Goal: Task Accomplishment & Management: Use online tool/utility

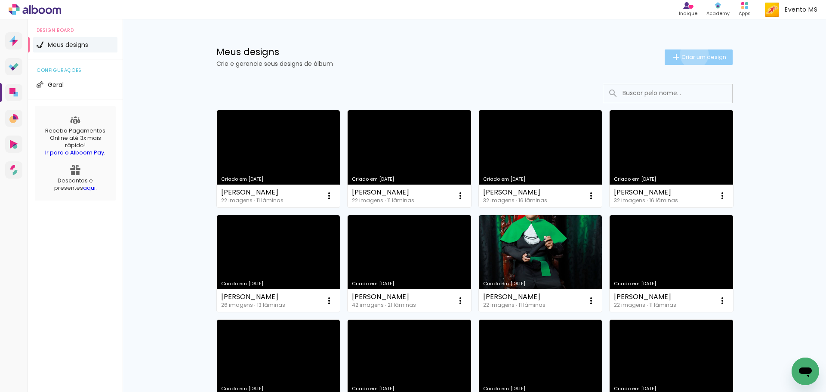
click at [689, 54] on span "Criar um design" at bounding box center [704, 57] width 45 height 6
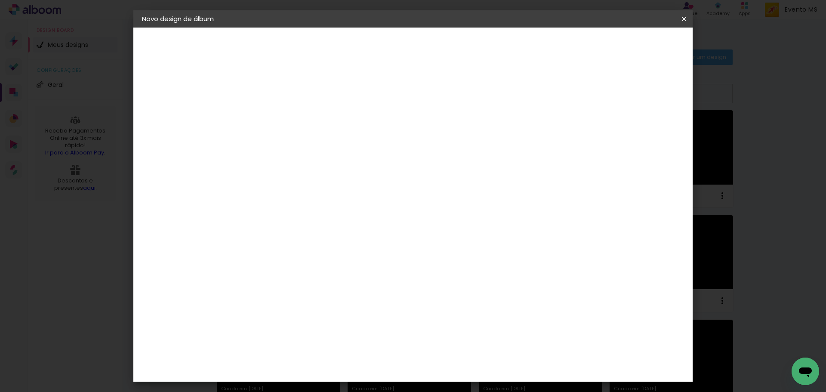
click at [283, 117] on input at bounding box center [283, 115] width 0 height 13
click at [283, 120] on input at bounding box center [283, 115] width 0 height 13
type input "Lohaine Aparecida Benites"
type paper-input "Lohaine Aparecida Benites"
click at [371, 38] on paper-button "Avançar" at bounding box center [350, 45] width 42 height 15
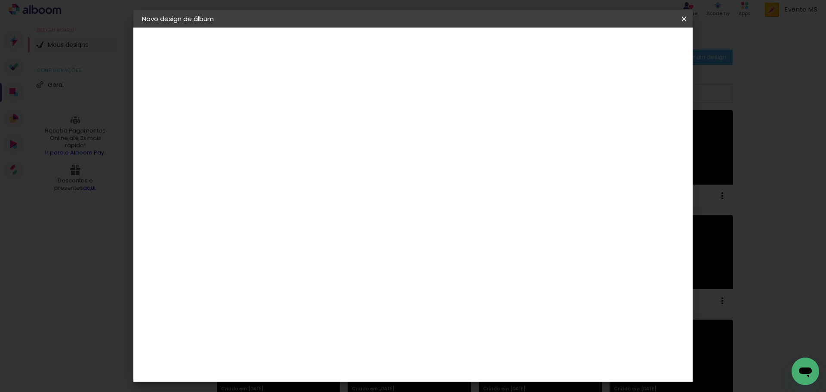
click at [444, 129] on paper-item "Tamanho Livre" at bounding box center [402, 130] width 83 height 19
click at [456, 53] on header "Fornecedor Escolha um fornecedor ou avance com o tamanho livre. Voltar Avançar" at bounding box center [350, 53] width 211 height 51
drag, startPoint x: 657, startPoint y: 44, endPoint x: 636, endPoint y: 77, distance: 38.8
click at [0, 0] on slot "Avançar" at bounding box center [0, 0] width 0 height 0
drag, startPoint x: 469, startPoint y: 361, endPoint x: 394, endPoint y: 355, distance: 75.1
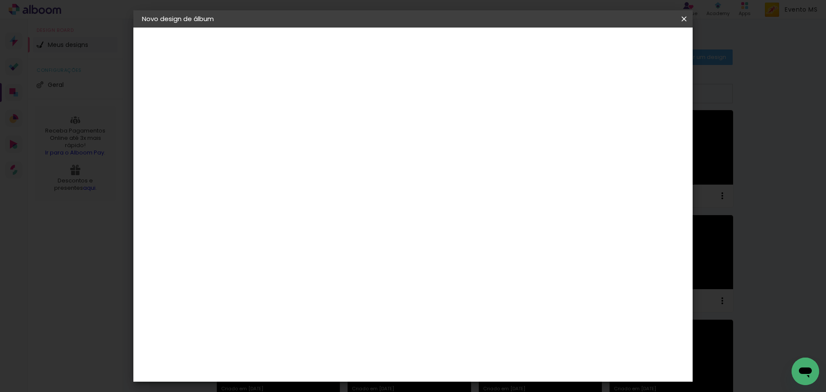
click at [394, 355] on div "cm" at bounding box center [466, 359] width 338 height 30
drag, startPoint x: 469, startPoint y: 358, endPoint x: 443, endPoint y: 355, distance: 26.4
click at [443, 355] on div "cm" at bounding box center [466, 359] width 338 height 30
type input "42"
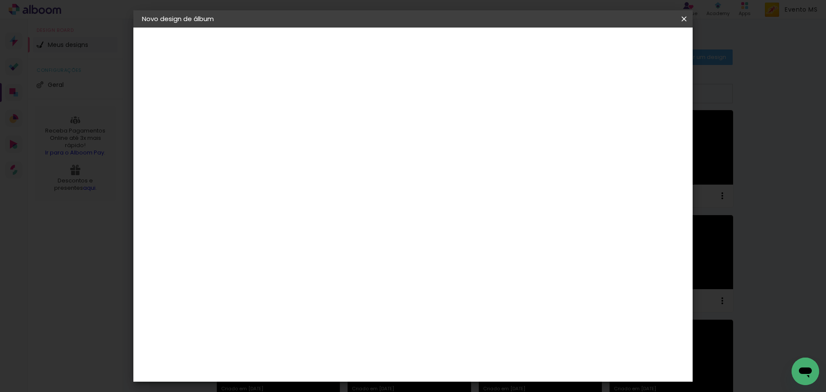
type paper-input "42"
click at [630, 45] on span "Iniciar design" at bounding box center [610, 46] width 39 height 6
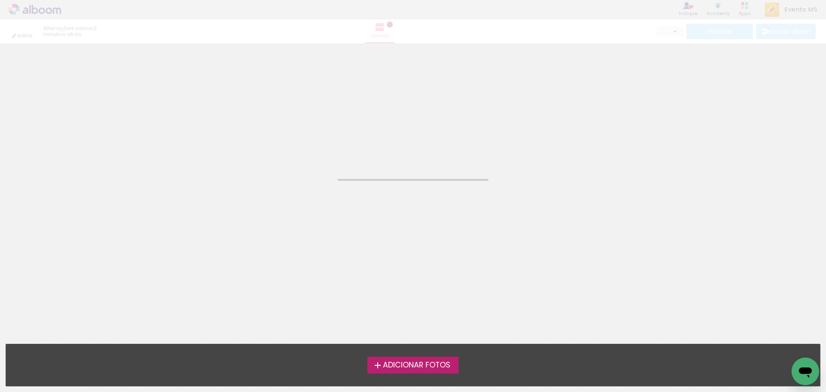
click at [434, 366] on span "Adicionar Fotos" at bounding box center [417, 365] width 68 height 8
click at [0, 0] on input "file" at bounding box center [0, 0] width 0 height 0
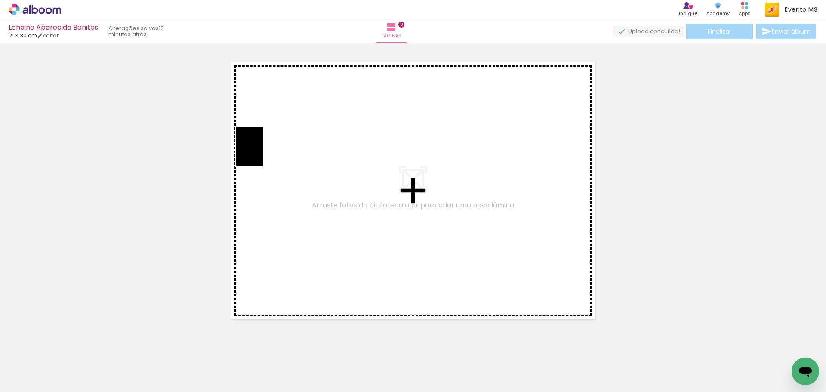
drag, startPoint x: 87, startPoint y: 370, endPoint x: 262, endPoint y: 153, distance: 278.1
click at [262, 153] on quentale-workspace at bounding box center [413, 196] width 826 height 392
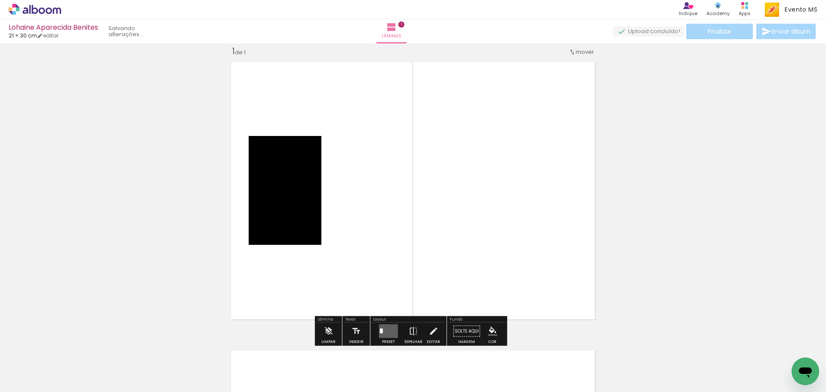
scroll to position [11, 0]
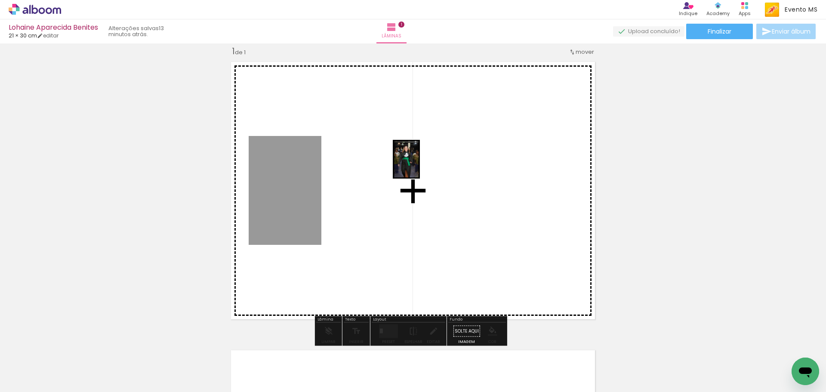
drag, startPoint x: 144, startPoint y: 365, endPoint x: 419, endPoint y: 166, distance: 339.2
click at [419, 166] on quentale-workspace at bounding box center [413, 196] width 826 height 392
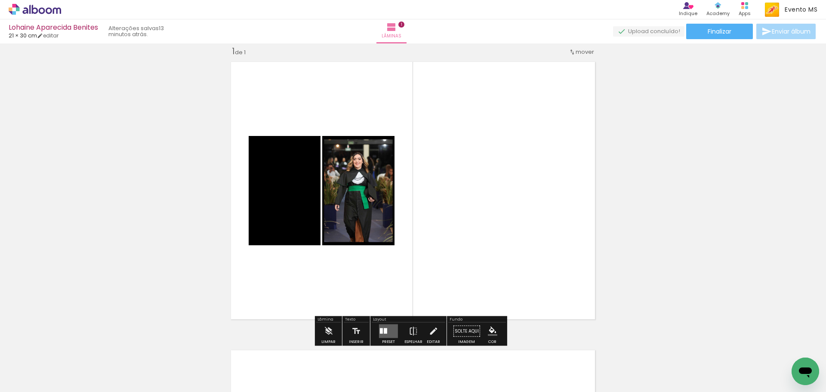
drag, startPoint x: 384, startPoint y: 333, endPoint x: 389, endPoint y: 330, distance: 5.8
click at [384, 333] on div at bounding box center [385, 331] width 3 height 6
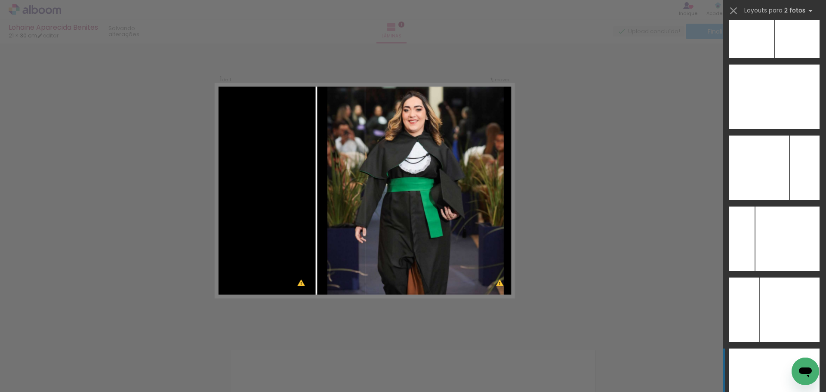
scroll to position [3403, 0]
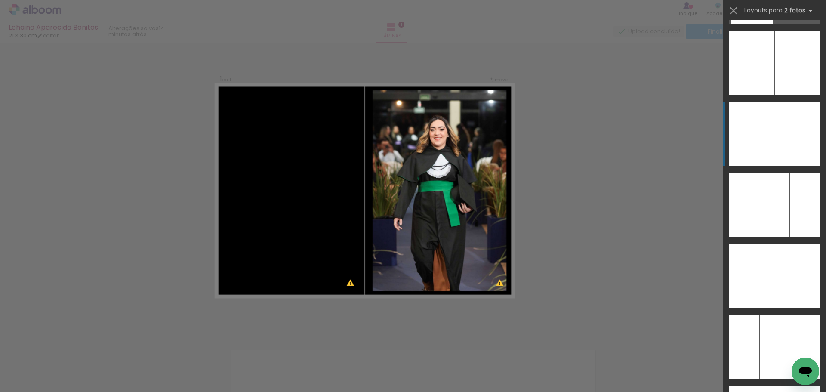
click at [789, 150] on div at bounding box center [796, 134] width 45 height 65
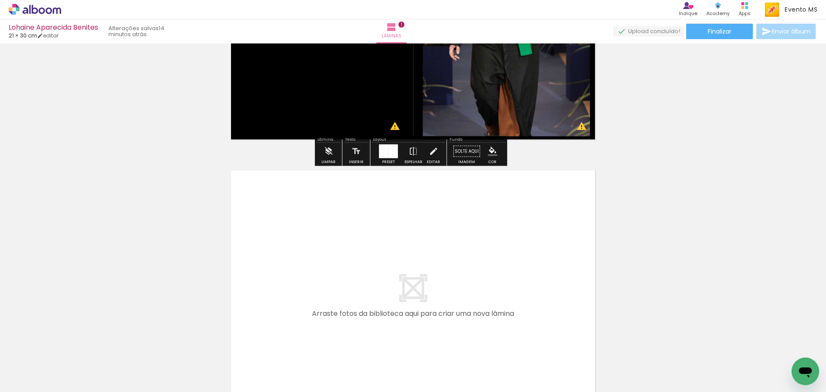
scroll to position [269, 0]
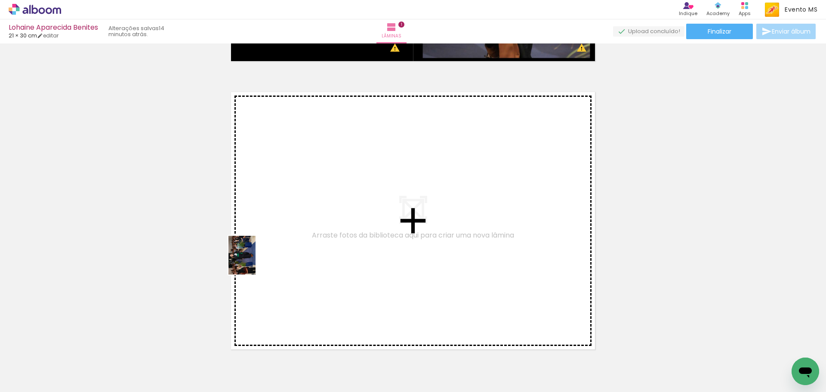
drag, startPoint x: 178, startPoint y: 375, endPoint x: 256, endPoint y: 257, distance: 141.9
click at [256, 257] on quentale-workspace at bounding box center [413, 196] width 826 height 392
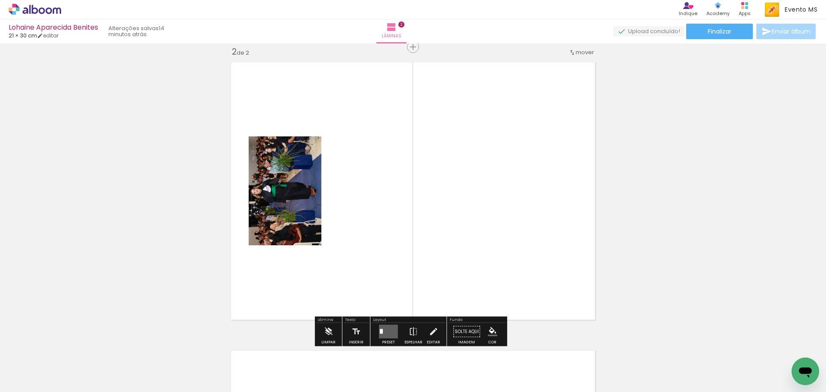
scroll to position [299, 0]
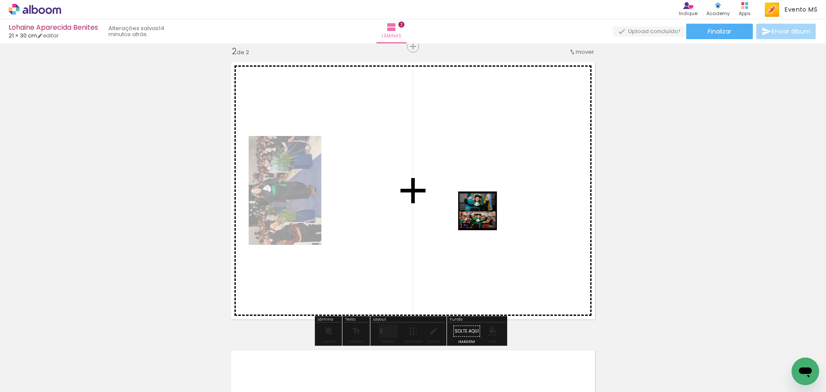
drag, startPoint x: 230, startPoint y: 381, endPoint x: 488, endPoint y: 216, distance: 305.9
click at [493, 213] on quentale-workspace at bounding box center [413, 196] width 826 height 392
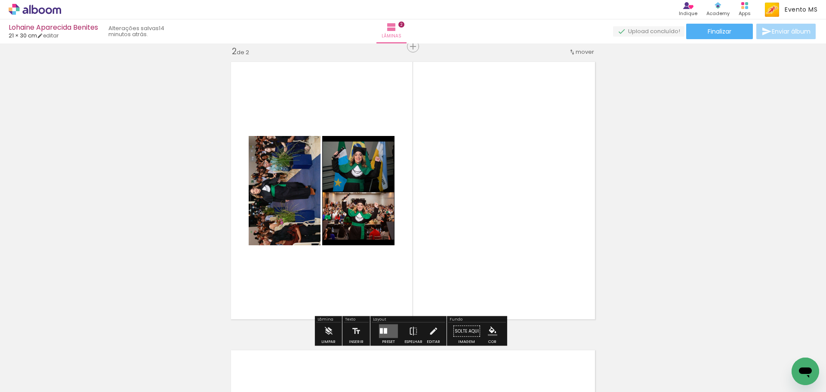
drag, startPoint x: 393, startPoint y: 333, endPoint x: 535, endPoint y: 205, distance: 191.0
click at [393, 330] on quentale-layouter at bounding box center [388, 331] width 19 height 14
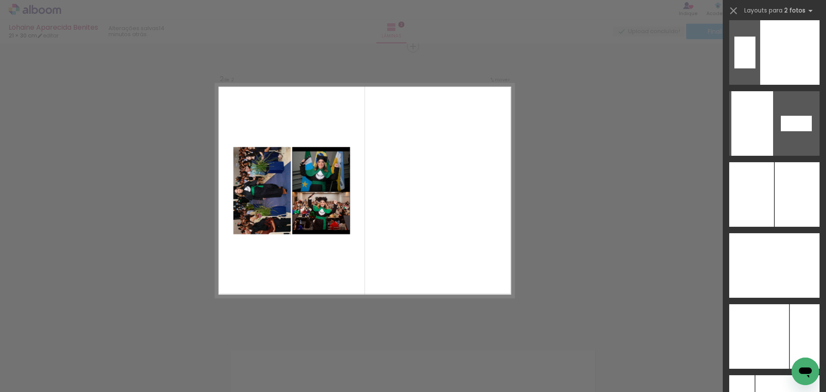
scroll to position [3353, 0]
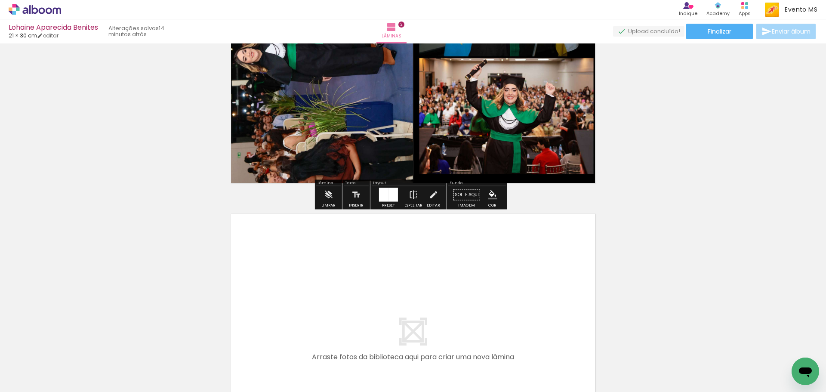
scroll to position [601, 0]
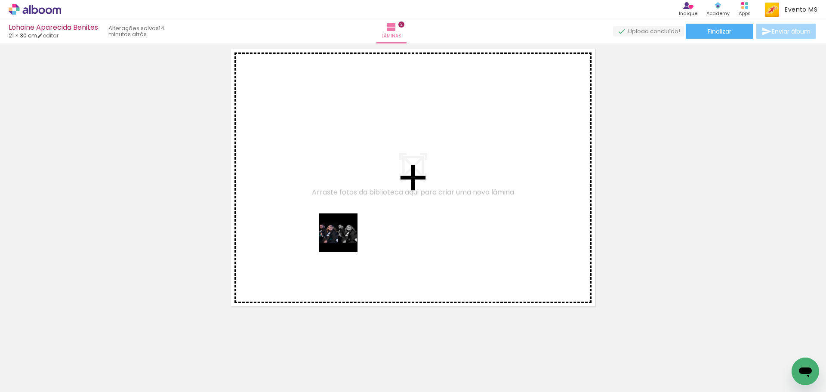
drag, startPoint x: 287, startPoint y: 367, endPoint x: 317, endPoint y: 214, distance: 156.5
click at [317, 214] on quentale-workspace at bounding box center [413, 196] width 826 height 392
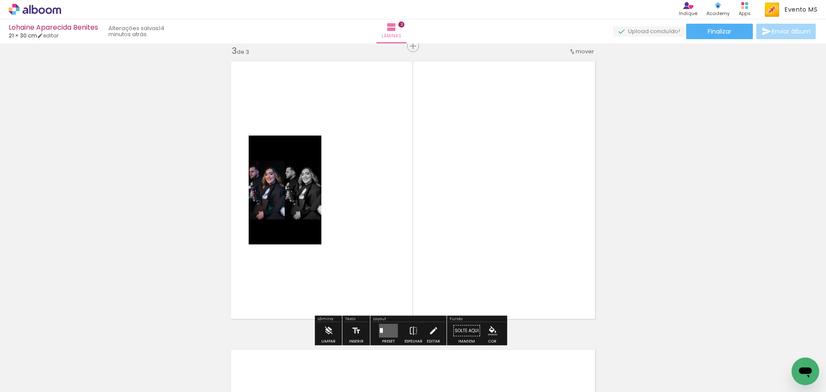
scroll to position [588, 0]
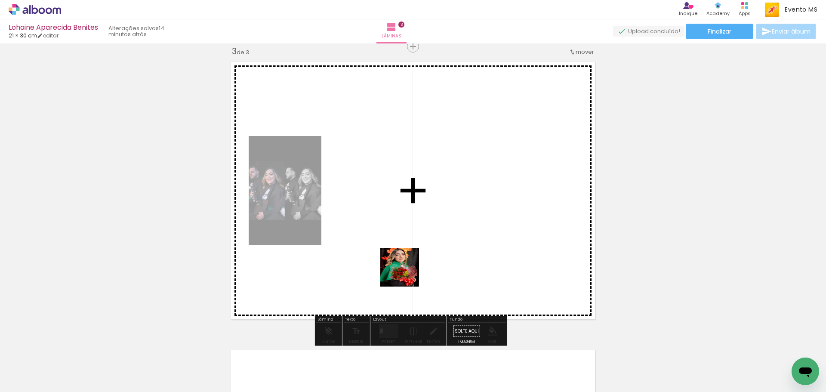
drag, startPoint x: 333, startPoint y: 361, endPoint x: 463, endPoint y: 213, distance: 196.3
click at [468, 203] on quentale-workspace at bounding box center [413, 196] width 826 height 392
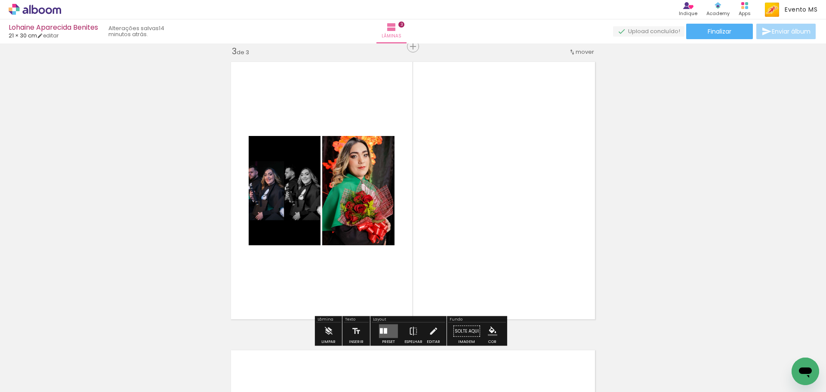
drag, startPoint x: 383, startPoint y: 338, endPoint x: 406, endPoint y: 321, distance: 28.8
click at [384, 338] on quentale-thumb at bounding box center [375, 362] width 48 height 49
click at [384, 335] on quentale-layouter at bounding box center [388, 331] width 19 height 14
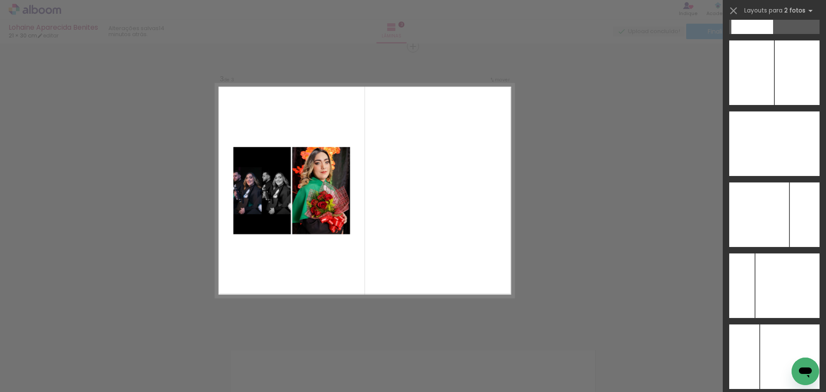
scroll to position [3475, 0]
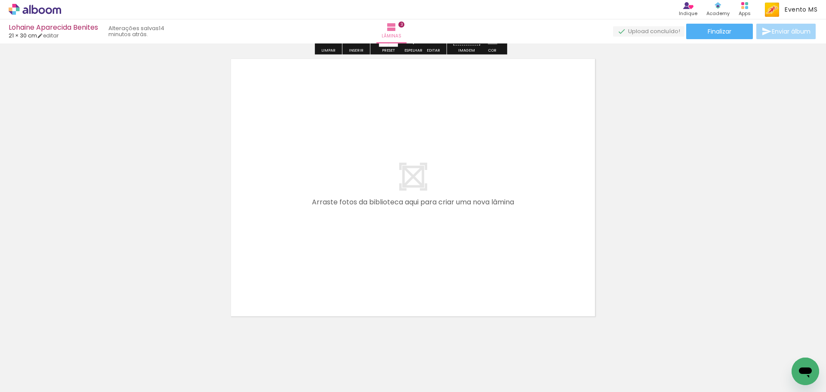
scroll to position [889, 0]
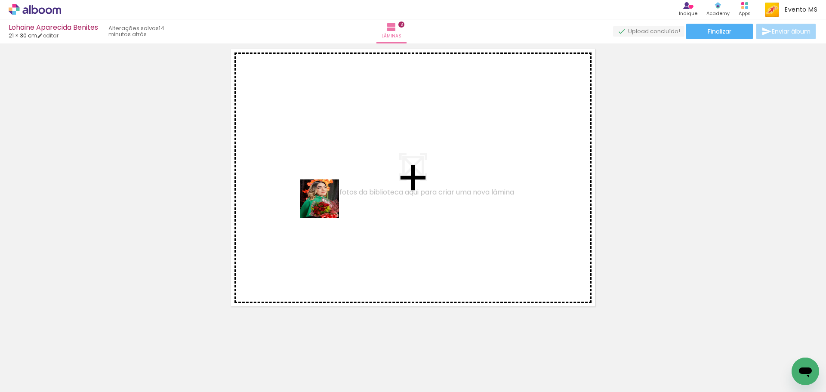
drag, startPoint x: 380, startPoint y: 373, endPoint x: 323, endPoint y: 200, distance: 182.5
click at [323, 200] on quentale-workspace at bounding box center [413, 196] width 826 height 392
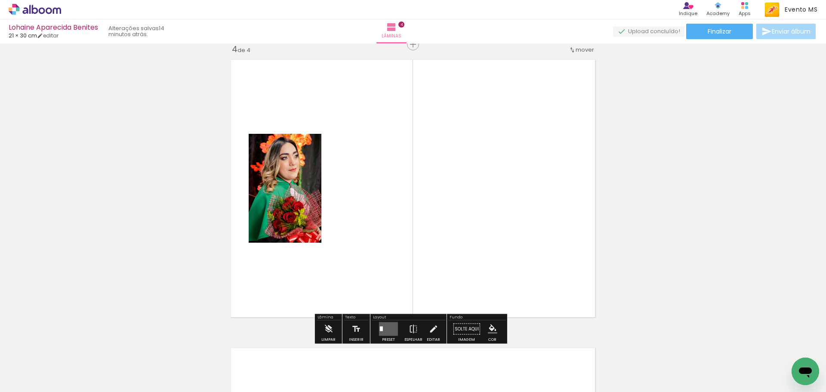
scroll to position [876, 0]
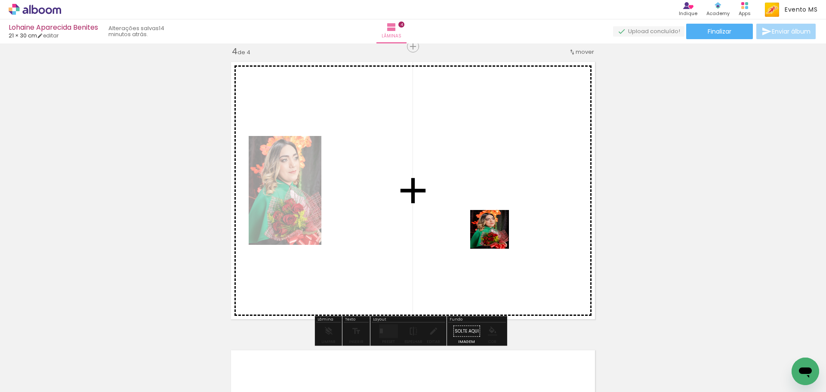
drag, startPoint x: 429, startPoint y: 371, endPoint x: 497, endPoint y: 212, distance: 172.9
click at [513, 199] on quentale-workspace at bounding box center [413, 196] width 826 height 392
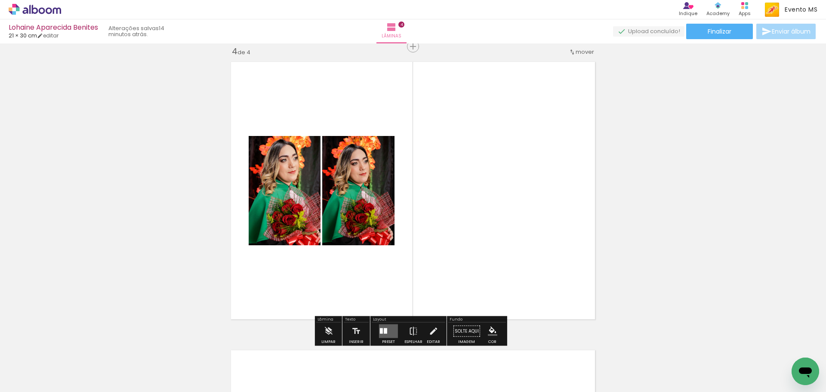
drag, startPoint x: 388, startPoint y: 329, endPoint x: 414, endPoint y: 319, distance: 28.2
click at [390, 330] on quentale-layouter at bounding box center [388, 331] width 19 height 14
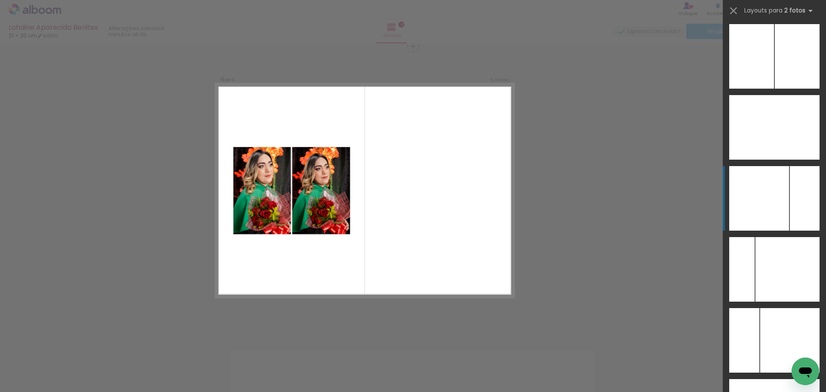
scroll to position [3386, 0]
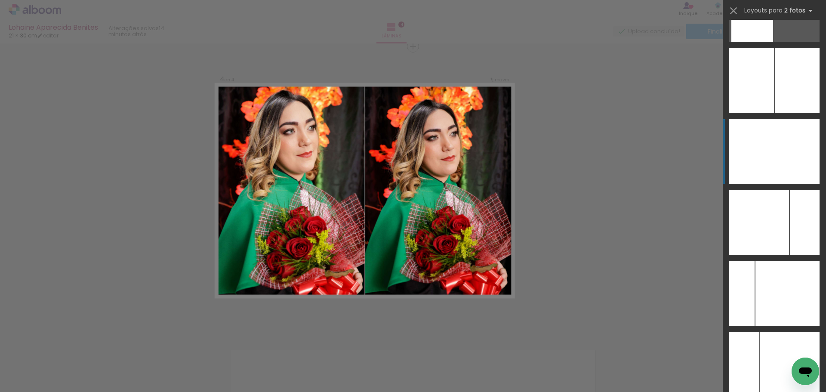
click at [798, 151] on div at bounding box center [796, 151] width 45 height 65
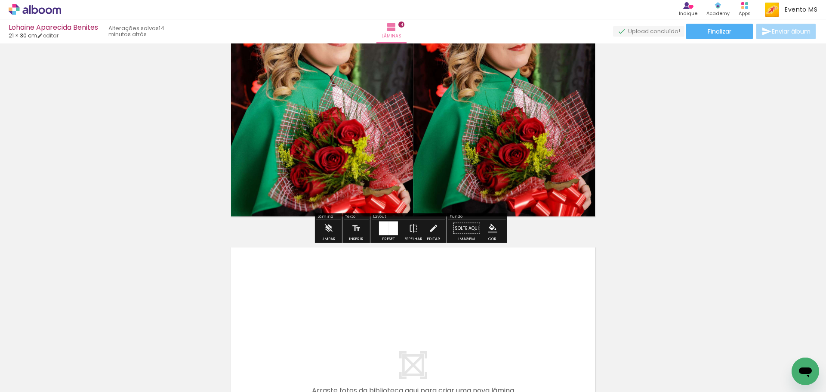
scroll to position [1177, 0]
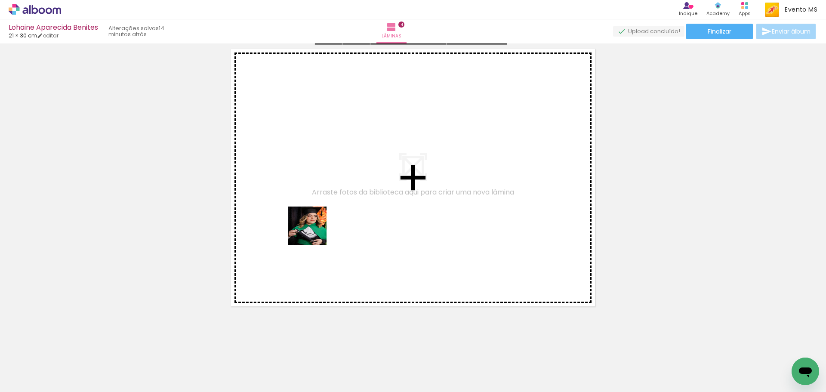
drag, startPoint x: 477, startPoint y: 368, endPoint x: 312, endPoint y: 230, distance: 215.7
click at [312, 230] on quentale-workspace at bounding box center [413, 196] width 826 height 392
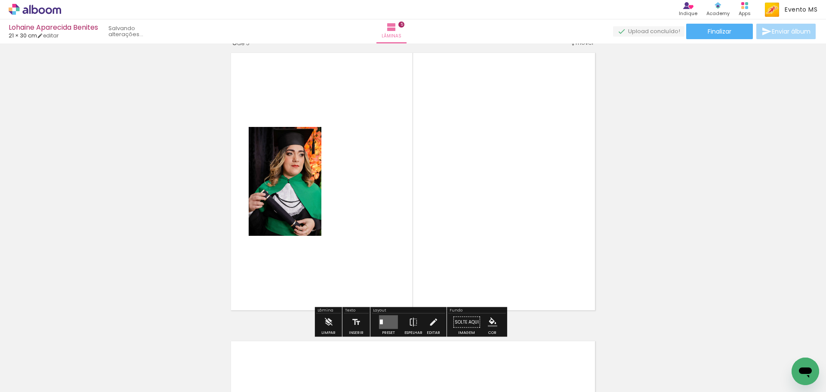
scroll to position [1164, 0]
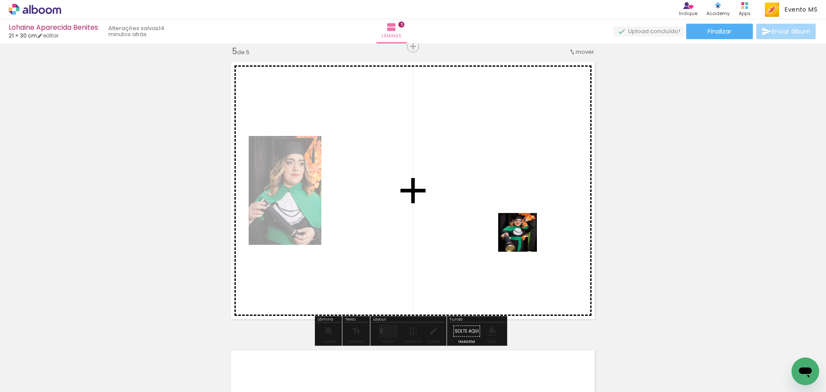
drag, startPoint x: 527, startPoint y: 365, endPoint x: 485, endPoint y: 250, distance: 122.8
click at [521, 229] on quentale-workspace at bounding box center [413, 196] width 826 height 392
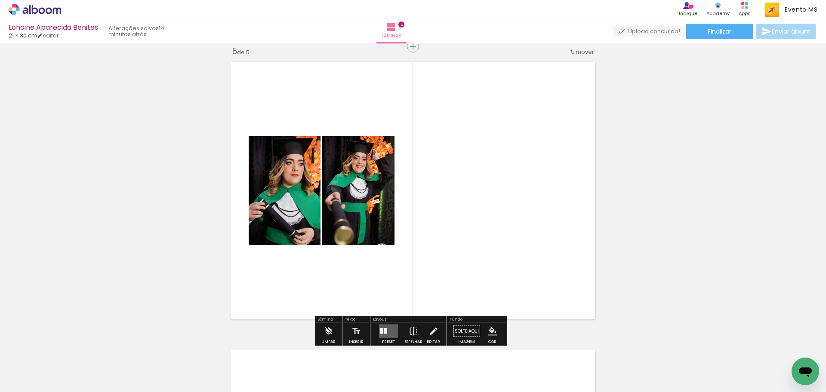
drag, startPoint x: 387, startPoint y: 330, endPoint x: 826, endPoint y: 146, distance: 475.8
click at [393, 329] on quentale-layouter at bounding box center [388, 331] width 19 height 14
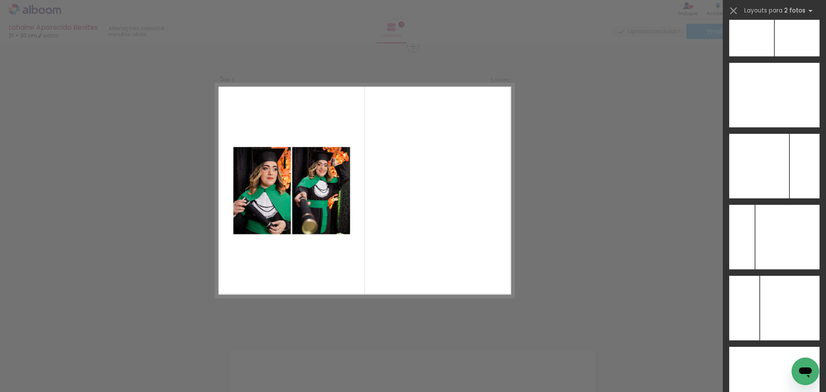
scroll to position [3344, 0]
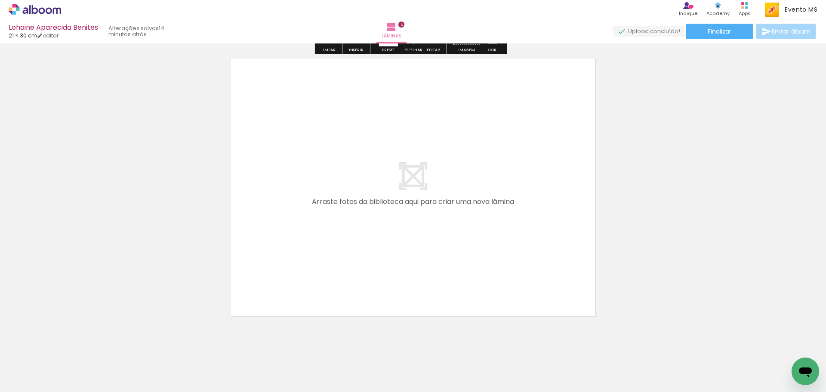
scroll to position [1465, 0]
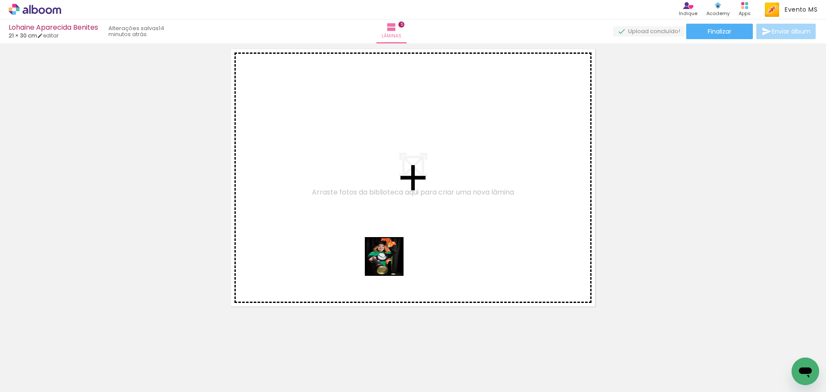
drag, startPoint x: 580, startPoint y: 375, endPoint x: 480, endPoint y: 326, distance: 111.8
click at [334, 236] on quentale-workspace at bounding box center [413, 196] width 826 height 392
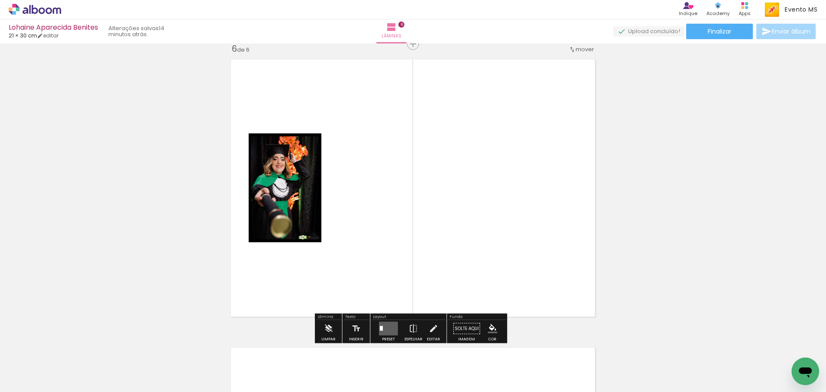
scroll to position [1453, 0]
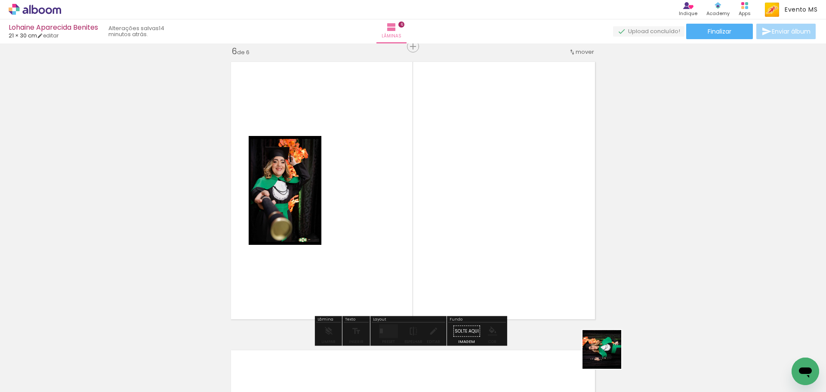
drag, startPoint x: 608, startPoint y: 363, endPoint x: 494, endPoint y: 247, distance: 162.5
click at [518, 275] on quentale-workspace at bounding box center [413, 196] width 826 height 392
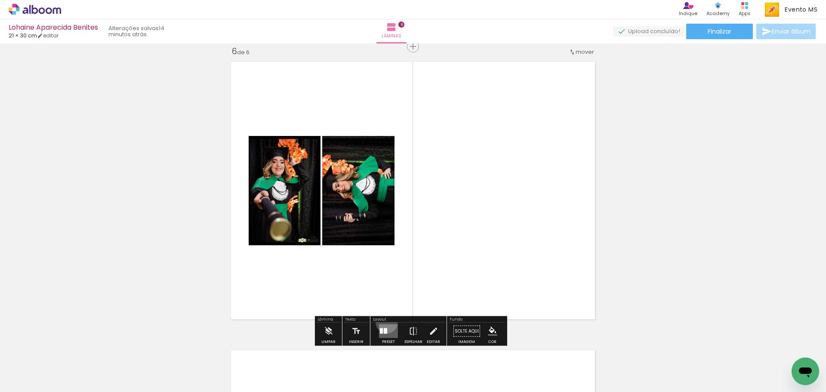
click at [385, 323] on div at bounding box center [388, 331] width 23 height 17
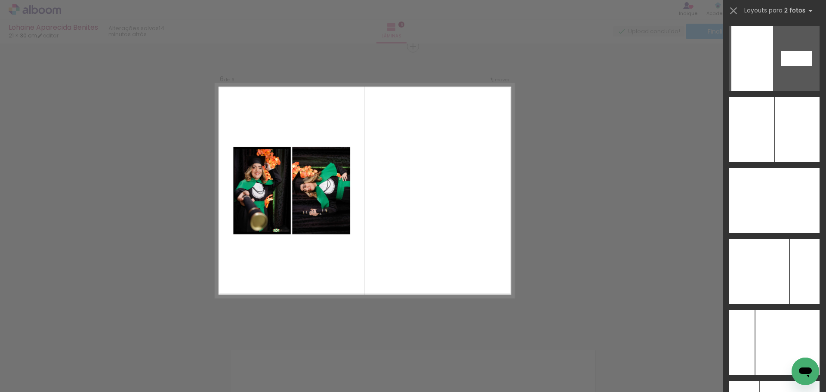
scroll to position [3304, 0]
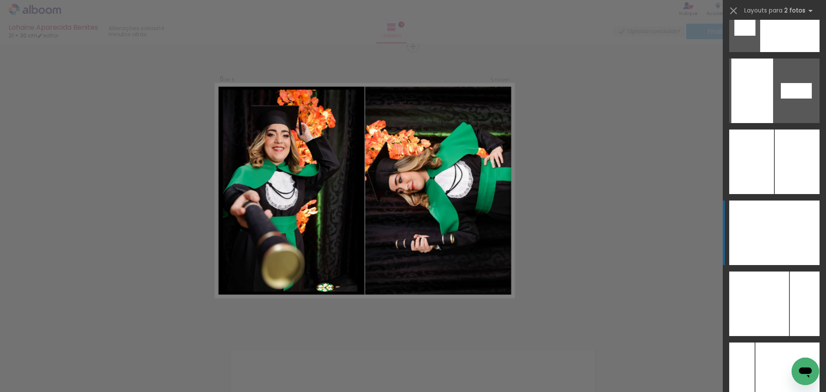
click at [781, 233] on div at bounding box center [796, 232] width 45 height 65
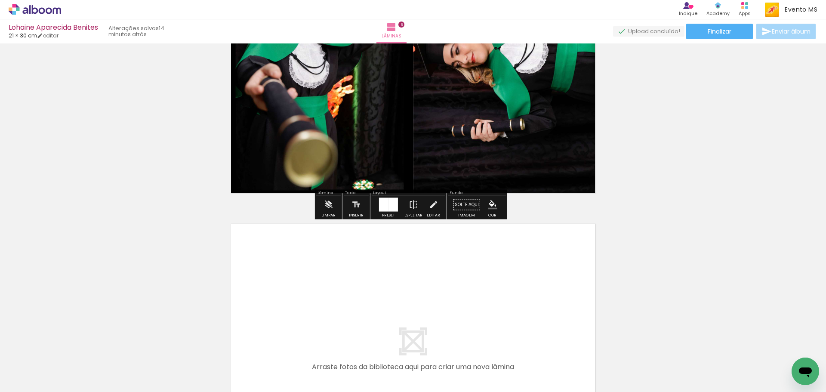
scroll to position [1754, 0]
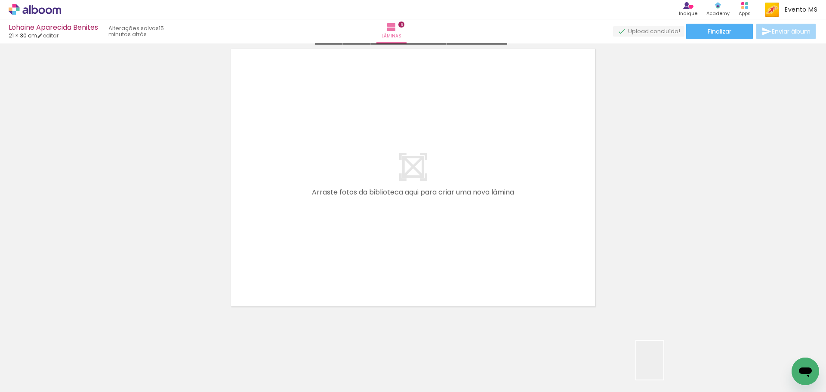
drag, startPoint x: 668, startPoint y: 370, endPoint x: 305, endPoint y: 236, distance: 386.7
click at [305, 236] on quentale-workspace at bounding box center [413, 196] width 826 height 392
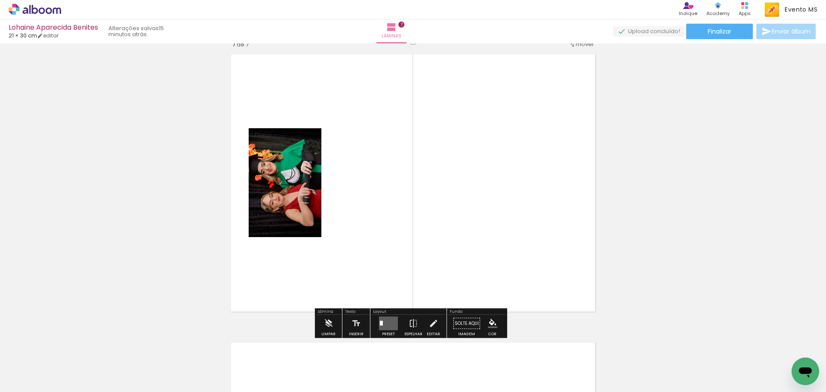
scroll to position [1741, 0]
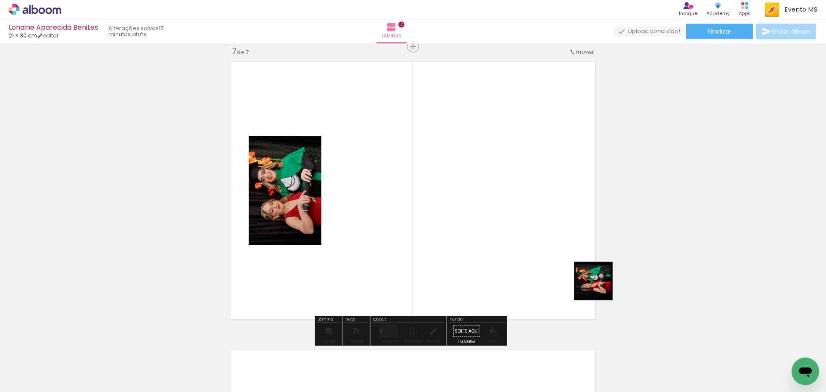
drag, startPoint x: 651, startPoint y: 324, endPoint x: 518, endPoint y: 212, distance: 173.7
click at [521, 218] on quentale-workspace at bounding box center [413, 196] width 826 height 392
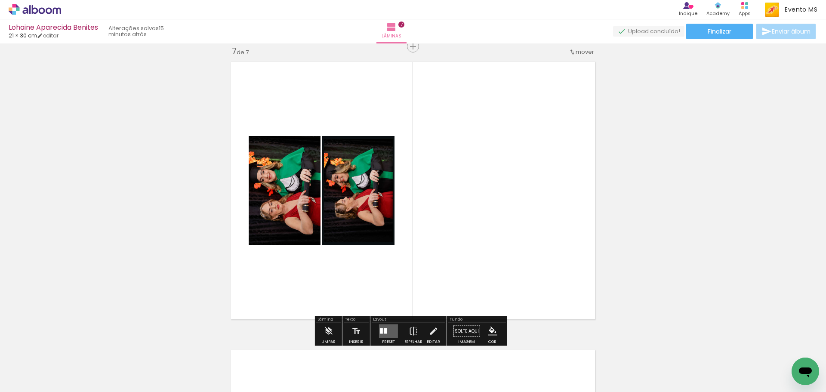
click at [387, 332] on quentale-layouter at bounding box center [388, 331] width 19 height 14
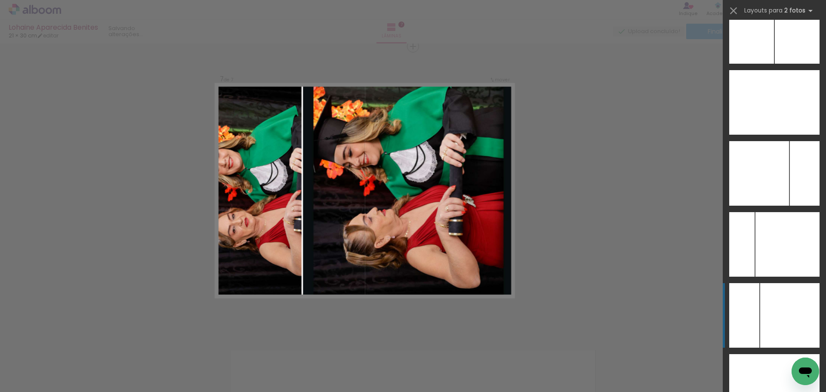
scroll to position [3419, 0]
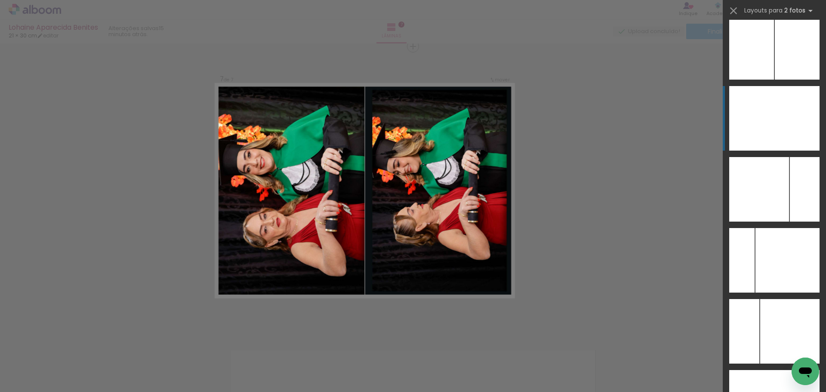
click at [774, 119] on div at bounding box center [796, 118] width 45 height 65
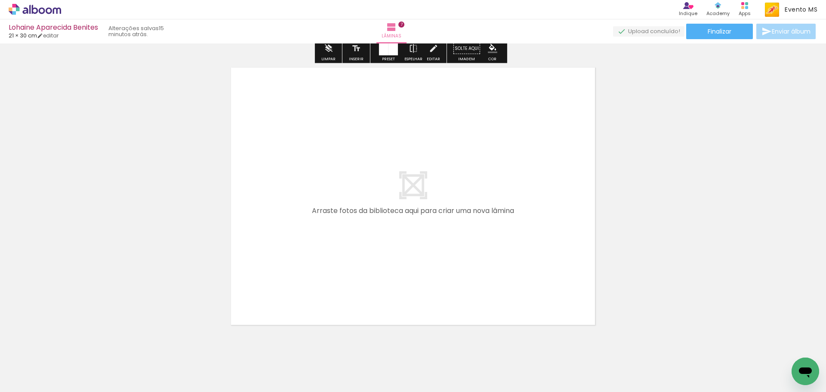
scroll to position [2042, 0]
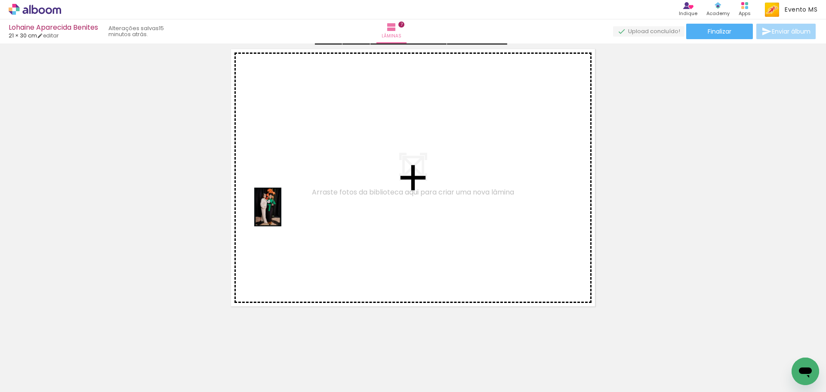
drag, startPoint x: 762, startPoint y: 354, endPoint x: 314, endPoint y: 222, distance: 467.3
click at [314, 222] on quentale-workspace at bounding box center [413, 196] width 826 height 392
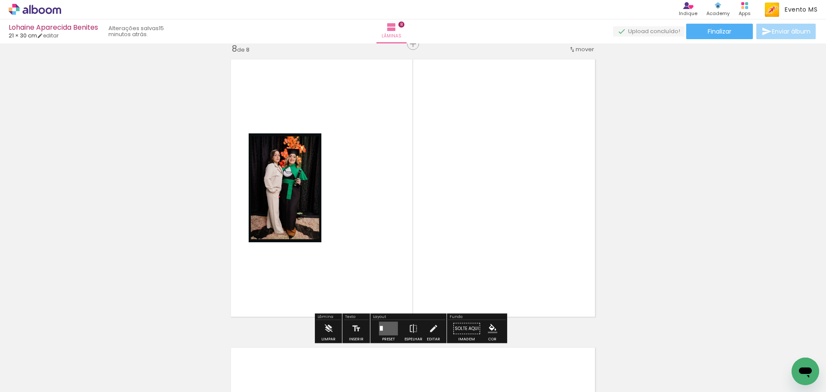
scroll to position [2029, 0]
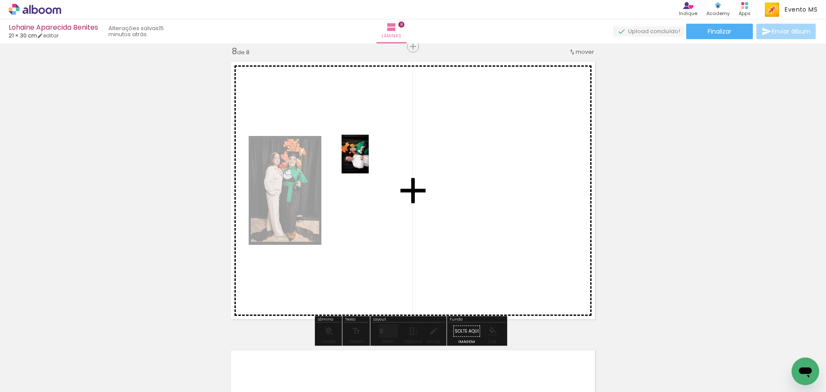
drag, startPoint x: 815, startPoint y: 344, endPoint x: 367, endPoint y: 160, distance: 484.1
click at [367, 160] on quentale-workspace at bounding box center [413, 196] width 826 height 392
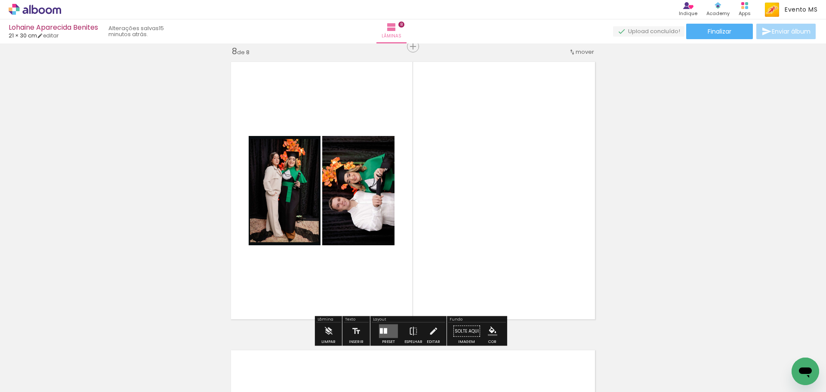
drag, startPoint x: 377, startPoint y: 332, endPoint x: 429, endPoint y: 313, distance: 55.0
click at [381, 333] on quentale-layouter at bounding box center [388, 331] width 19 height 14
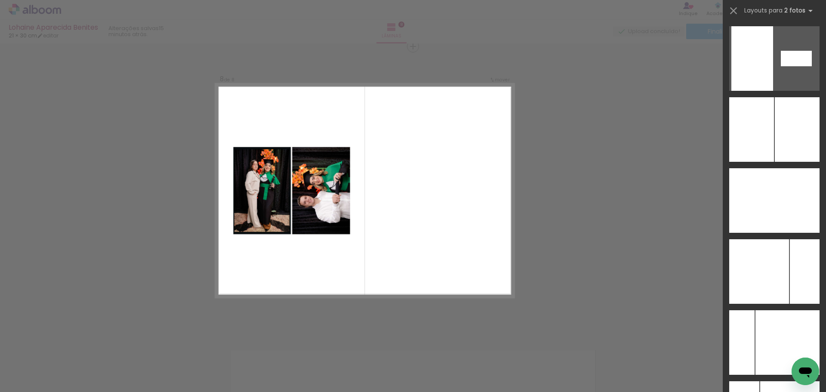
scroll to position [3386, 0]
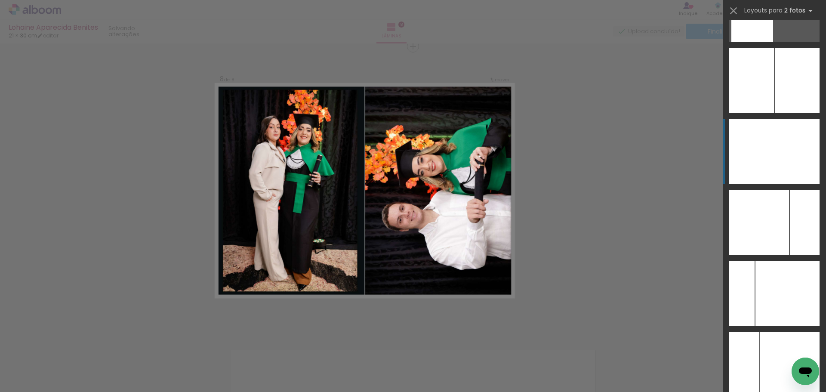
click at [795, 158] on div at bounding box center [796, 151] width 45 height 65
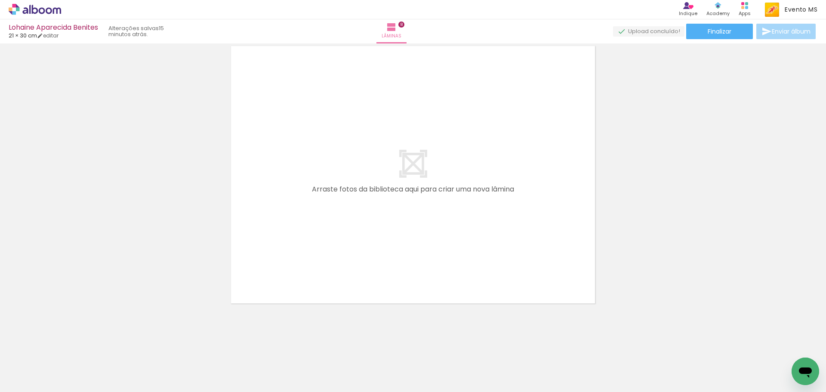
scroll to position [0, 667]
drag, startPoint x: 203, startPoint y: 367, endPoint x: 287, endPoint y: 279, distance: 120.8
click at [291, 272] on quentale-workspace at bounding box center [413, 196] width 826 height 392
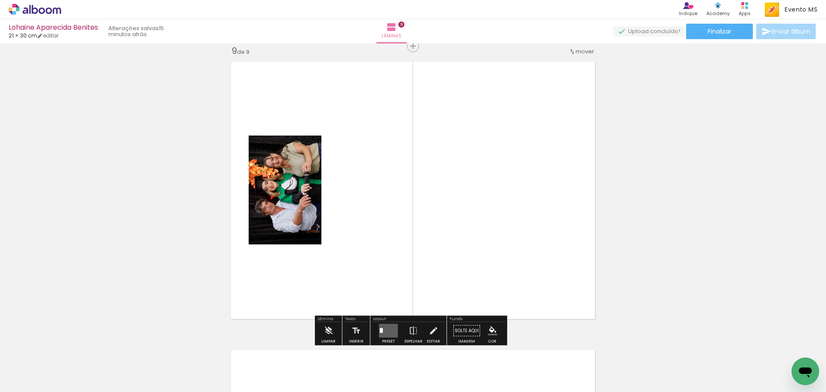
scroll to position [2317, 0]
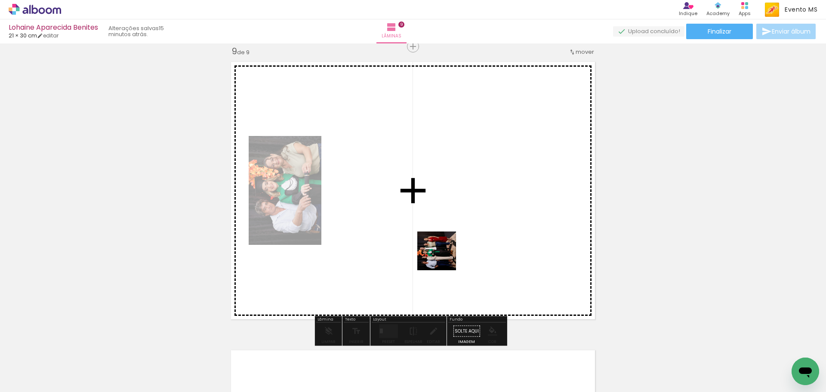
drag, startPoint x: 237, startPoint y: 380, endPoint x: 464, endPoint y: 232, distance: 270.9
click at [468, 231] on quentale-workspace at bounding box center [413, 196] width 826 height 392
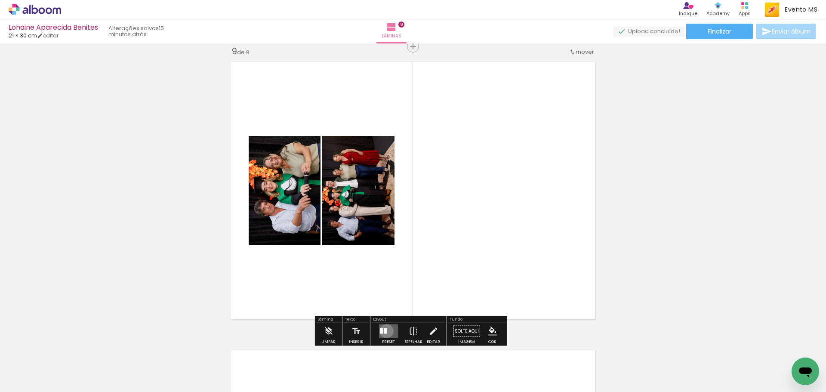
drag, startPoint x: 385, startPoint y: 331, endPoint x: 603, endPoint y: 295, distance: 221.5
click at [386, 331] on quentale-layouter at bounding box center [388, 331] width 19 height 14
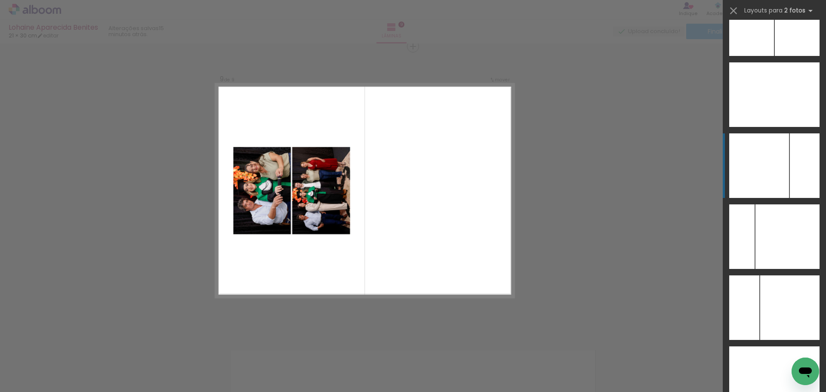
scroll to position [3434, 0]
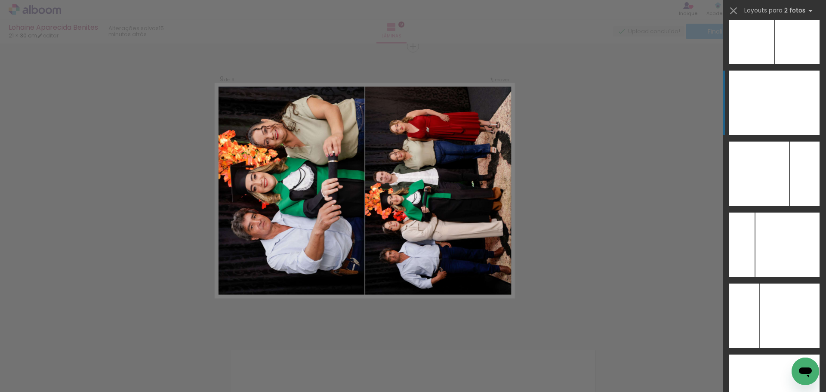
click at [796, 117] on div at bounding box center [796, 103] width 45 height 65
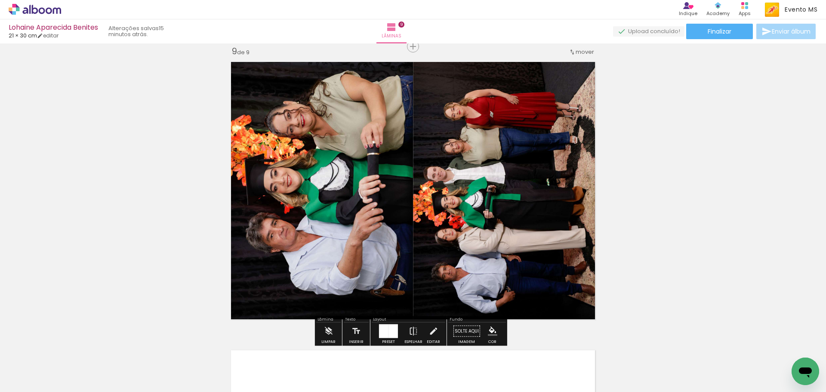
scroll to position [2619, 0]
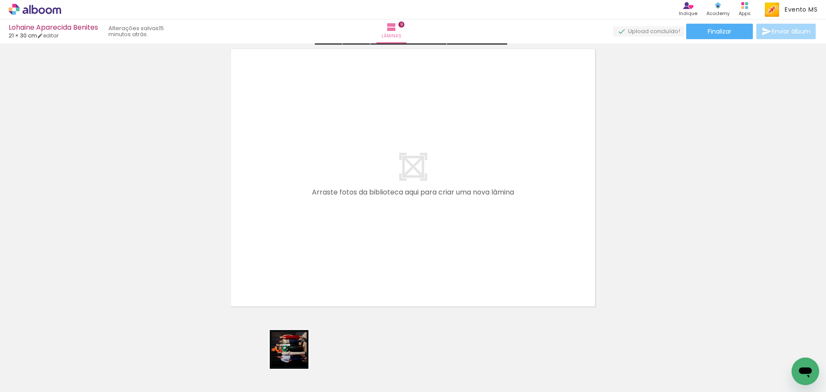
drag, startPoint x: 296, startPoint y: 356, endPoint x: 345, endPoint y: 207, distance: 156.6
click at [345, 207] on quentale-workspace at bounding box center [413, 196] width 826 height 392
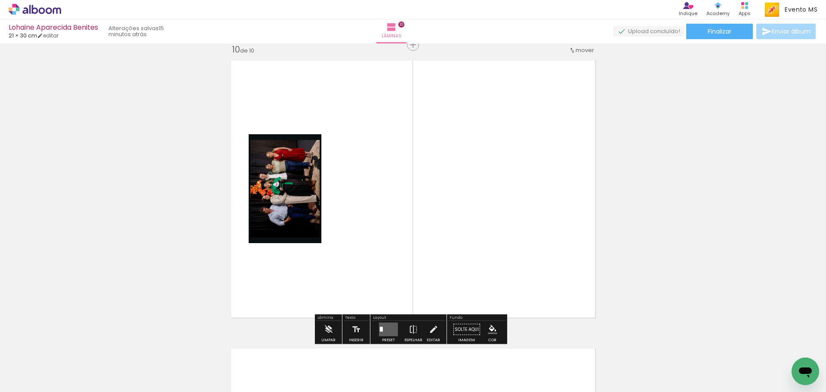
scroll to position [2606, 0]
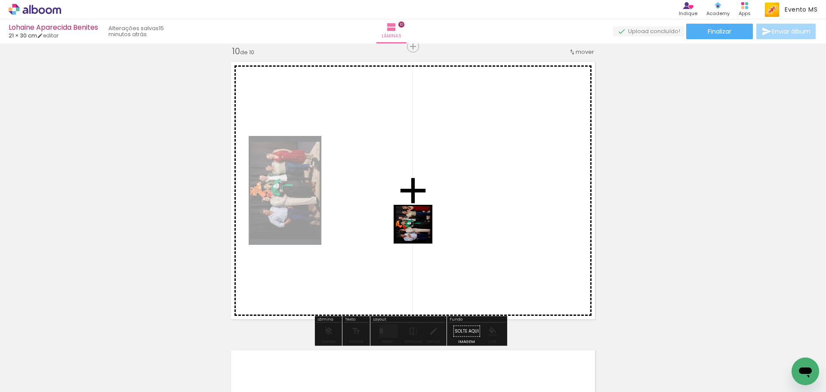
drag, startPoint x: 338, startPoint y: 361, endPoint x: 426, endPoint y: 223, distance: 163.1
click at [426, 221] on quentale-workspace at bounding box center [413, 196] width 826 height 392
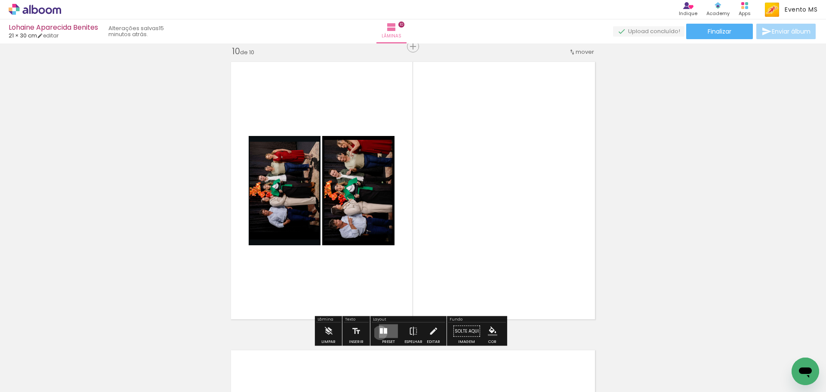
drag, startPoint x: 378, startPoint y: 333, endPoint x: 509, endPoint y: 270, distance: 145.5
click at [380, 333] on div at bounding box center [381, 331] width 3 height 6
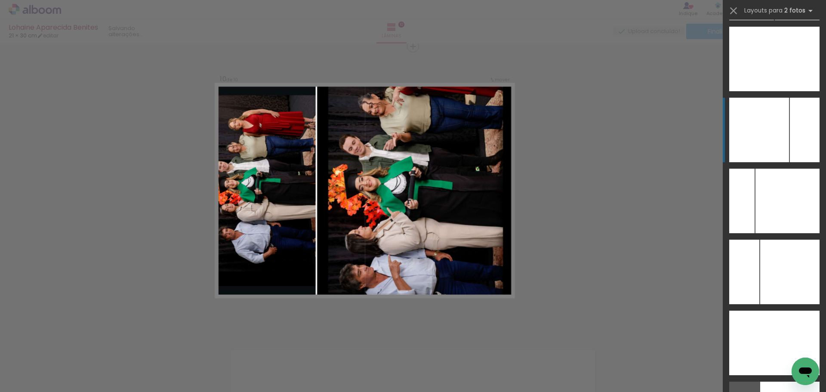
scroll to position [3457, 0]
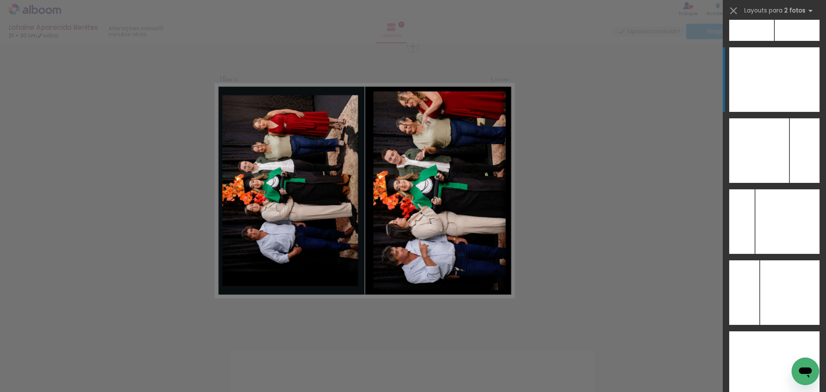
click at [773, 331] on div at bounding box center [789, 363] width 60 height 65
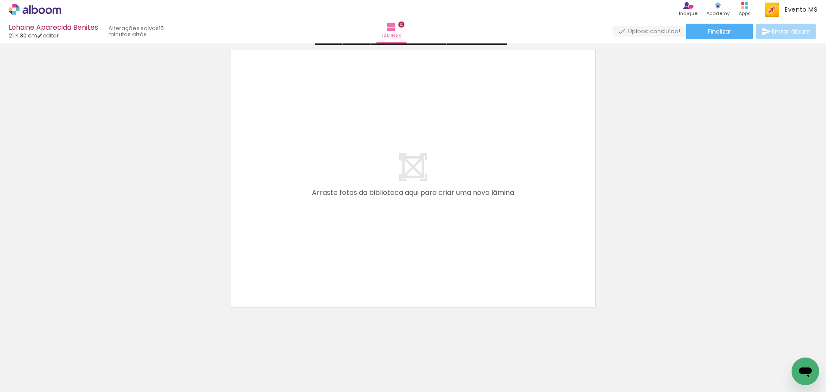
scroll to position [2910, 0]
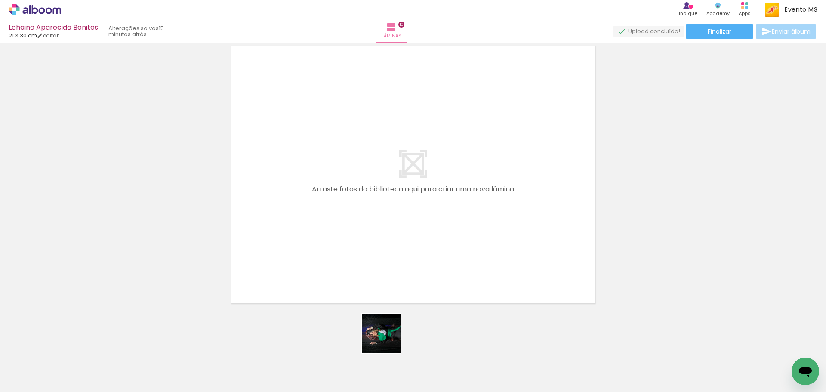
drag, startPoint x: 388, startPoint y: 340, endPoint x: 377, endPoint y: 246, distance: 94.4
click at [377, 239] on quentale-workspace at bounding box center [413, 196] width 826 height 392
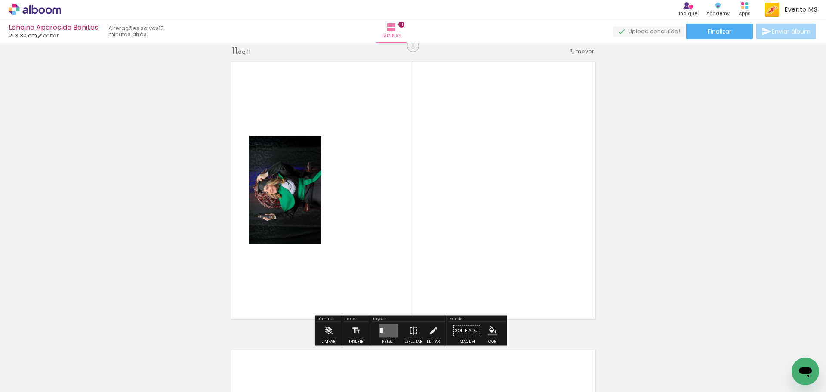
scroll to position [2894, 0]
drag, startPoint x: 442, startPoint y: 342, endPoint x: 465, endPoint y: 231, distance: 112.4
click at [473, 224] on quentale-workspace at bounding box center [413, 196] width 826 height 392
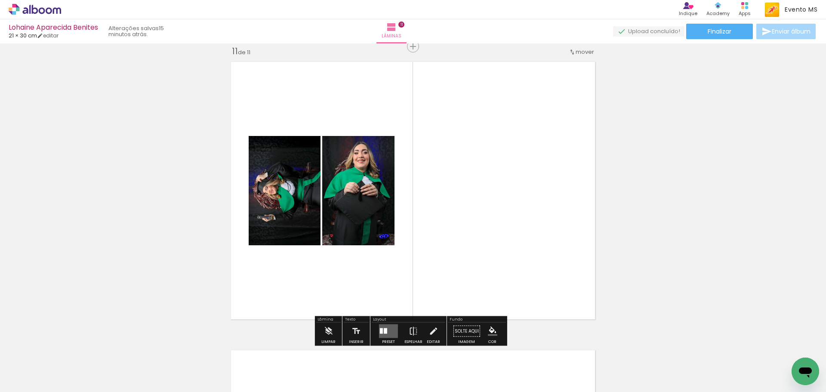
click at [387, 327] on quentale-layouter at bounding box center [388, 331] width 19 height 14
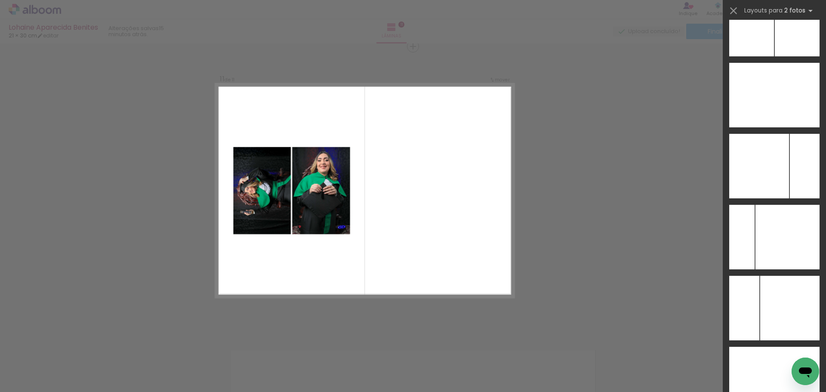
scroll to position [3336, 0]
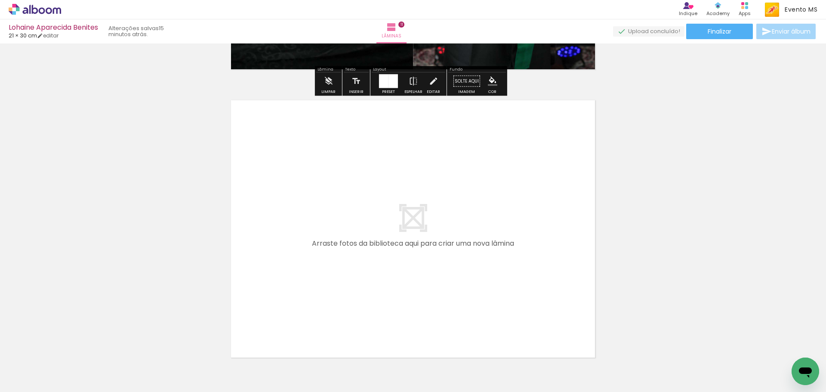
scroll to position [3152, 0]
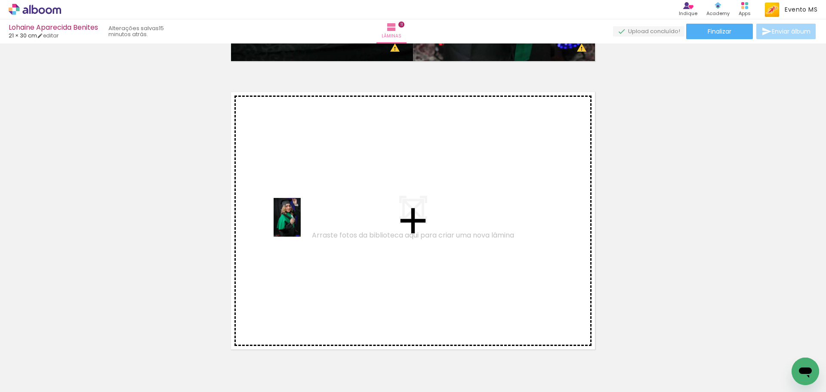
drag, startPoint x: 493, startPoint y: 363, endPoint x: 301, endPoint y: 225, distance: 237.0
click at [301, 225] on quentale-workspace at bounding box center [413, 196] width 826 height 392
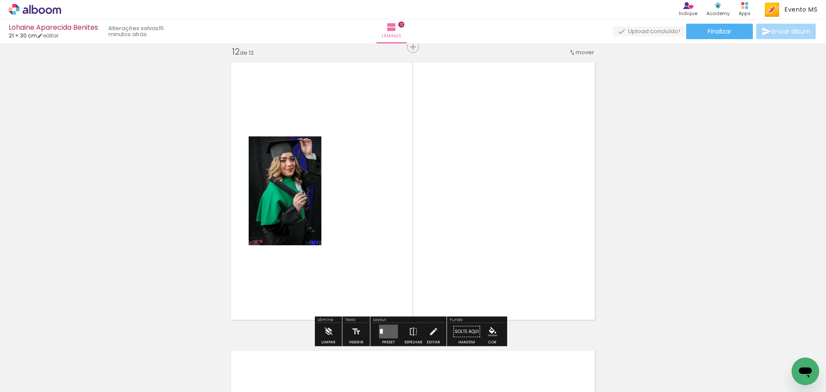
scroll to position [3182, 0]
drag, startPoint x: 515, startPoint y: 292, endPoint x: 488, endPoint y: 224, distance: 72.9
click at [491, 228] on quentale-workspace at bounding box center [413, 196] width 826 height 392
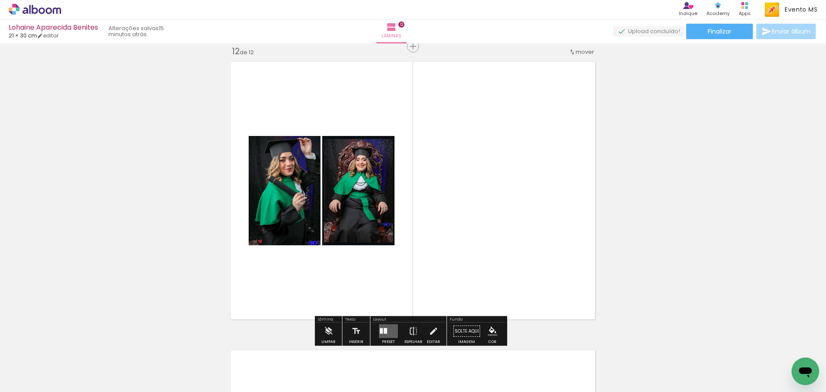
drag, startPoint x: 380, startPoint y: 333, endPoint x: 392, endPoint y: 327, distance: 12.5
click at [382, 332] on quentale-layouter at bounding box center [388, 331] width 19 height 14
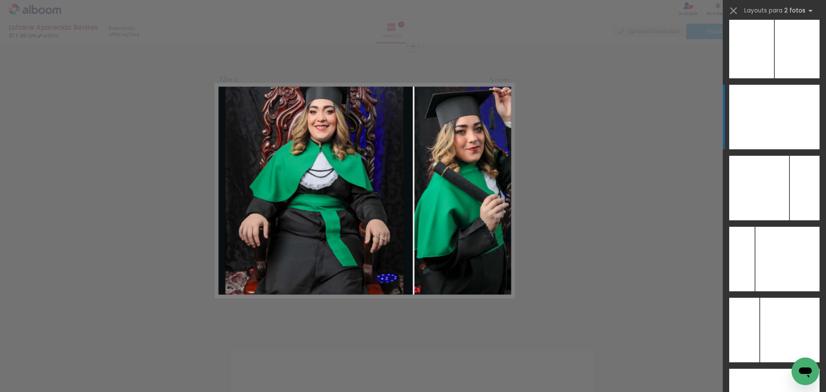
scroll to position [3395, 0]
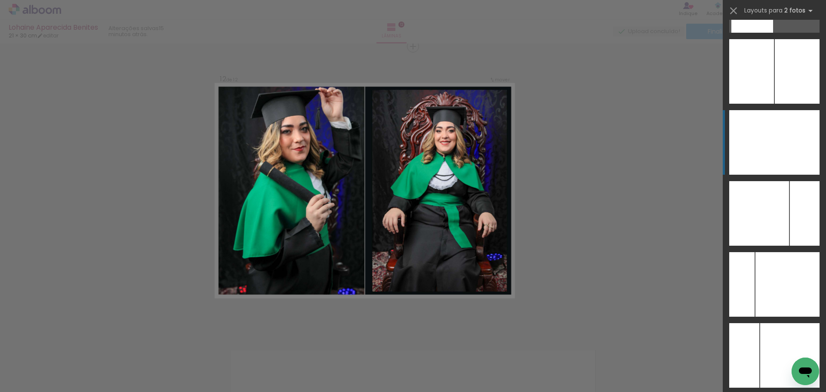
click at [780, 252] on div at bounding box center [788, 284] width 64 height 65
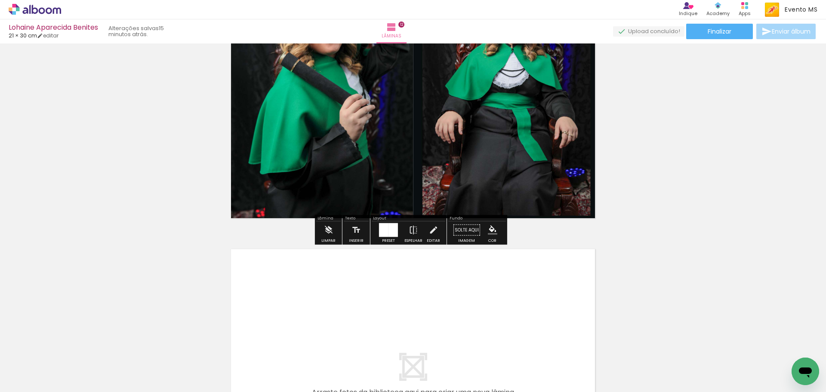
scroll to position [3397, 0]
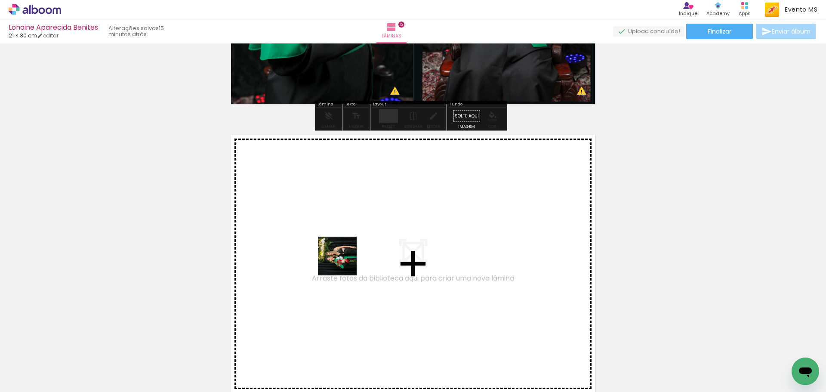
drag, startPoint x: 572, startPoint y: 360, endPoint x: 340, endPoint y: 258, distance: 252.8
click at [340, 258] on quentale-workspace at bounding box center [413, 196] width 826 height 392
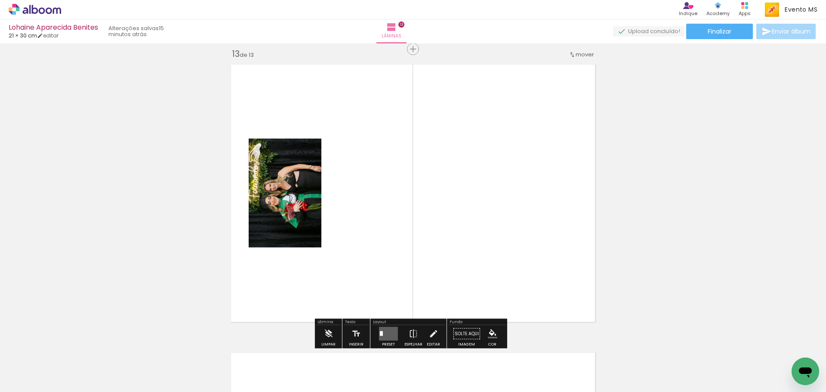
scroll to position [3470, 0]
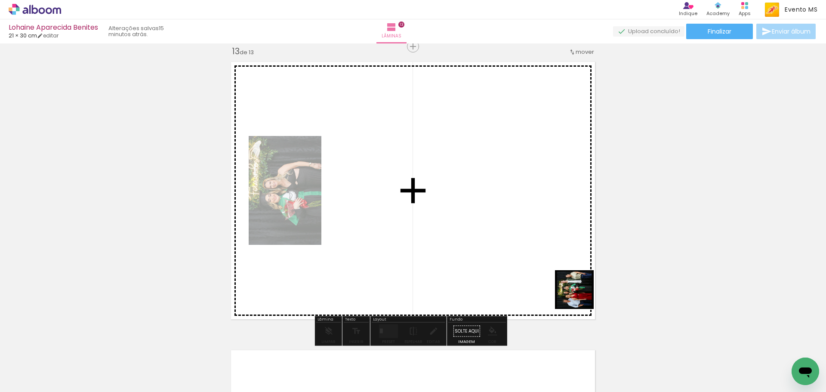
drag, startPoint x: 634, startPoint y: 364, endPoint x: 535, endPoint y: 262, distance: 142.1
click at [545, 258] on quentale-workspace at bounding box center [413, 196] width 826 height 392
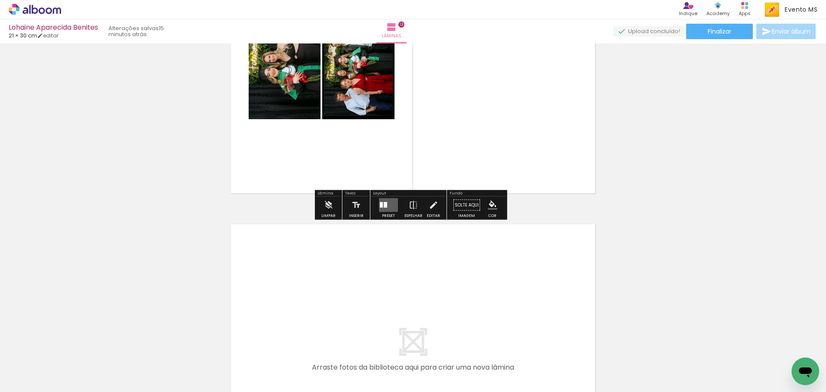
scroll to position [3599, 0]
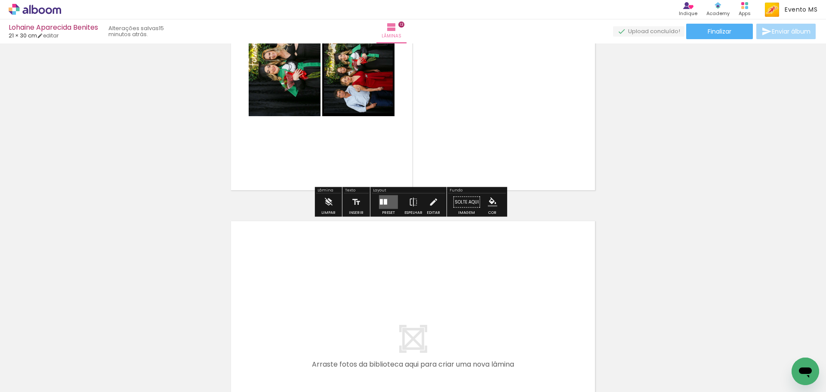
click at [387, 205] on quentale-layouter at bounding box center [388, 202] width 19 height 14
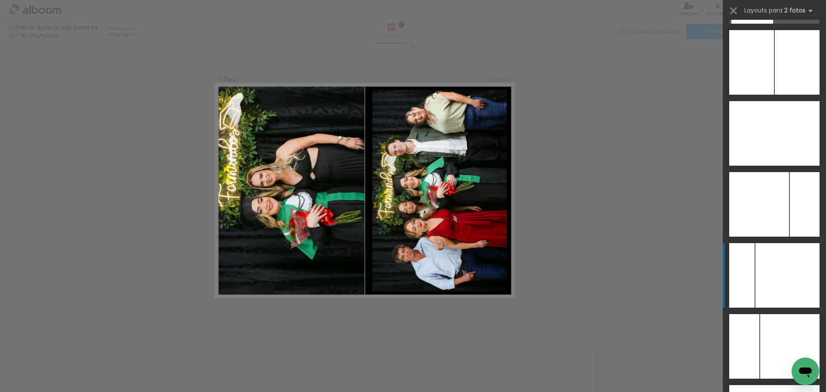
scroll to position [3403, 0]
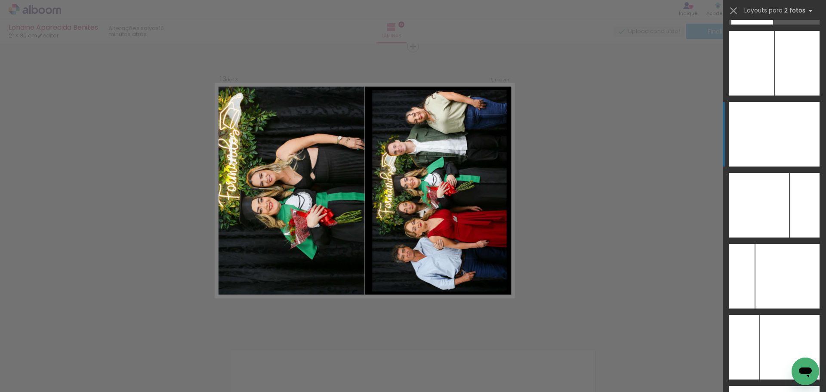
click at [794, 173] on div at bounding box center [805, 205] width 30 height 65
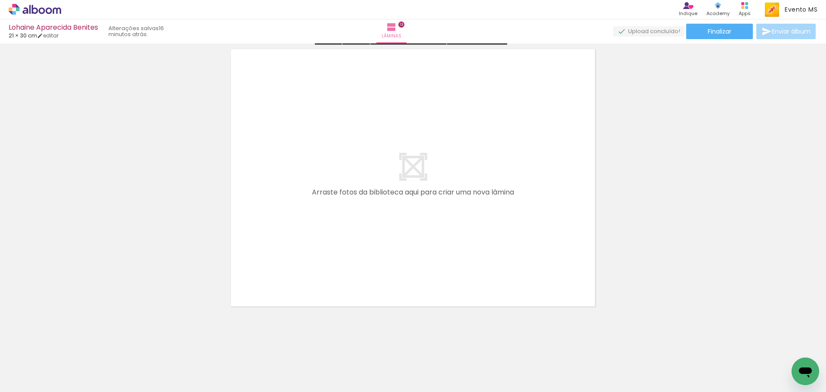
scroll to position [3775, 0]
drag, startPoint x: 679, startPoint y: 359, endPoint x: 459, endPoint y: 257, distance: 242.7
click at [425, 249] on quentale-workspace at bounding box center [413, 196] width 826 height 392
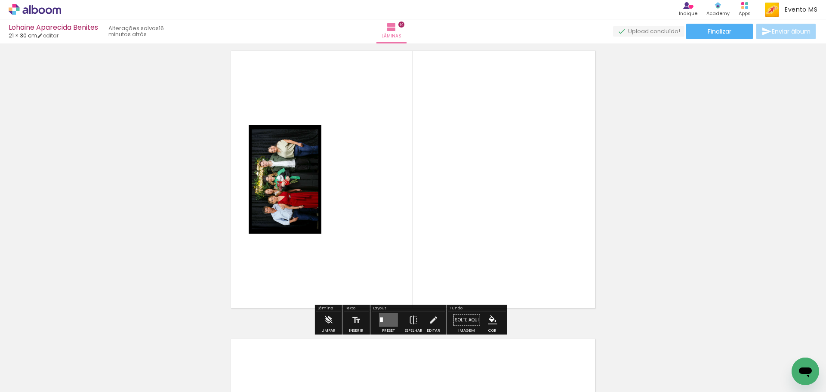
scroll to position [0, 0]
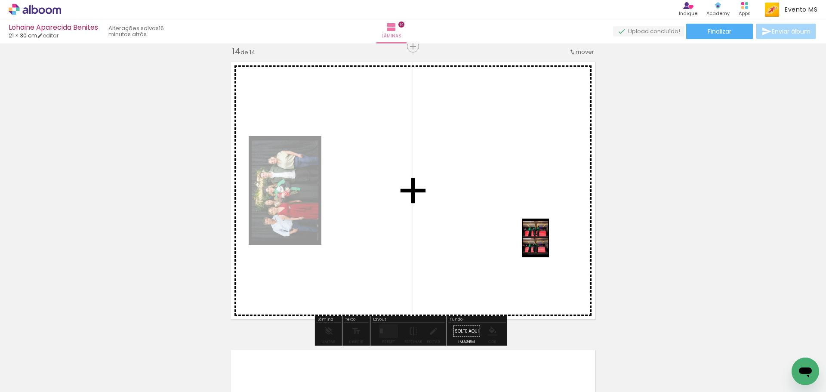
drag, startPoint x: 717, startPoint y: 370, endPoint x: 490, endPoint y: 237, distance: 263.2
click at [496, 224] on quentale-workspace at bounding box center [413, 196] width 826 height 392
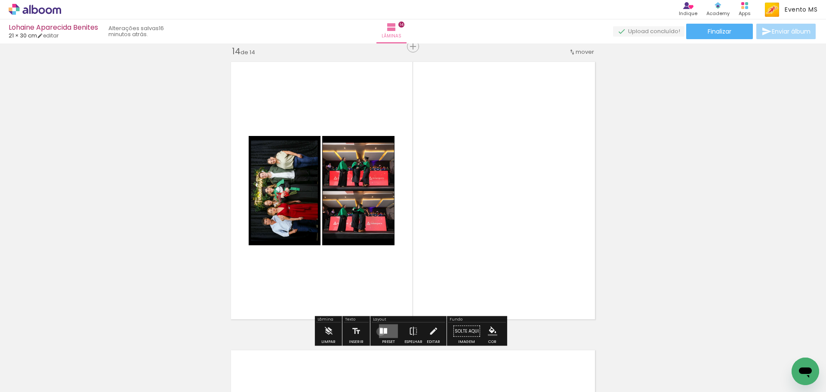
click at [380, 331] on div at bounding box center [381, 331] width 3 height 6
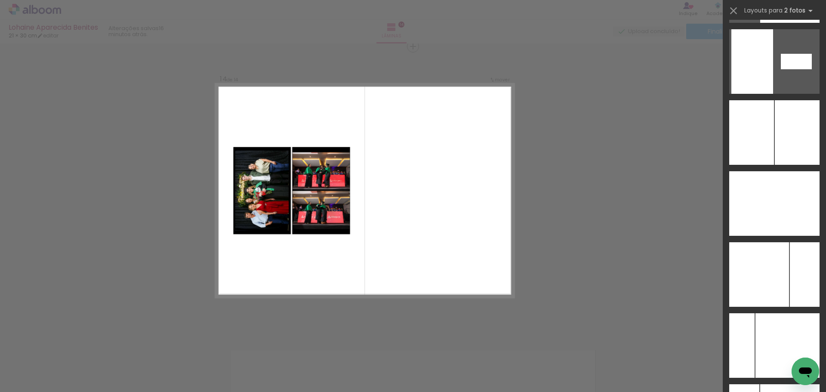
scroll to position [3374, 0]
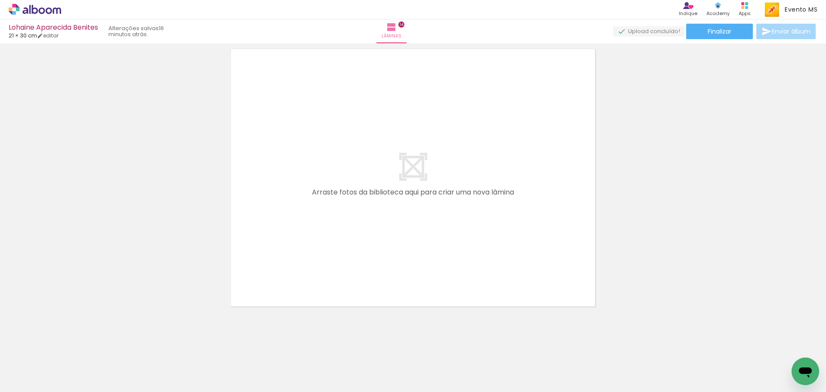
scroll to position [0, 789]
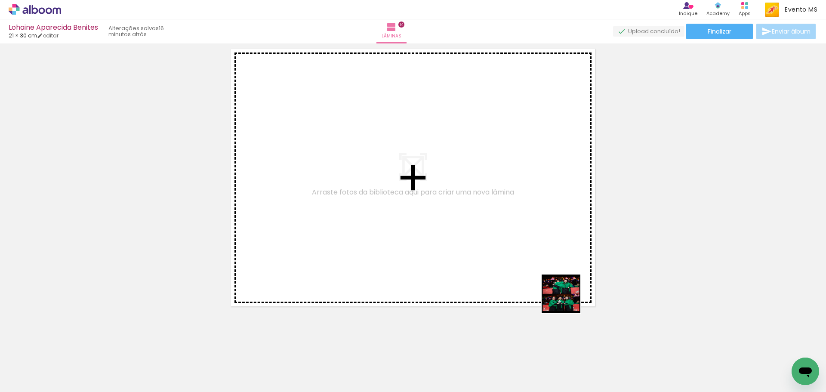
drag, startPoint x: 663, startPoint y: 370, endPoint x: 424, endPoint y: 204, distance: 291.0
click at [424, 204] on quentale-workspace at bounding box center [413, 196] width 826 height 392
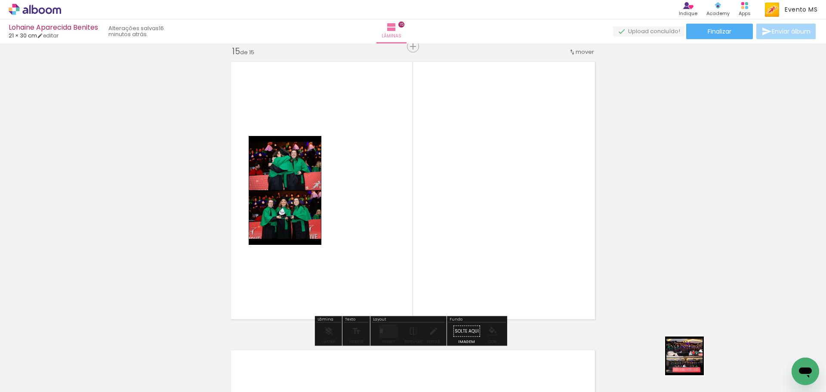
drag, startPoint x: 691, startPoint y: 362, endPoint x: 517, endPoint y: 230, distance: 218.6
click at [520, 231] on quentale-workspace at bounding box center [413, 196] width 826 height 392
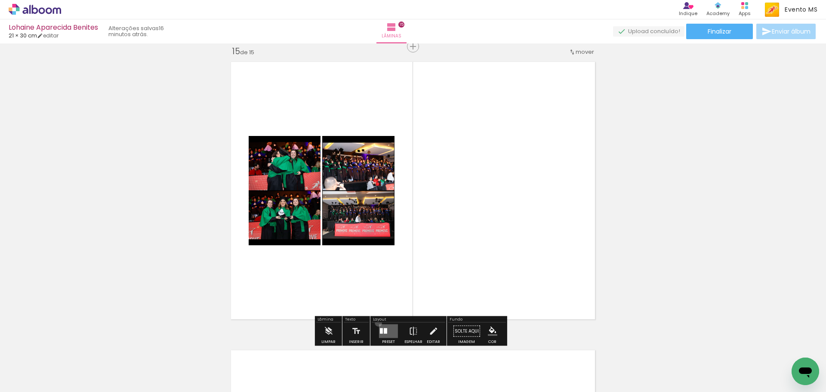
click at [377, 324] on div at bounding box center [388, 331] width 23 height 17
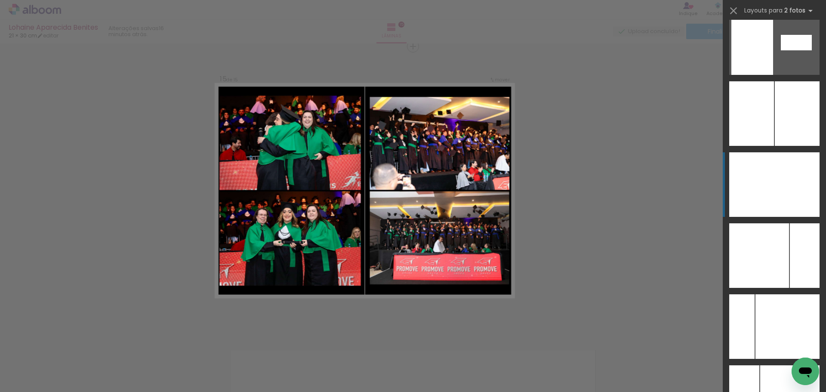
click at [786, 202] on div at bounding box center [796, 184] width 45 height 65
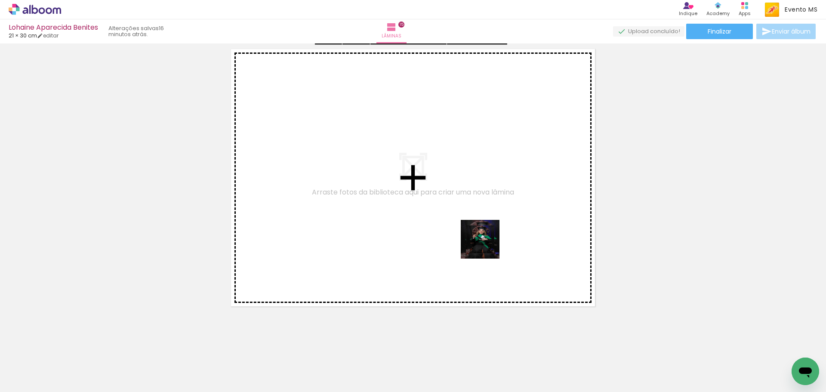
drag, startPoint x: 719, startPoint y: 347, endPoint x: 342, endPoint y: 209, distance: 401.7
click at [342, 209] on quentale-workspace at bounding box center [413, 196] width 826 height 392
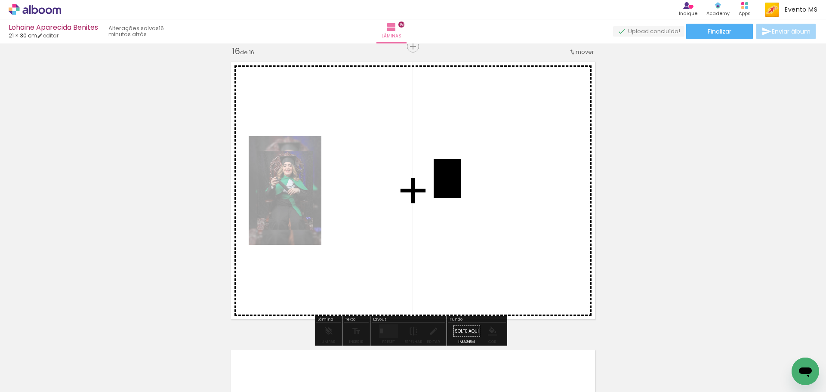
drag, startPoint x: 788, startPoint y: 350, endPoint x: 466, endPoint y: 209, distance: 351.8
click at [459, 184] on quentale-workspace at bounding box center [413, 196] width 826 height 392
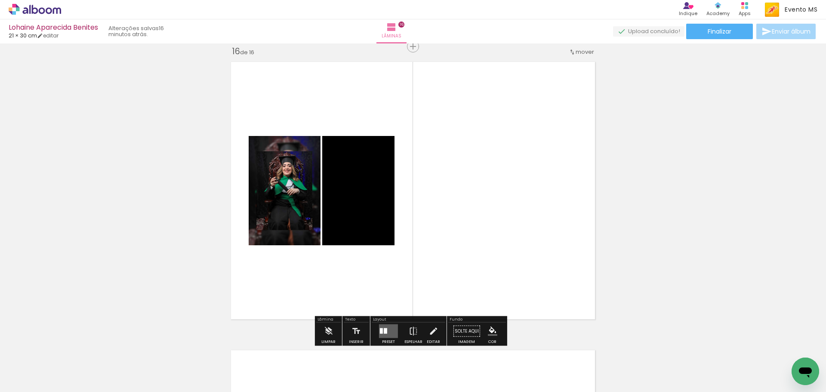
drag, startPoint x: 391, startPoint y: 329, endPoint x: 432, endPoint y: 303, distance: 49.1
click at [390, 327] on quentale-layouter at bounding box center [388, 331] width 19 height 14
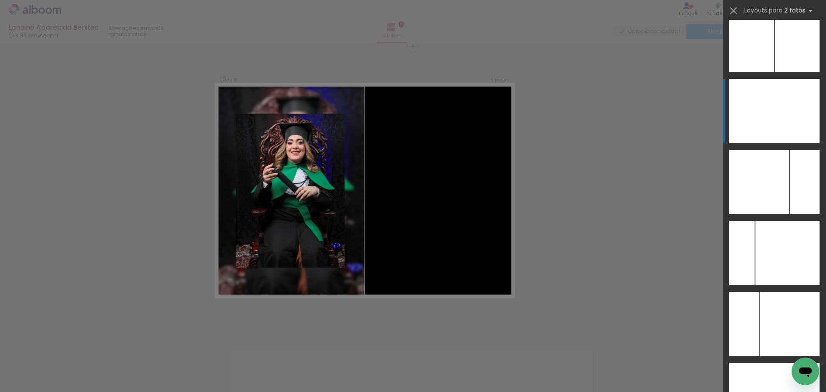
click at [764, 150] on div at bounding box center [759, 182] width 60 height 65
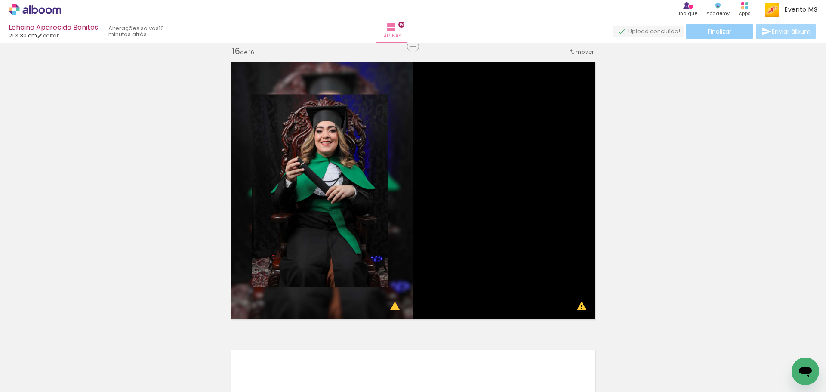
click at [726, 37] on paper-button "Finalizar" at bounding box center [719, 31] width 67 height 15
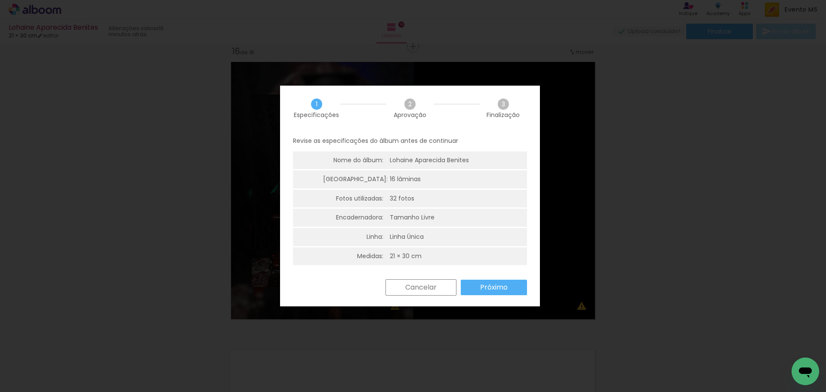
click at [501, 279] on div "Cancelar Próximo" at bounding box center [454, 287] width 146 height 16
click at [0, 0] on slot "Próximo" at bounding box center [0, 0] width 0 height 0
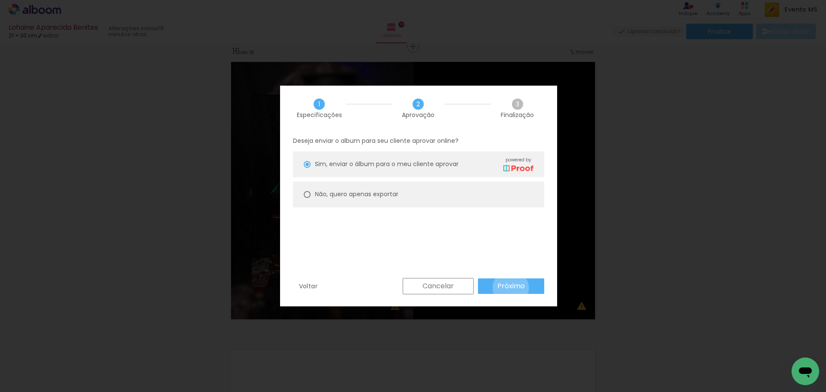
click at [0, 0] on slot "Próximo" at bounding box center [0, 0] width 0 height 0
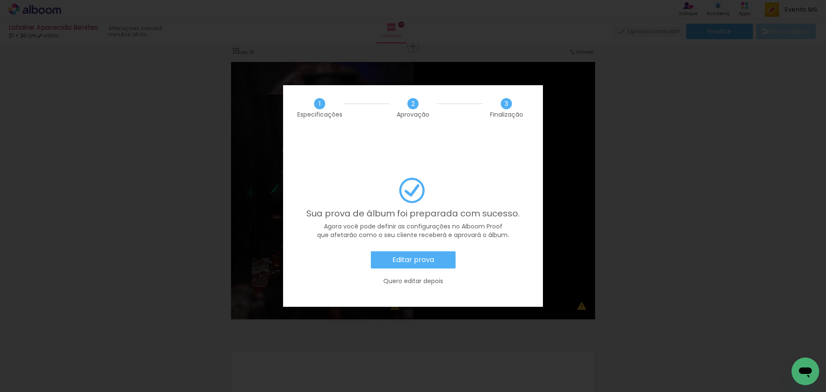
scroll to position [0, 789]
click at [0, 0] on slot "Editar prova" at bounding box center [0, 0] width 0 height 0
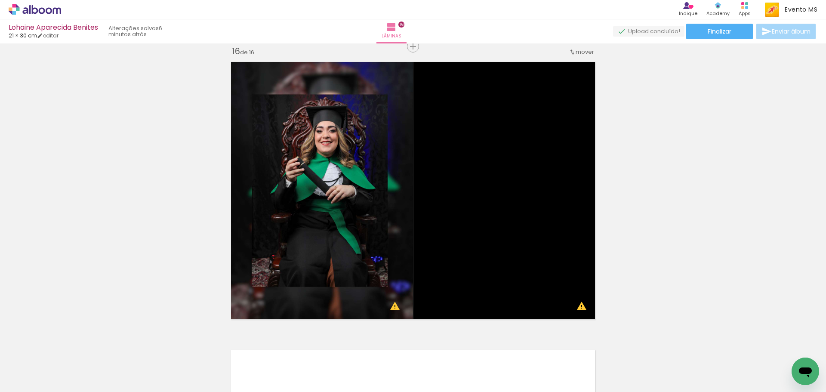
scroll to position [0, 789]
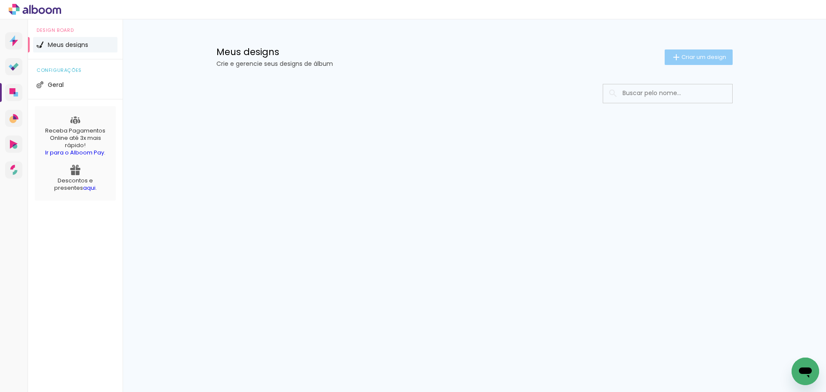
click at [688, 59] on span "Criar um design" at bounding box center [704, 57] width 45 height 6
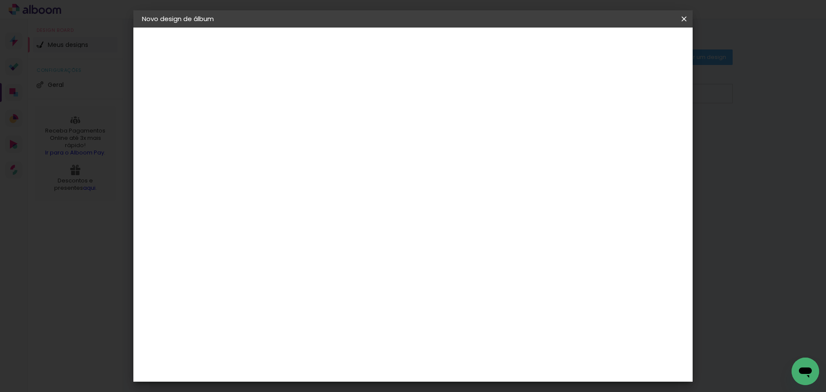
click at [283, 112] on input at bounding box center [283, 115] width 0 height 13
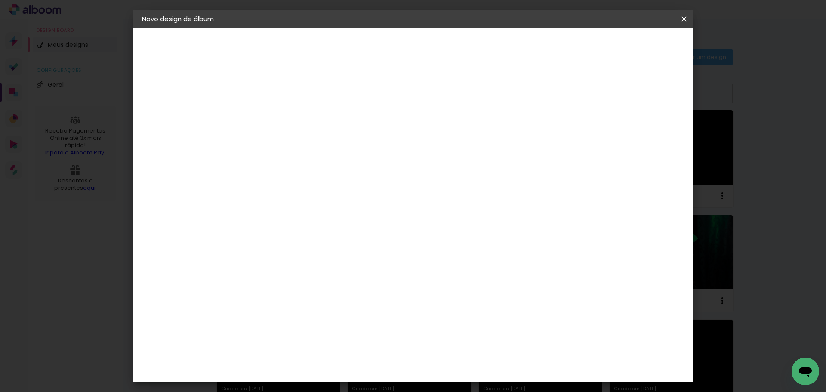
type input "l"
type input "Aline Francielly da S. Dutra Ribeiro"
type paper-input "Aline Francielly da S. Dutra Ribeiro"
click at [0, 0] on slot "Avançar" at bounding box center [0, 0] width 0 height 0
click at [444, 126] on paper-item "Tamanho Livre" at bounding box center [402, 130] width 83 height 19
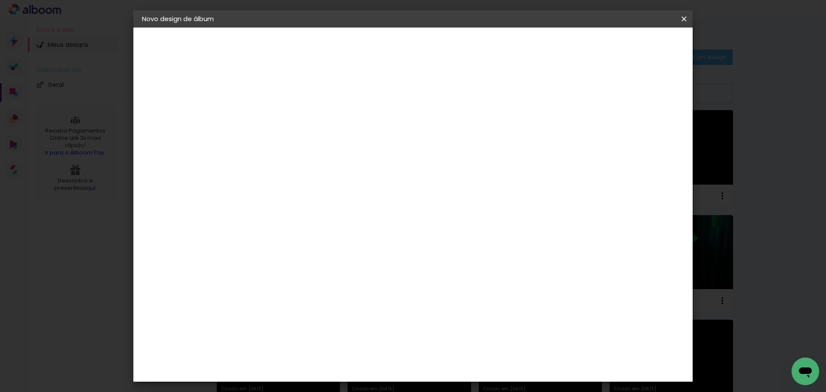
click at [0, 0] on slot "Avançar" at bounding box center [0, 0] width 0 height 0
click at [639, 51] on paper-button "Iniciar design" at bounding box center [611, 45] width 56 height 15
click at [630, 47] on span "Iniciar design" at bounding box center [610, 46] width 39 height 6
drag, startPoint x: 471, startPoint y: 359, endPoint x: 395, endPoint y: 358, distance: 76.2
click at [395, 358] on div "cm" at bounding box center [466, 359] width 338 height 30
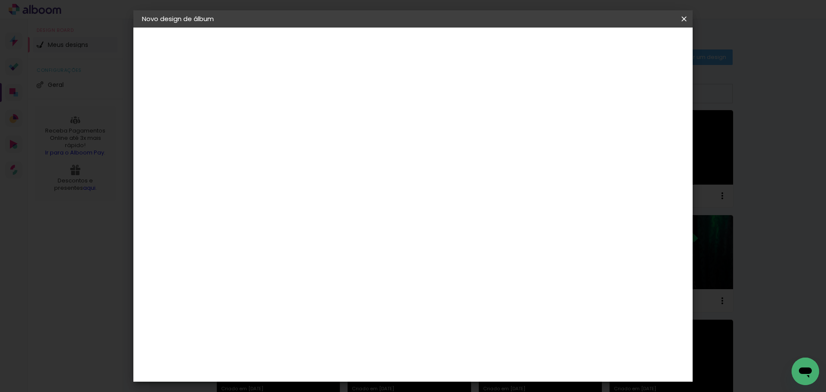
scroll to position [130, 0]
type input "42"
type paper-input "42"
click at [630, 45] on span "Iniciar design" at bounding box center [610, 46] width 39 height 6
drag, startPoint x: 472, startPoint y: 359, endPoint x: 433, endPoint y: 354, distance: 39.4
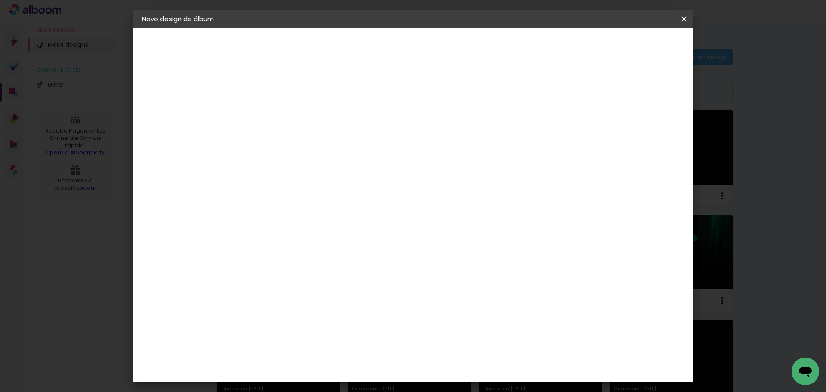
click at [433, 354] on div "cm" at bounding box center [466, 359] width 338 height 30
drag, startPoint x: 470, startPoint y: 360, endPoint x: 444, endPoint y: 353, distance: 26.6
click at [444, 353] on div "cm" at bounding box center [466, 359] width 338 height 30
type input "42"
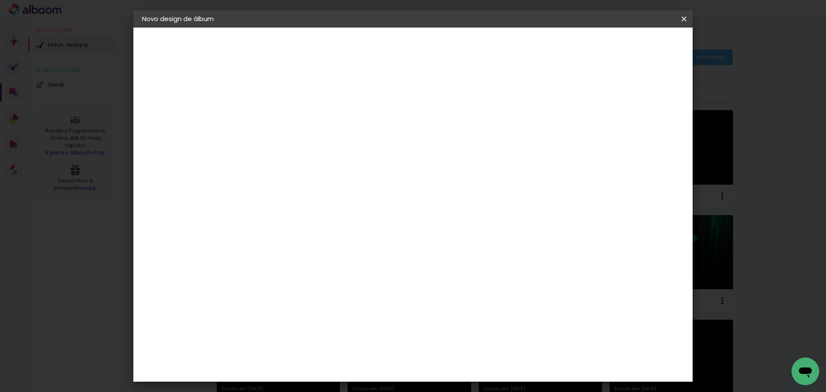
type paper-input "42"
click at [630, 49] on span "Iniciar design" at bounding box center [610, 46] width 39 height 6
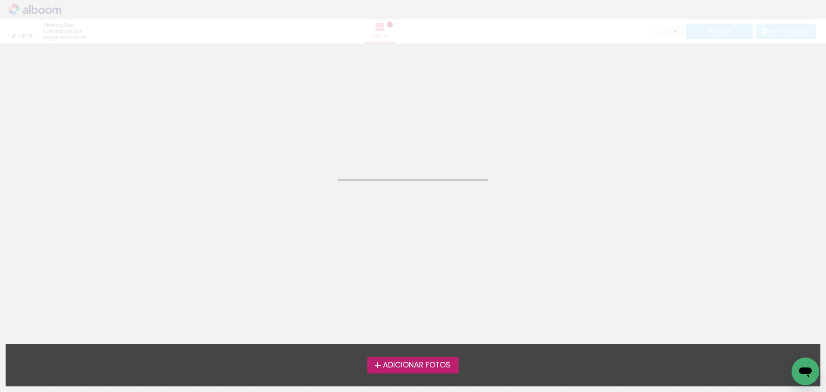
click at [406, 358] on label "Adicionar Fotos" at bounding box center [413, 365] width 92 height 16
click at [0, 0] on input "file" at bounding box center [0, 0] width 0 height 0
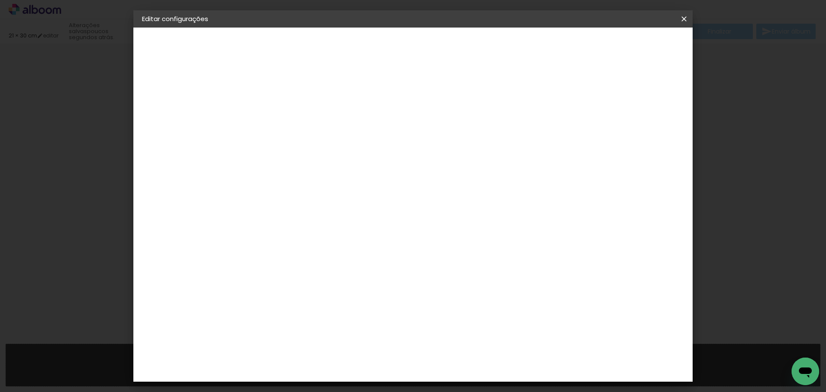
type input "30"
type input "42"
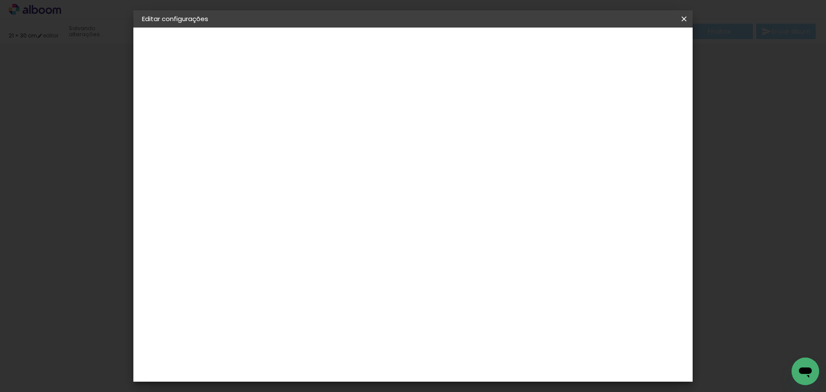
click at [552, 48] on span "Salvar configurações" at bounding box center [520, 46] width 64 height 6
click at [552, 43] on span "Salvar configurações" at bounding box center [520, 46] width 64 height 6
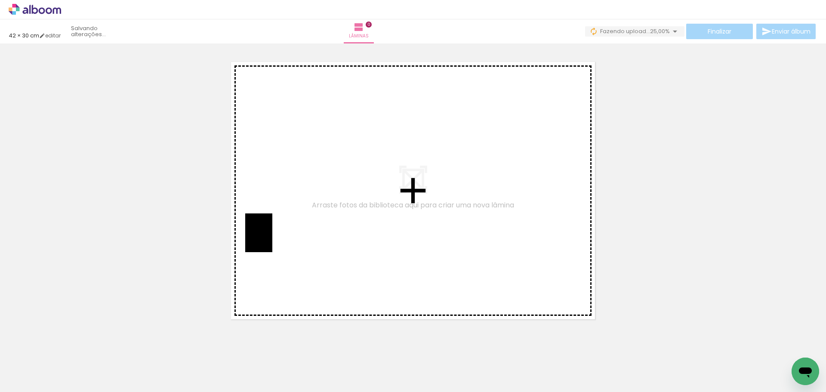
drag, startPoint x: 105, startPoint y: 358, endPoint x: 273, endPoint y: 237, distance: 206.6
click at [273, 237] on quentale-workspace at bounding box center [413, 196] width 826 height 392
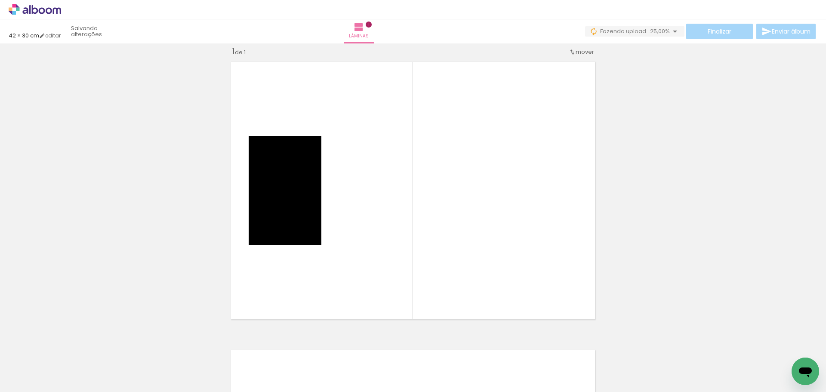
scroll to position [11, 0]
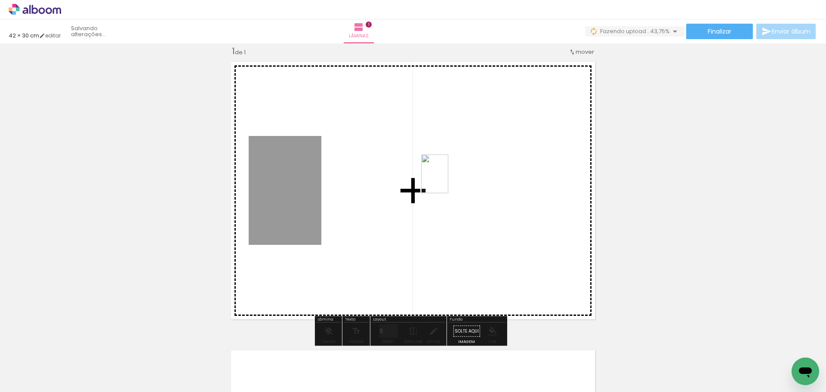
drag, startPoint x: 138, startPoint y: 367, endPoint x: 475, endPoint y: 179, distance: 386.6
click at [475, 179] on quentale-workspace at bounding box center [413, 196] width 826 height 392
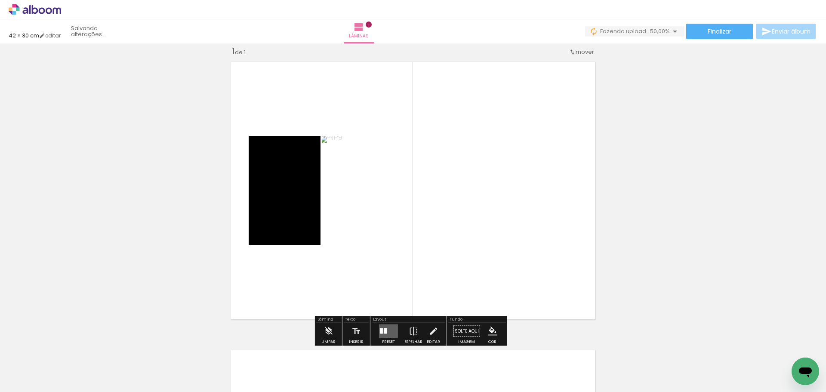
click at [377, 331] on div at bounding box center [388, 331] width 23 height 17
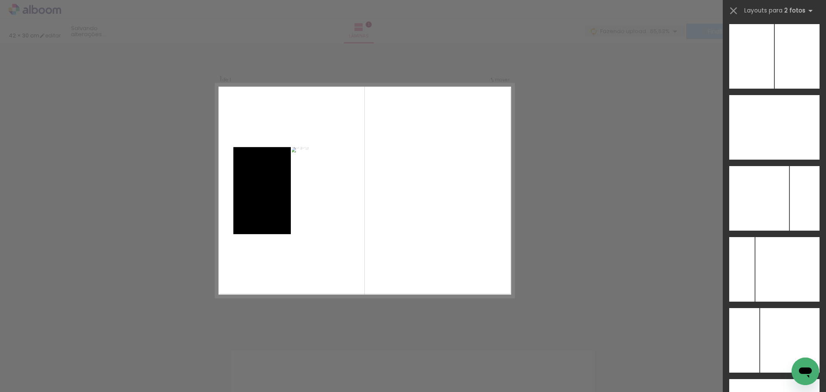
scroll to position [3304, 0]
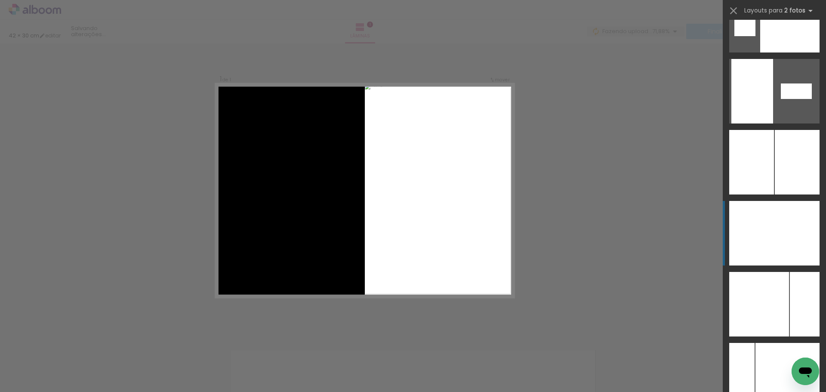
click at [770, 234] on div at bounding box center [751, 233] width 45 height 65
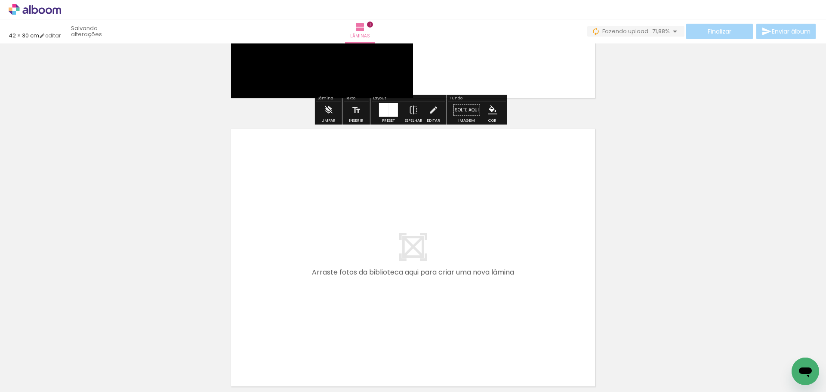
scroll to position [269, 0]
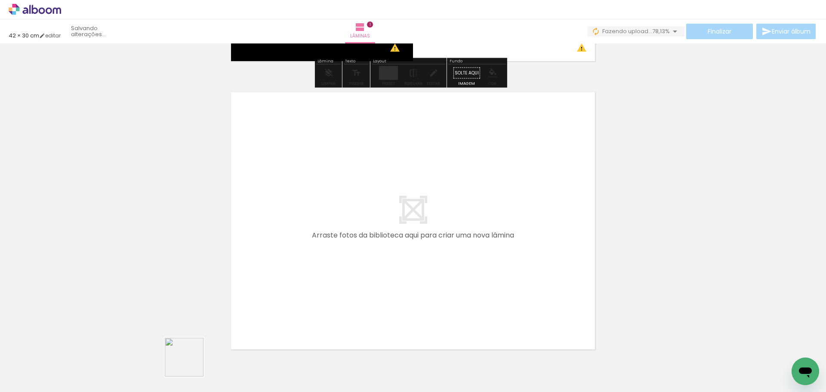
drag, startPoint x: 176, startPoint y: 376, endPoint x: 249, endPoint y: 350, distance: 77.4
click at [308, 230] on quentale-workspace at bounding box center [413, 196] width 826 height 392
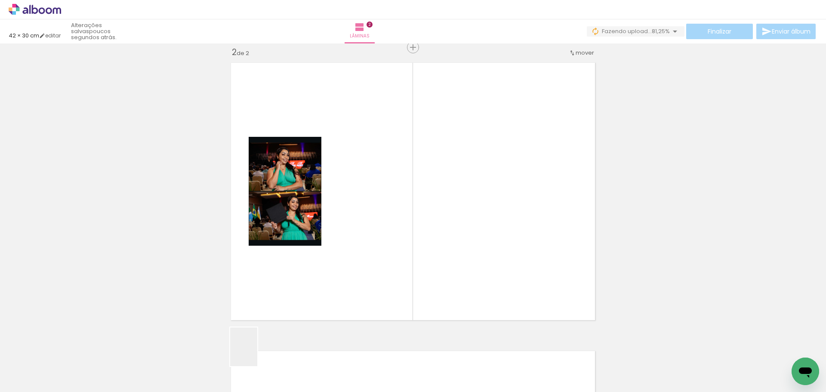
scroll to position [299, 0]
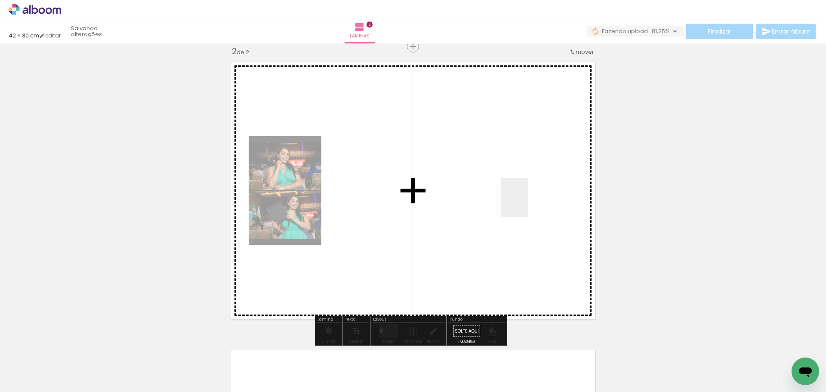
drag, startPoint x: 238, startPoint y: 361, endPoint x: 445, endPoint y: 256, distance: 231.9
click at [529, 203] on quentale-workspace at bounding box center [413, 196] width 826 height 392
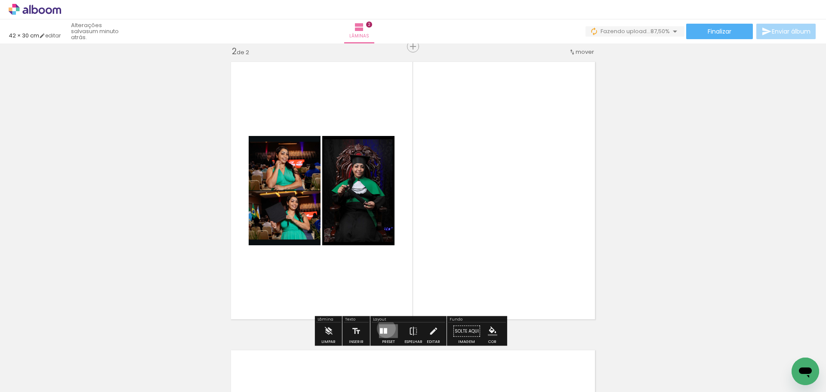
drag, startPoint x: 384, startPoint y: 328, endPoint x: 724, endPoint y: 202, distance: 362.5
click at [385, 328] on div at bounding box center [385, 331] width 3 height 6
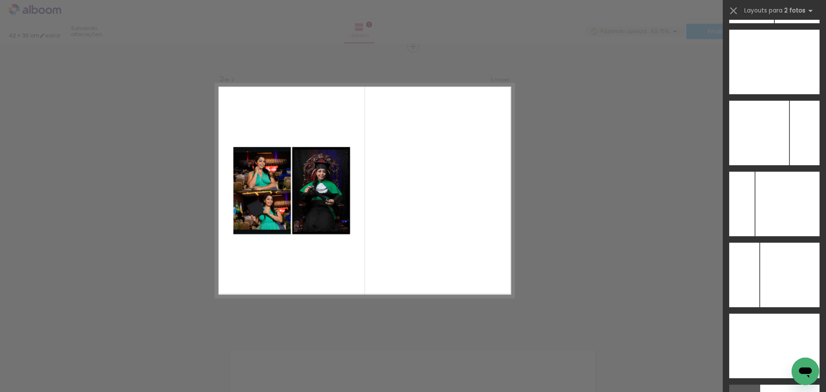
scroll to position [3491, 0]
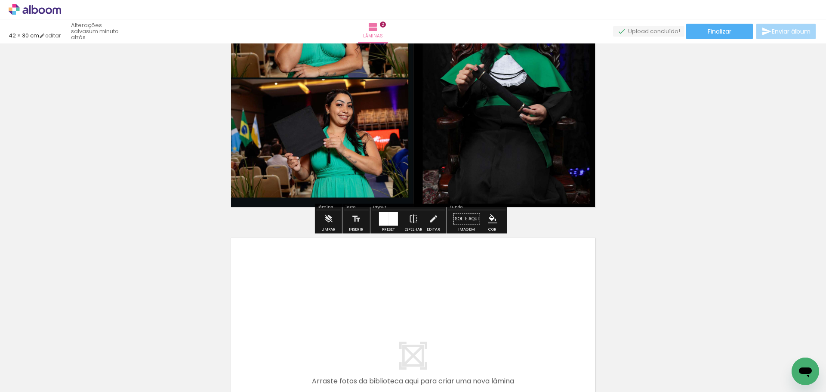
scroll to position [515, 0]
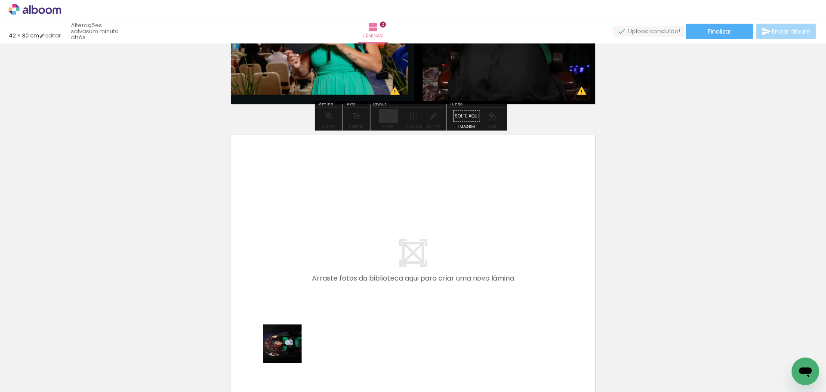
drag, startPoint x: 277, startPoint y: 369, endPoint x: 292, endPoint y: 267, distance: 103.0
click at [292, 267] on quentale-workspace at bounding box center [413, 196] width 826 height 392
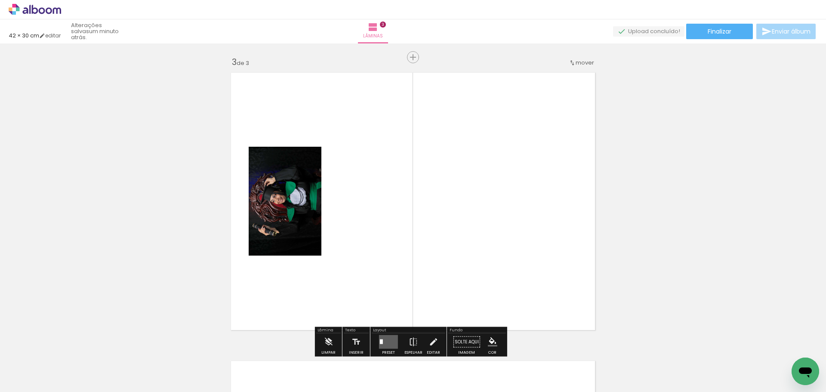
scroll to position [588, 0]
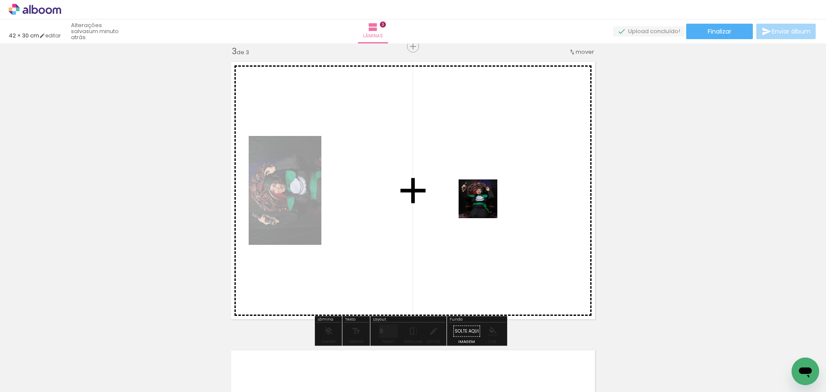
drag, startPoint x: 326, startPoint y: 367, endPoint x: 514, endPoint y: 167, distance: 275.2
click at [496, 192] on quentale-workspace at bounding box center [413, 196] width 826 height 392
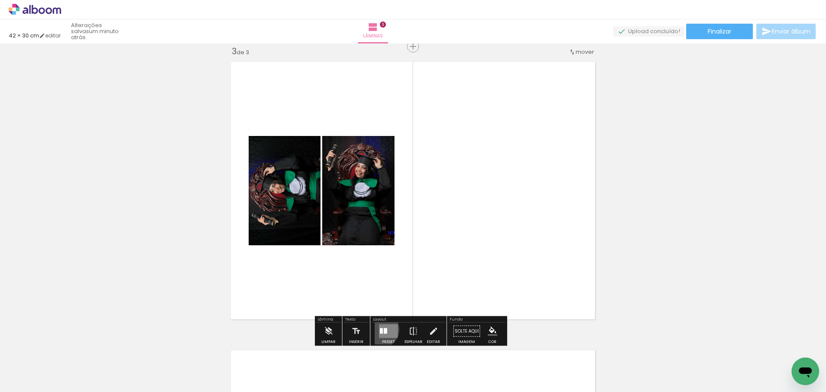
click at [380, 329] on div at bounding box center [381, 331] width 3 height 6
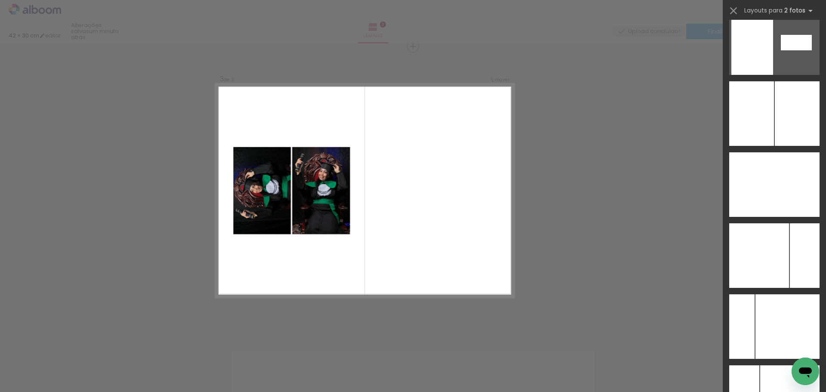
scroll to position [3410, 0]
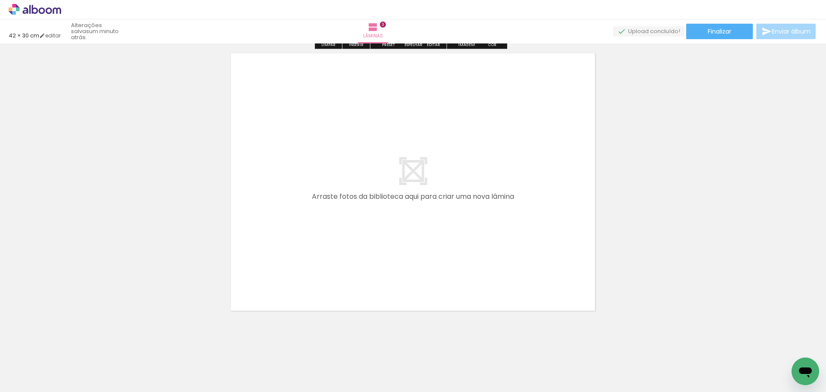
scroll to position [889, 0]
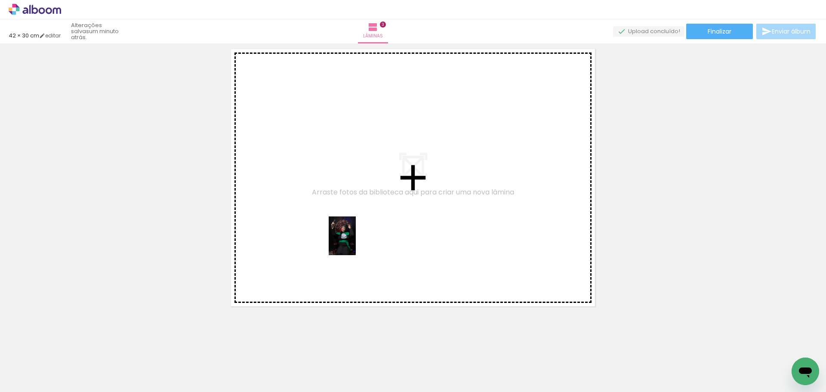
drag, startPoint x: 372, startPoint y: 379, endPoint x: 355, endPoint y: 242, distance: 137.5
click at [355, 242] on quentale-workspace at bounding box center [413, 196] width 826 height 392
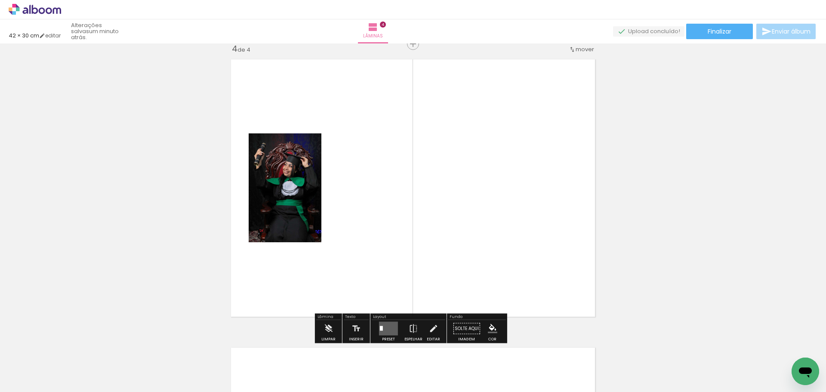
scroll to position [876, 0]
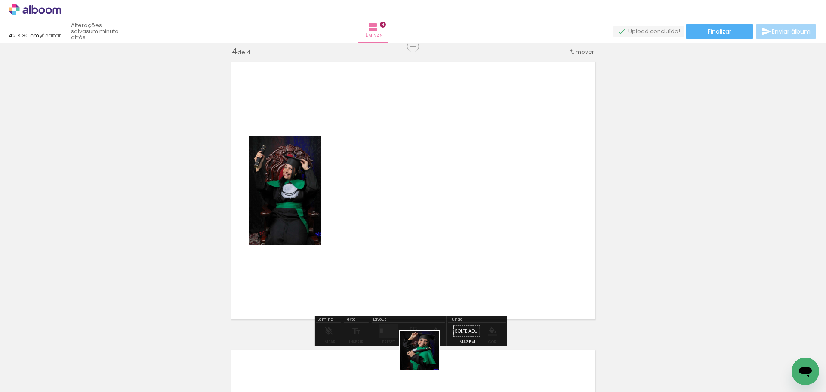
drag, startPoint x: 424, startPoint y: 358, endPoint x: 434, endPoint y: 249, distance: 109.8
click at [474, 208] on quentale-workspace at bounding box center [413, 196] width 826 height 392
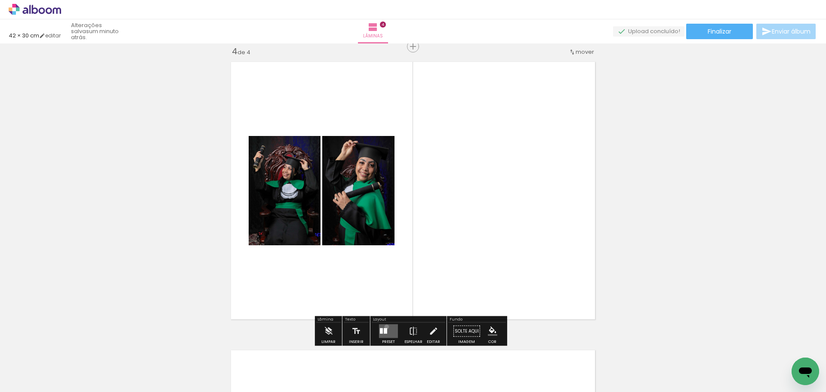
drag, startPoint x: 385, startPoint y: 327, endPoint x: 812, endPoint y: 175, distance: 453.7
click at [396, 324] on div at bounding box center [388, 331] width 23 height 17
drag, startPoint x: 385, startPoint y: 331, endPoint x: 688, endPoint y: 245, distance: 315.8
click at [385, 331] on div at bounding box center [385, 331] width 3 height 6
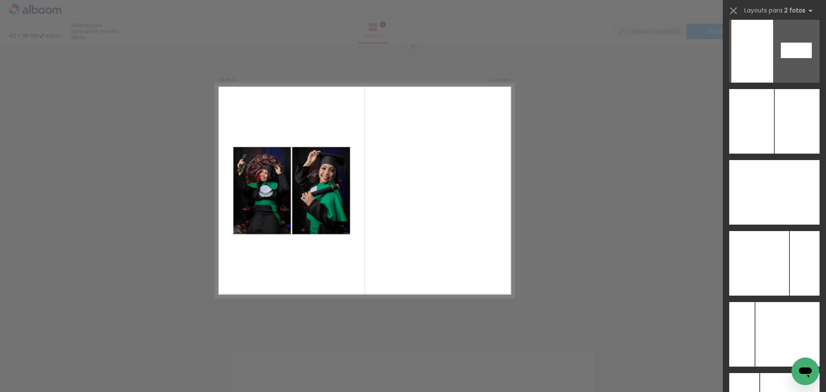
scroll to position [3377, 0]
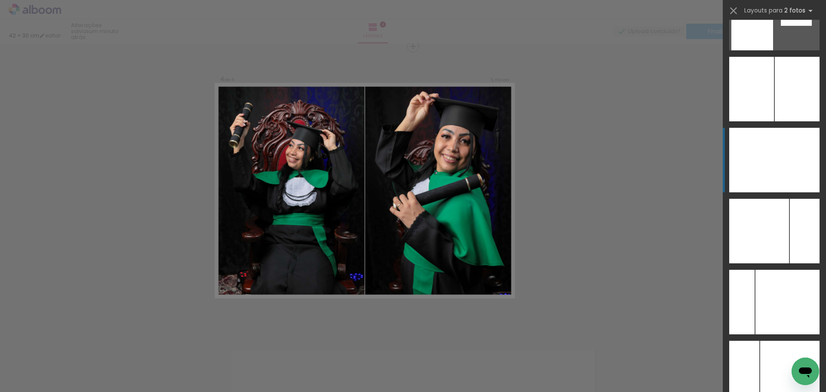
click at [783, 176] on div at bounding box center [796, 160] width 45 height 65
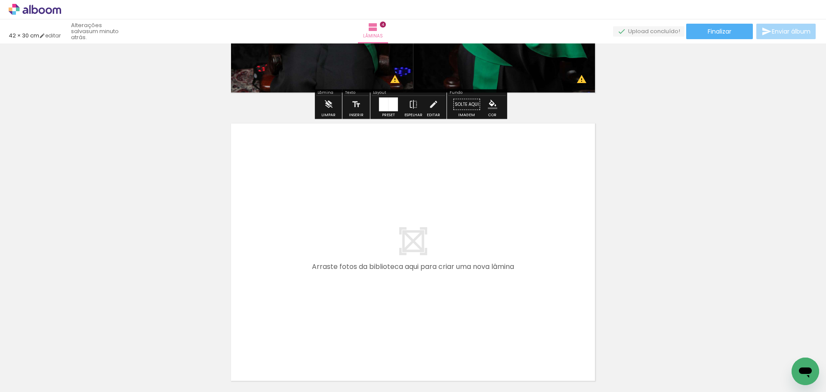
scroll to position [1134, 0]
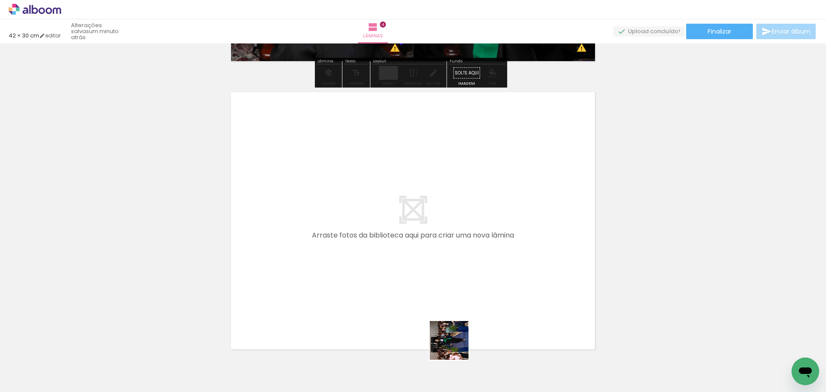
drag, startPoint x: 456, startPoint y: 347, endPoint x: 358, endPoint y: 262, distance: 129.3
click at [358, 262] on quentale-workspace at bounding box center [413, 196] width 826 height 392
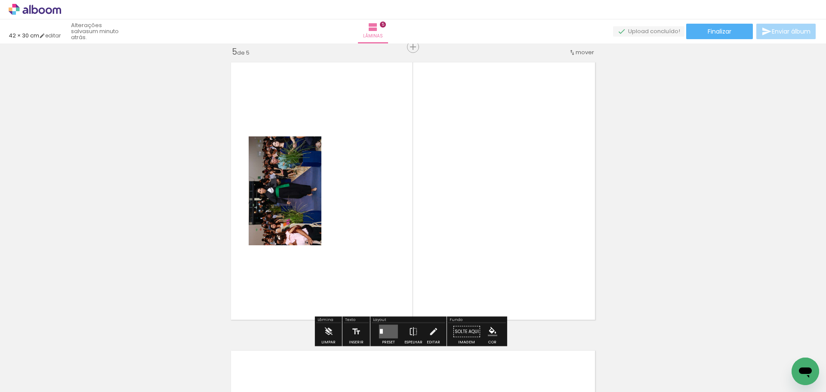
scroll to position [1164, 0]
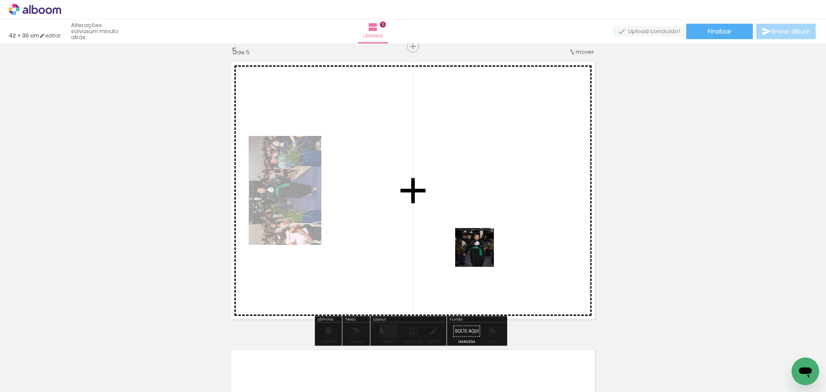
drag, startPoint x: 523, startPoint y: 372, endPoint x: 475, endPoint y: 252, distance: 129.4
click at [481, 248] on quentale-workspace at bounding box center [413, 196] width 826 height 392
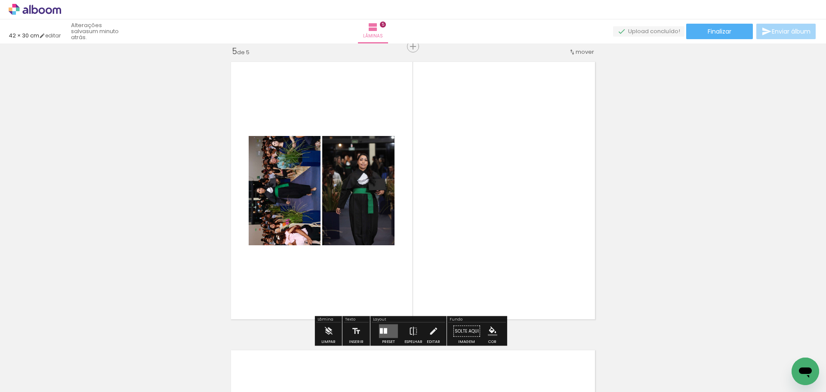
drag, startPoint x: 387, startPoint y: 330, endPoint x: 567, endPoint y: 250, distance: 196.6
click at [389, 330] on quentale-layouter at bounding box center [388, 331] width 19 height 14
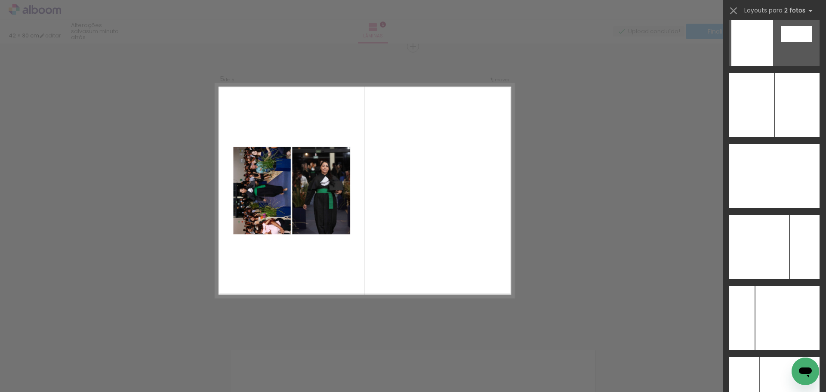
scroll to position [3263, 0]
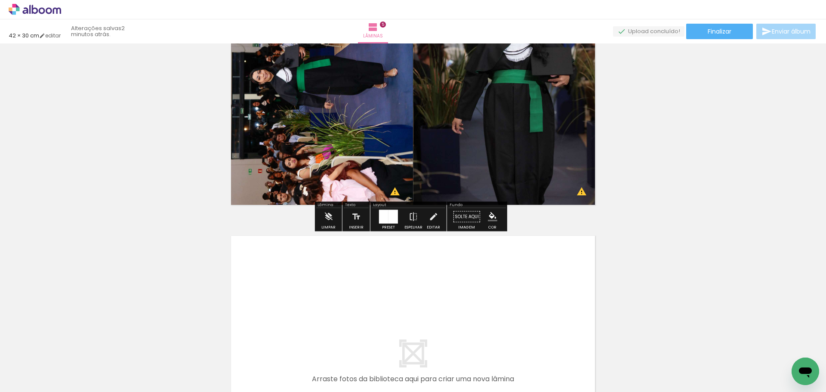
scroll to position [1465, 0]
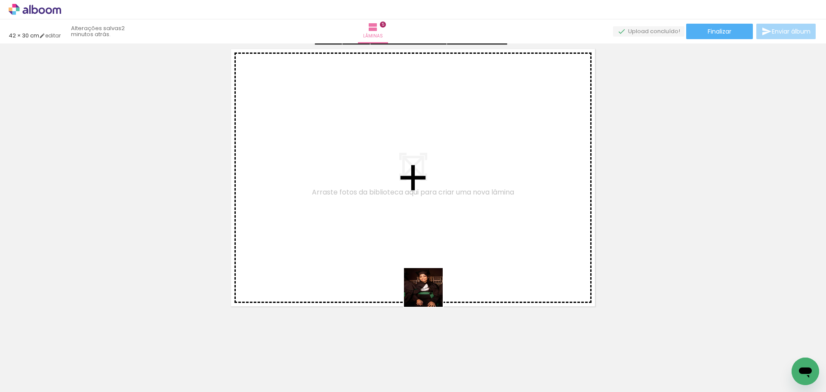
drag, startPoint x: 517, startPoint y: 327, endPoint x: 359, endPoint y: 263, distance: 170.1
click at [359, 263] on quentale-workspace at bounding box center [413, 196] width 826 height 392
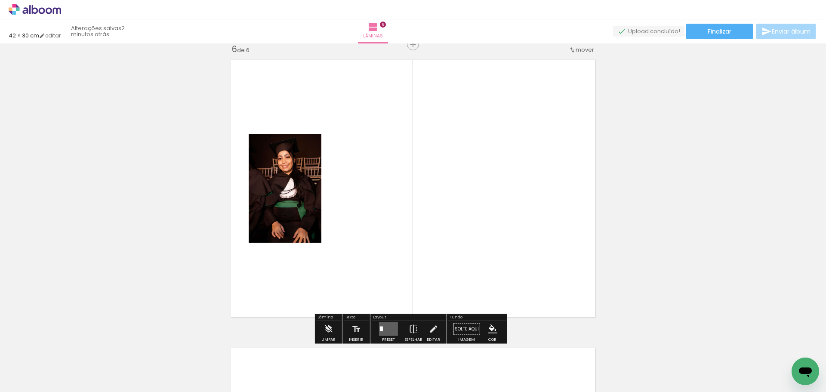
scroll to position [1453, 0]
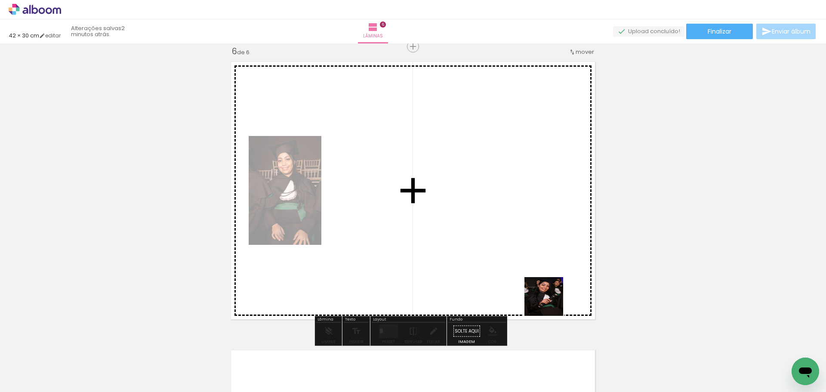
drag, startPoint x: 612, startPoint y: 364, endPoint x: 483, endPoint y: 231, distance: 185.0
click at [483, 231] on quentale-workspace at bounding box center [413, 196] width 826 height 392
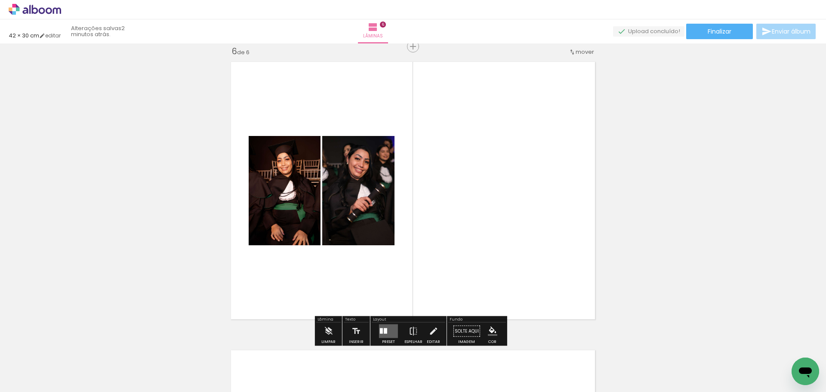
click at [393, 329] on quentale-layouter at bounding box center [388, 331] width 19 height 14
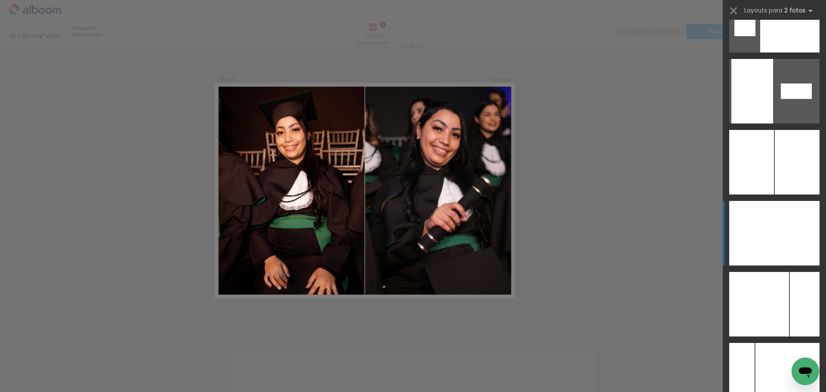
scroll to position [3296, 0]
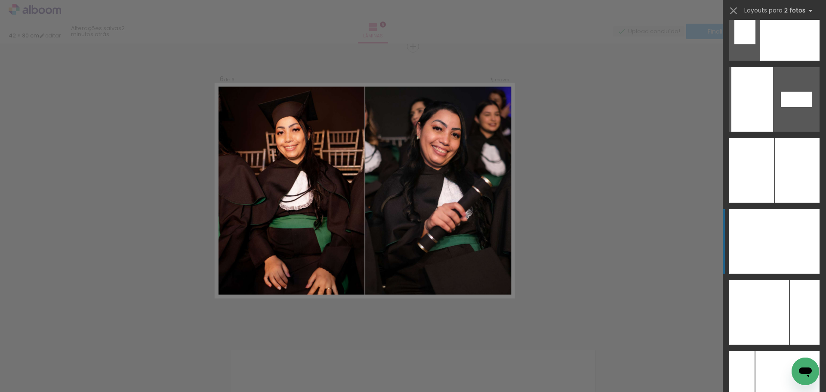
click at [778, 351] on div at bounding box center [788, 383] width 64 height 65
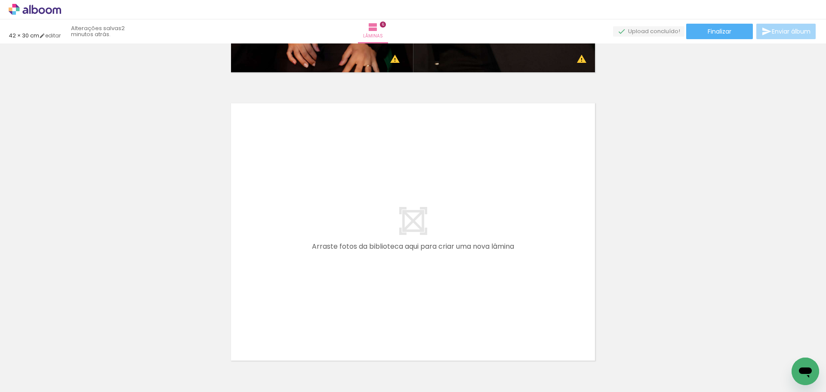
scroll to position [1711, 0]
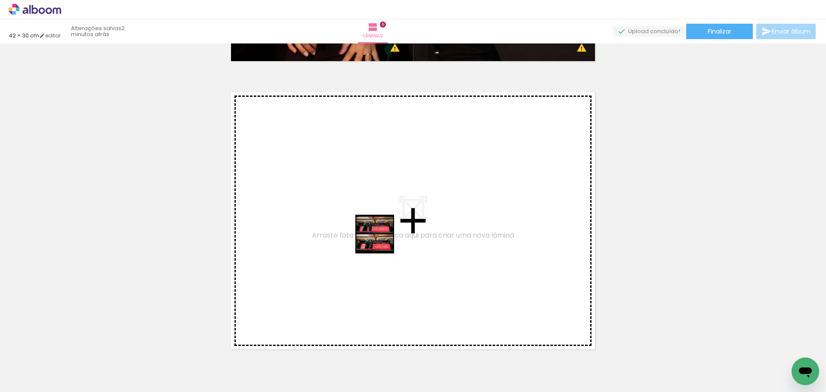
drag, startPoint x: 400, startPoint y: 248, endPoint x: 381, endPoint y: 241, distance: 19.9
click at [381, 241] on quentale-workspace at bounding box center [413, 196] width 826 height 392
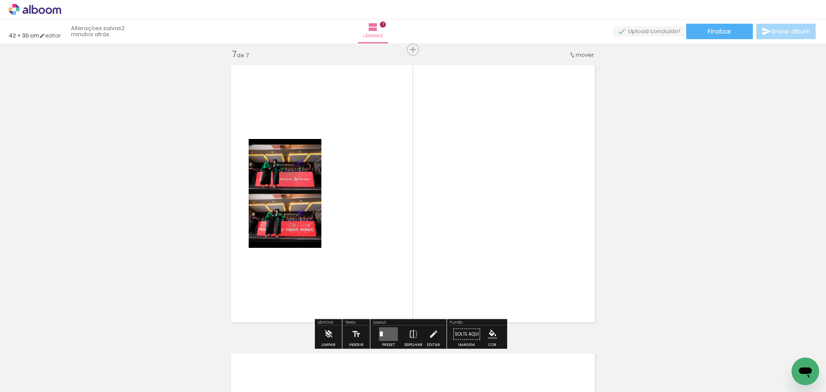
scroll to position [1741, 0]
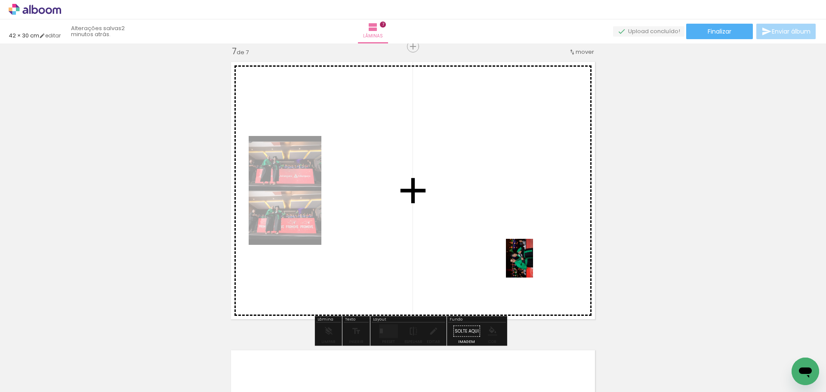
drag, startPoint x: 716, startPoint y: 359, endPoint x: 499, endPoint y: 236, distance: 249.7
click at [502, 235] on quentale-workspace at bounding box center [413, 196] width 826 height 392
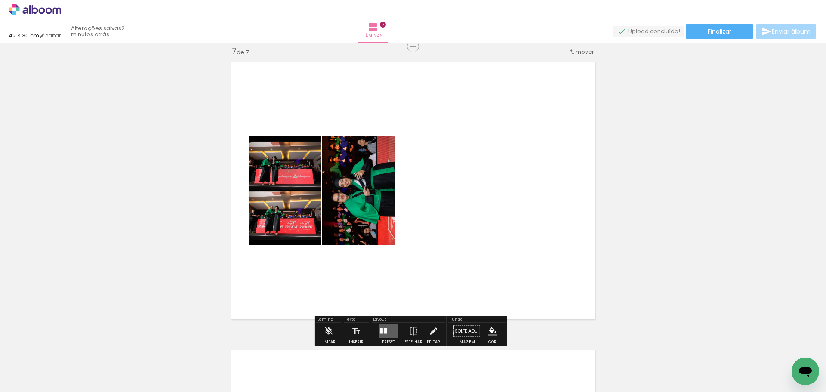
click at [388, 330] on quentale-layouter at bounding box center [388, 331] width 19 height 14
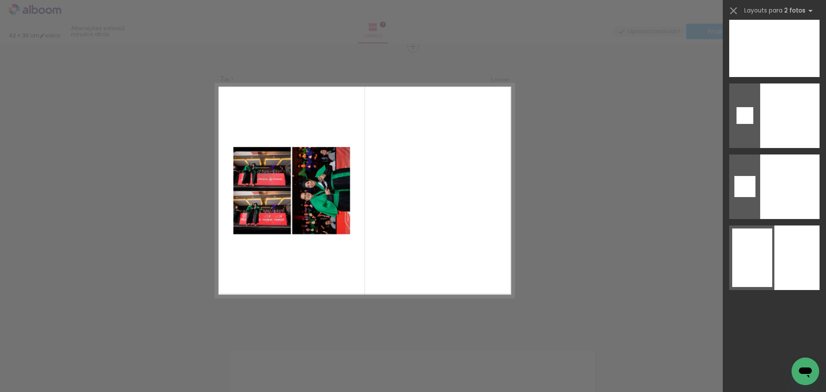
scroll to position [3394, 0]
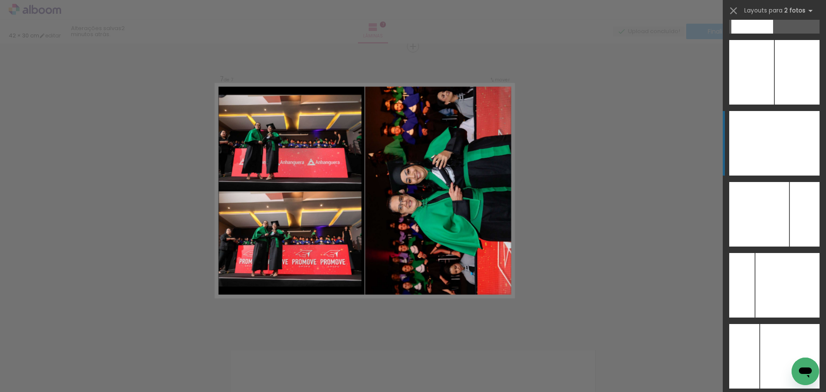
click at [786, 253] on div at bounding box center [788, 285] width 64 height 65
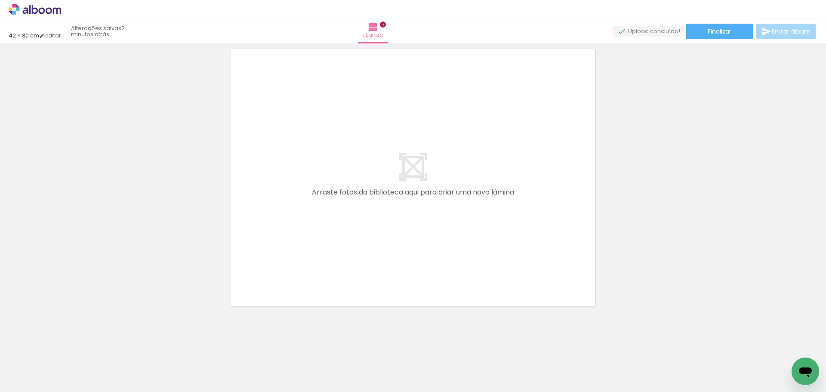
scroll to position [0, 316]
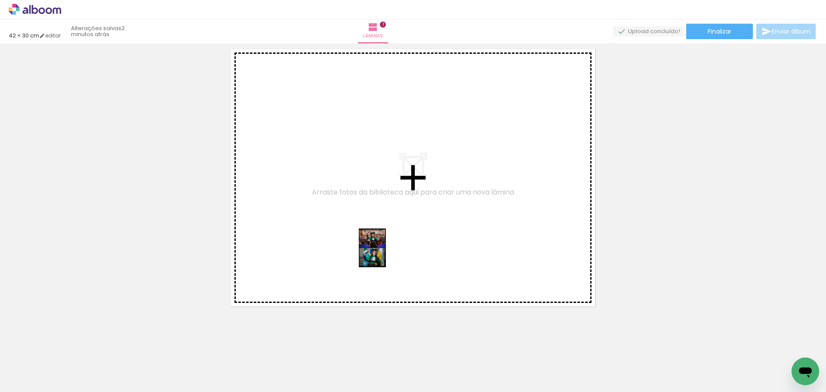
drag, startPoint x: 451, startPoint y: 358, endPoint x: 381, endPoint y: 265, distance: 117.4
click at [379, 249] on quentale-workspace at bounding box center [413, 196] width 826 height 392
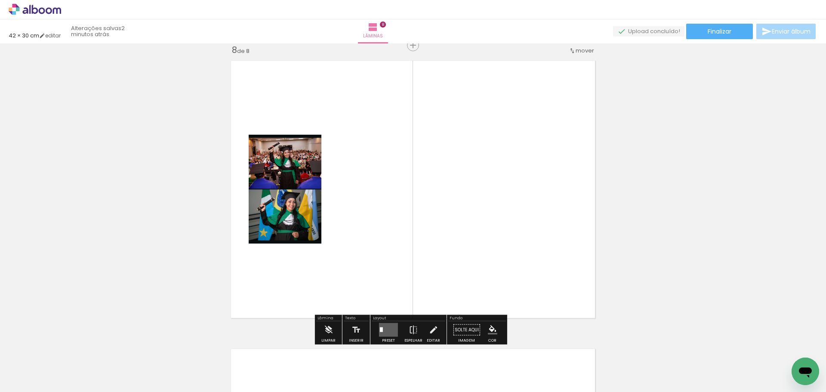
scroll to position [2029, 0]
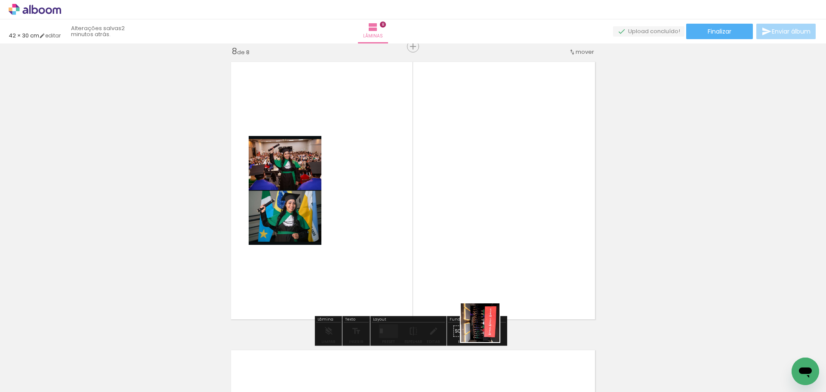
drag, startPoint x: 495, startPoint y: 365, endPoint x: 453, endPoint y: 264, distance: 109.8
click at [481, 230] on quentale-workspace at bounding box center [413, 196] width 826 height 392
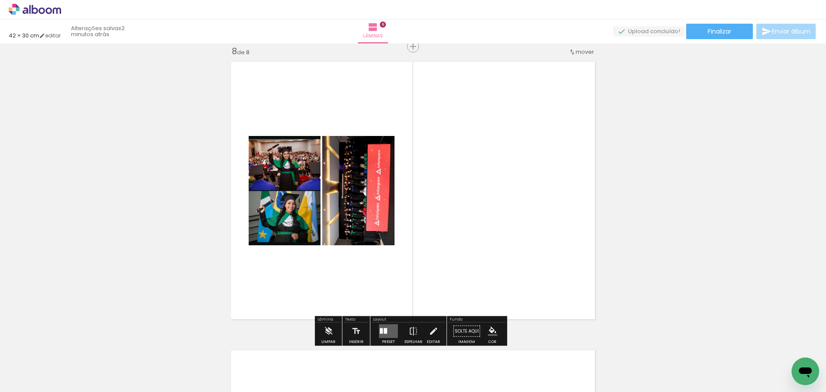
drag, startPoint x: 390, startPoint y: 333, endPoint x: 418, endPoint y: 313, distance: 34.0
click at [390, 332] on quentale-layouter at bounding box center [388, 331] width 19 height 14
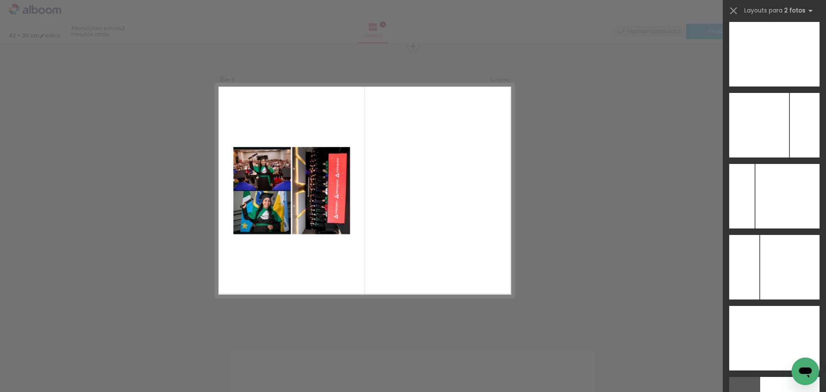
scroll to position [3231, 0]
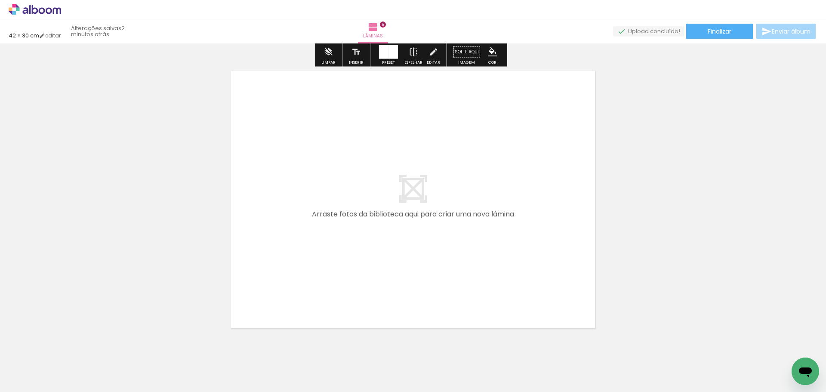
scroll to position [2330, 0]
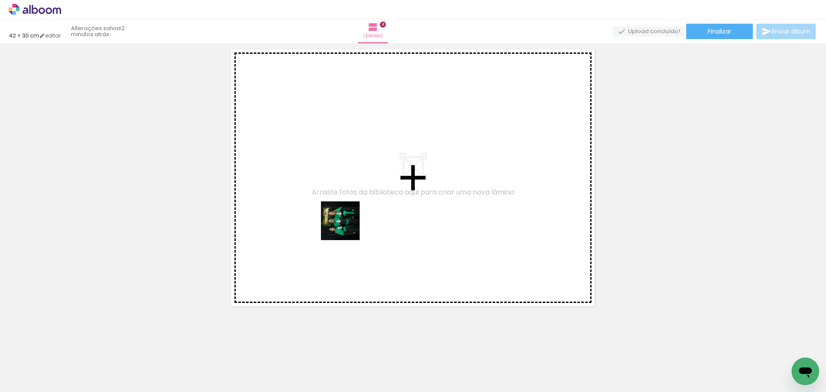
drag, startPoint x: 546, startPoint y: 372, endPoint x: 347, endPoint y: 227, distance: 246.1
click at [347, 227] on quentale-workspace at bounding box center [413, 196] width 826 height 392
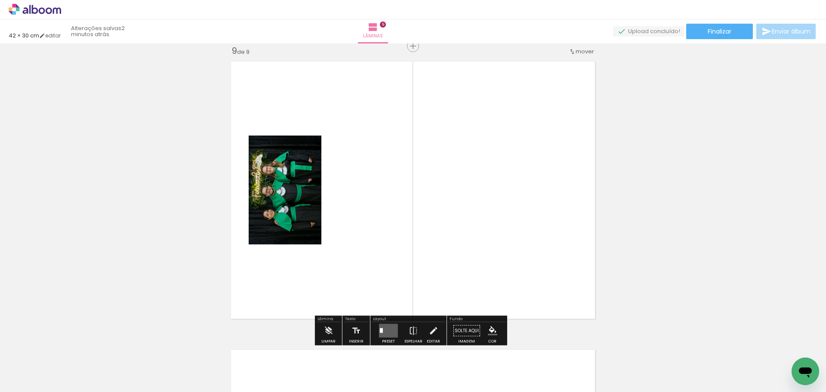
scroll to position [2317, 0]
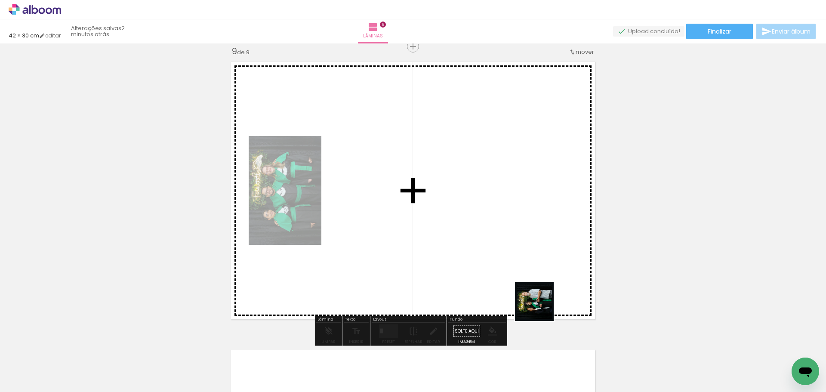
drag, startPoint x: 585, startPoint y: 369, endPoint x: 501, endPoint y: 250, distance: 145.7
click at [506, 233] on quentale-workspace at bounding box center [413, 196] width 826 height 392
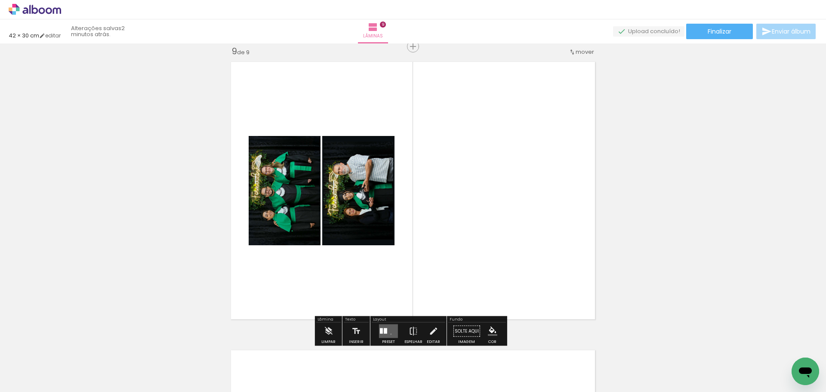
click at [389, 334] on quentale-layouter at bounding box center [388, 331] width 19 height 14
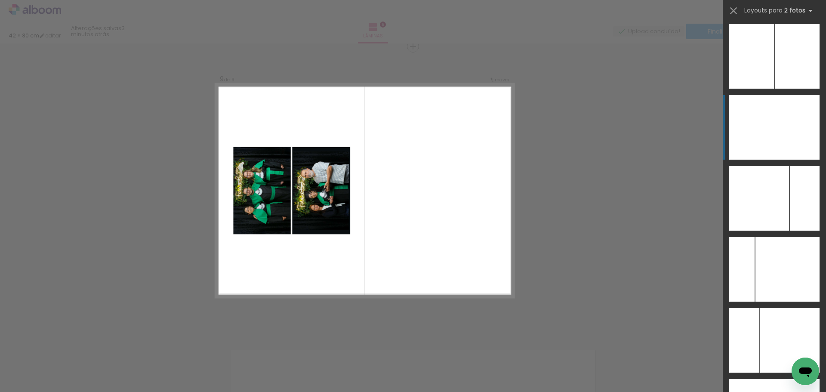
scroll to position [3361, 0]
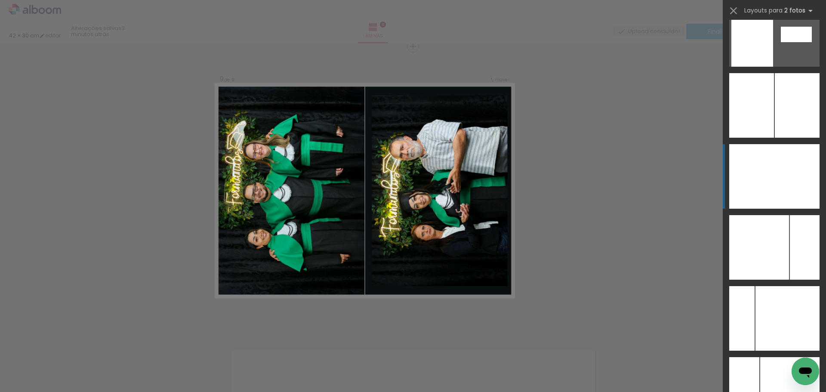
click at [797, 286] on div at bounding box center [788, 318] width 64 height 65
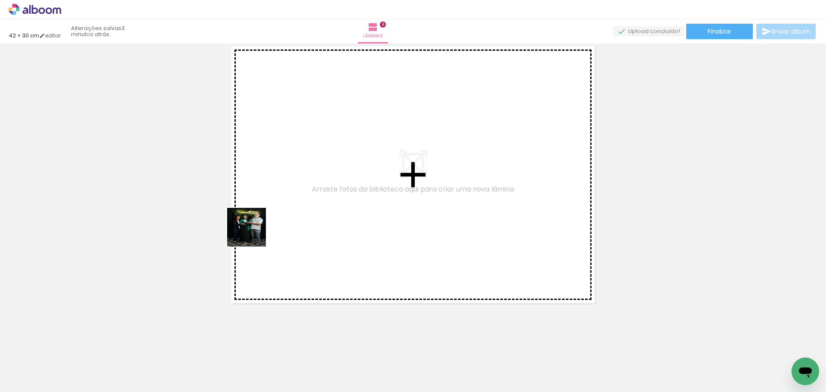
drag, startPoint x: 580, startPoint y: 335, endPoint x: 410, endPoint y: 278, distance: 179.6
click at [246, 229] on quentale-workspace at bounding box center [413, 196] width 826 height 392
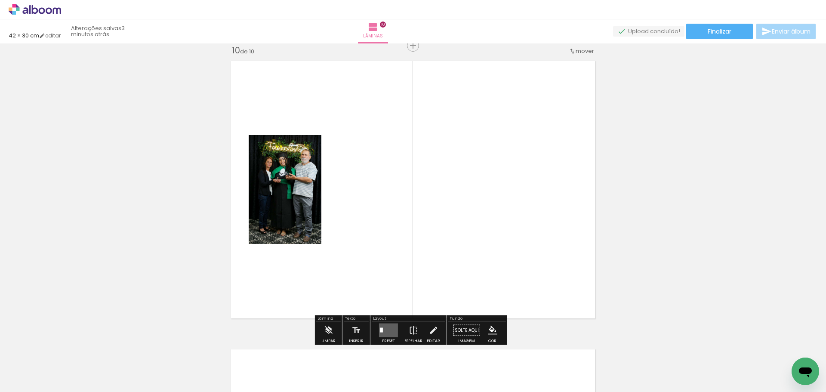
scroll to position [2606, 0]
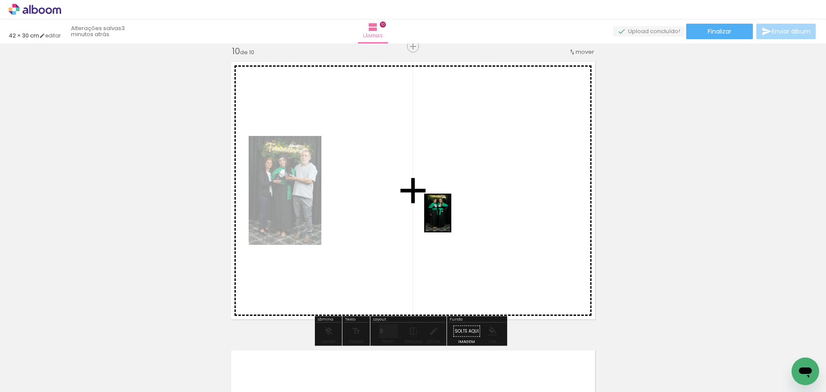
drag, startPoint x: 691, startPoint y: 370, endPoint x: 403, endPoint y: 296, distance: 298.1
click at [450, 218] on quentale-workspace at bounding box center [413, 196] width 826 height 392
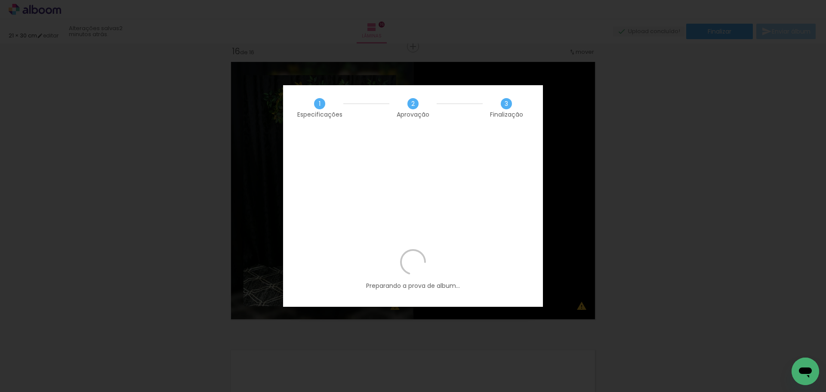
scroll to position [0, 789]
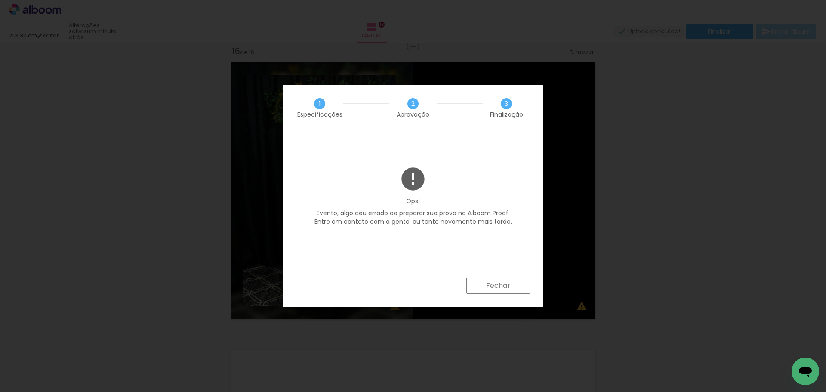
click at [0, 0] on slot "Fechar" at bounding box center [0, 0] width 0 height 0
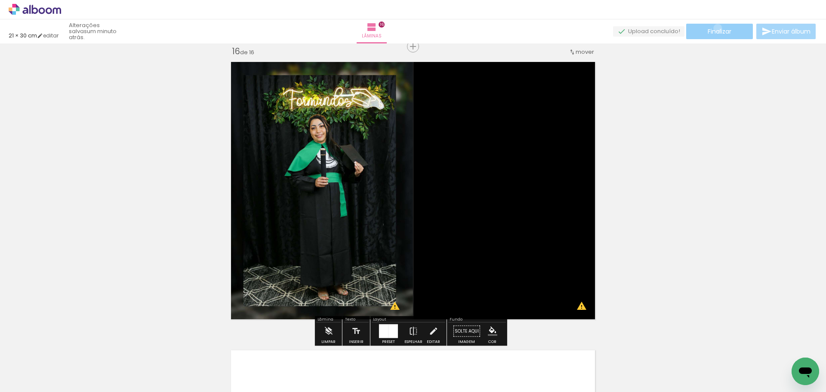
click at [715, 28] on span "Finalizar" at bounding box center [720, 31] width 24 height 6
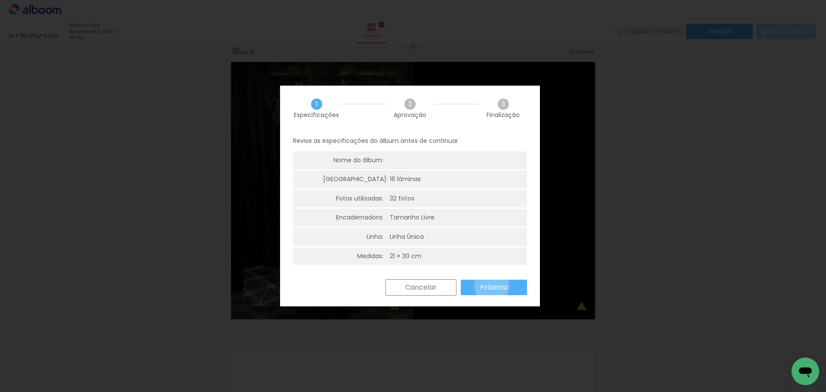
click at [0, 0] on slot "Próximo" at bounding box center [0, 0] width 0 height 0
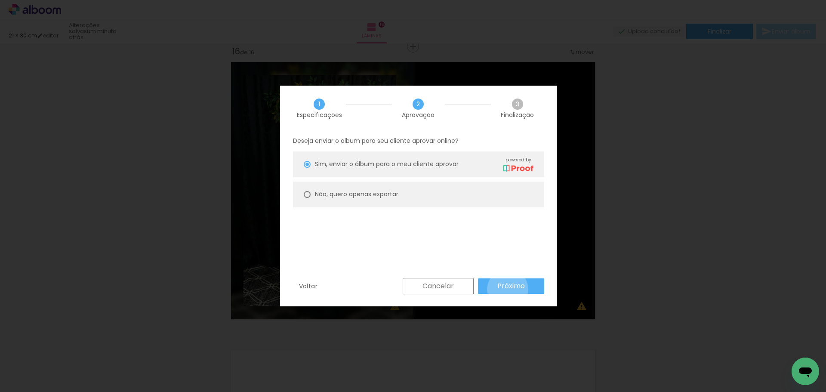
click at [0, 0] on slot "Próximo" at bounding box center [0, 0] width 0 height 0
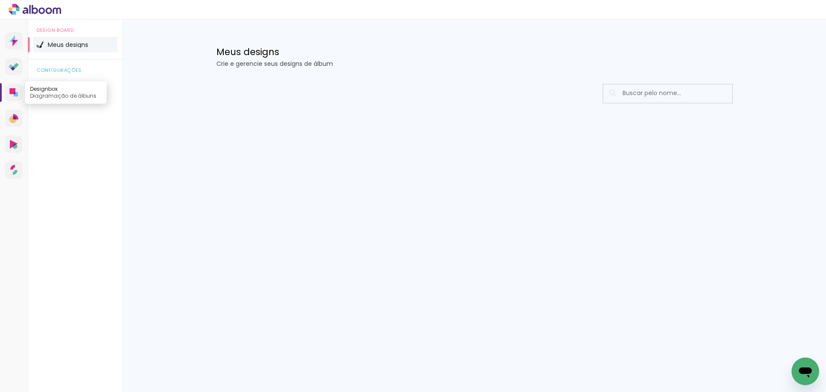
click at [17, 93] on icon at bounding box center [16, 94] width 4 height 4
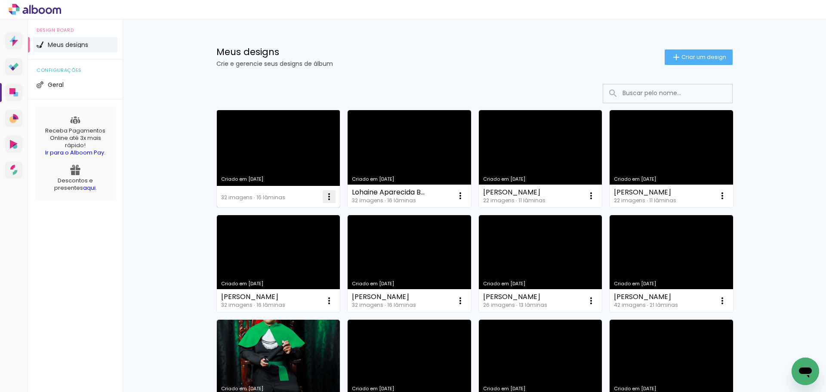
click at [327, 201] on iron-icon at bounding box center [329, 196] width 10 height 10
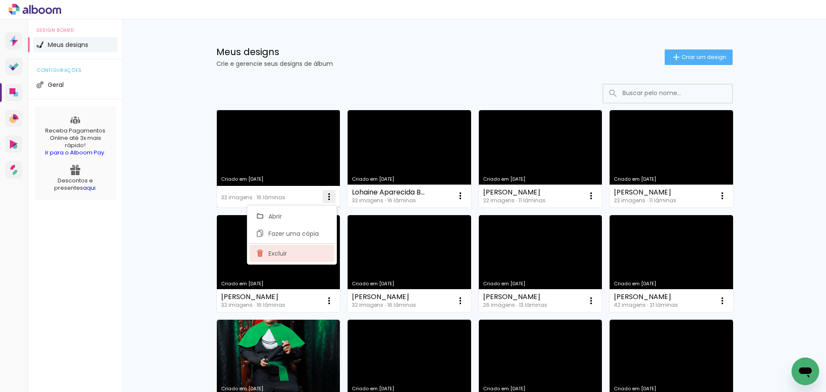
click at [306, 253] on paper-item "Excluir" at bounding box center [292, 253] width 85 height 17
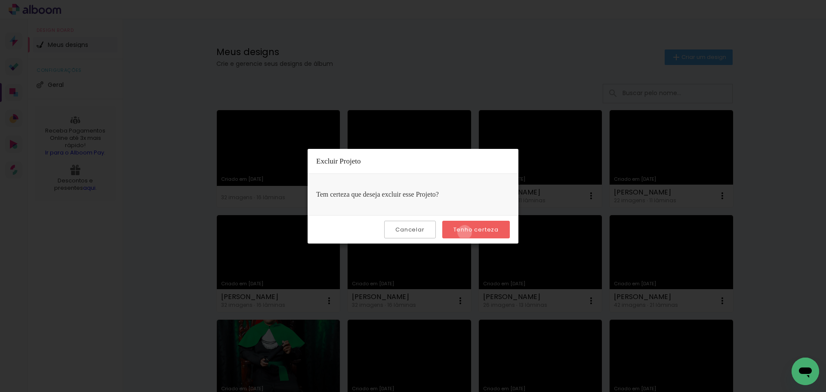
click at [0, 0] on slot "Tenho certeza" at bounding box center [0, 0] width 0 height 0
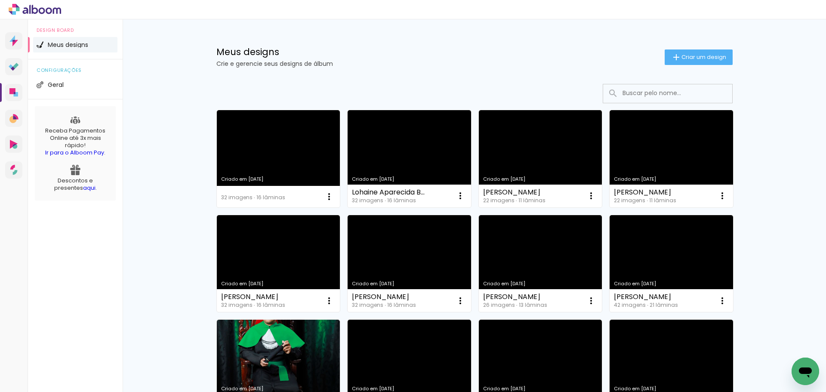
click at [691, 60] on span "Criar um design" at bounding box center [704, 57] width 45 height 6
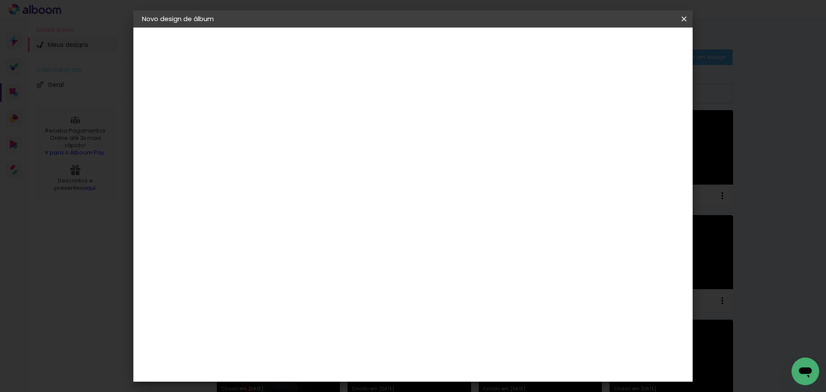
click at [283, 119] on input at bounding box center [283, 115] width 0 height 13
type input "[PERSON_NAME] da S. [PERSON_NAME]"
type paper-input "[PERSON_NAME] da S. [PERSON_NAME]"
click at [371, 50] on paper-button "Avançar" at bounding box center [350, 45] width 42 height 15
click at [444, 133] on paper-item "Tamanho Livre" at bounding box center [402, 130] width 83 height 19
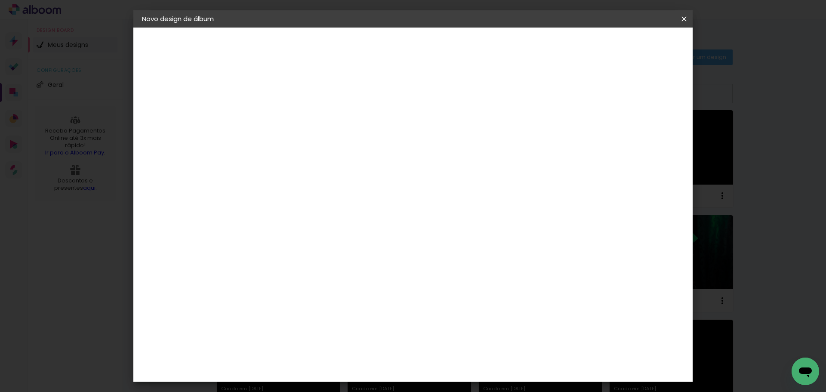
click at [0, 0] on slot "Avançar" at bounding box center [0, 0] width 0 height 0
drag, startPoint x: 472, startPoint y: 361, endPoint x: 455, endPoint y: 358, distance: 17.4
click at [455, 358] on div "60" at bounding box center [466, 358] width 33 height 13
drag, startPoint x: 471, startPoint y: 356, endPoint x: 456, endPoint y: 357, distance: 15.5
click at [456, 357] on input "60" at bounding box center [461, 358] width 22 height 13
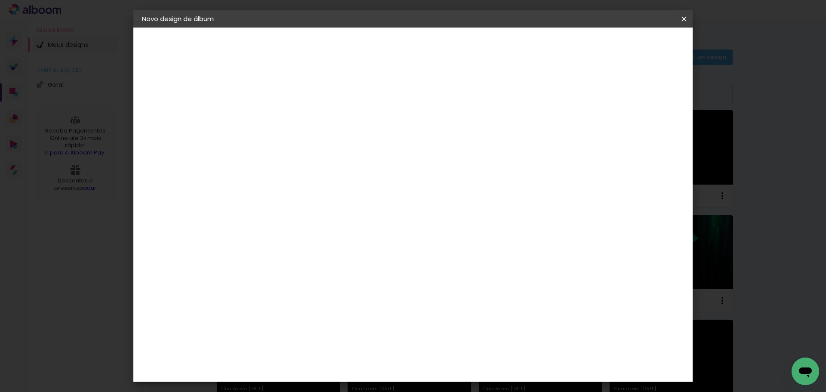
scroll to position [130, 0]
type input "42"
type paper-input "42"
click at [639, 44] on paper-button "Iniciar design" at bounding box center [611, 45] width 56 height 15
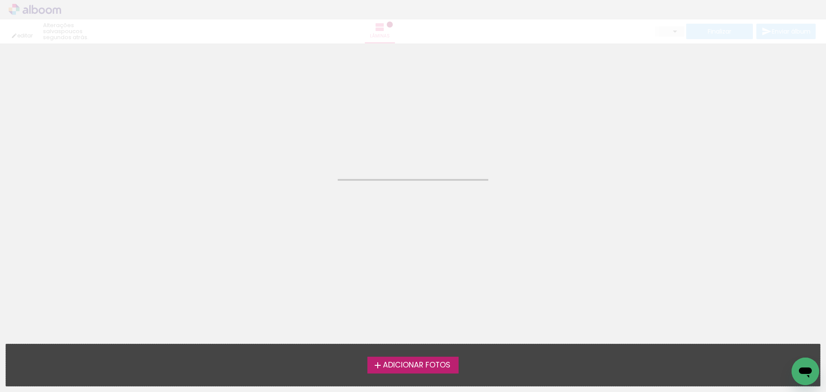
click at [431, 372] on label "Adicionar Fotos" at bounding box center [413, 365] width 92 height 16
click at [0, 0] on input "file" at bounding box center [0, 0] width 0 height 0
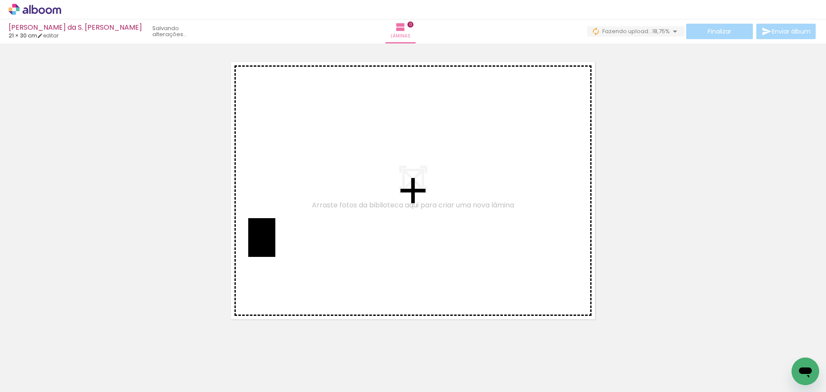
drag, startPoint x: 81, startPoint y: 357, endPoint x: 275, endPoint y: 244, distance: 225.0
click at [275, 244] on quentale-workspace at bounding box center [413, 196] width 826 height 392
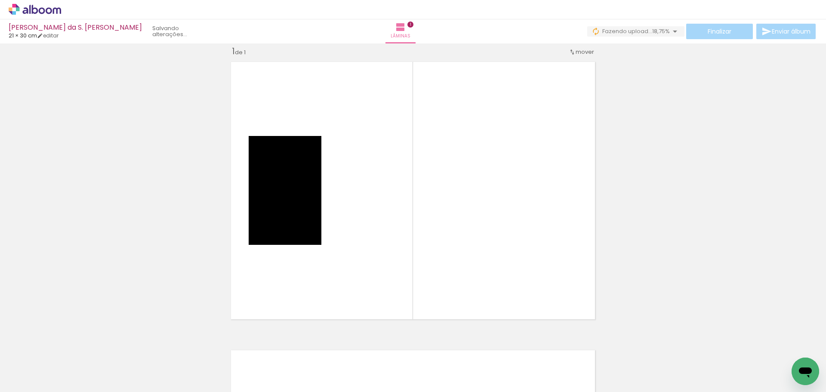
scroll to position [11, 0]
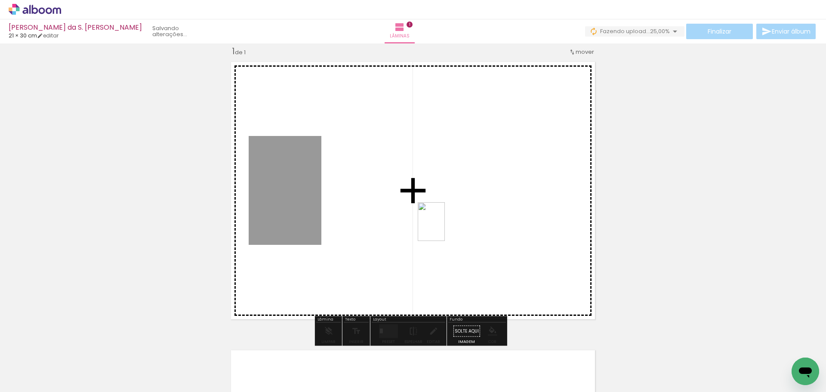
drag, startPoint x: 146, startPoint y: 365, endPoint x: 424, endPoint y: 239, distance: 305.2
click at [452, 222] on quentale-workspace at bounding box center [413, 196] width 826 height 392
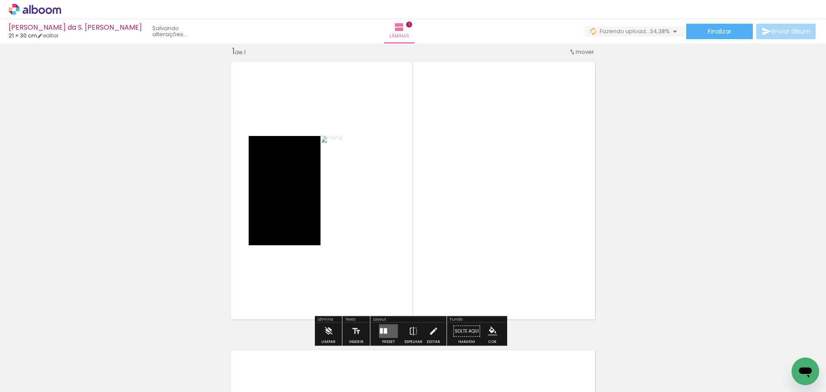
drag, startPoint x: 388, startPoint y: 328, endPoint x: 569, endPoint y: 257, distance: 194.2
click at [395, 329] on quentale-layouter at bounding box center [388, 331] width 19 height 14
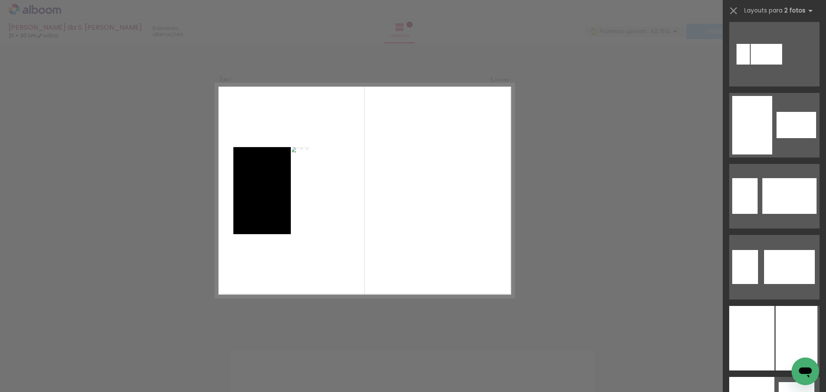
scroll to position [3459, 0]
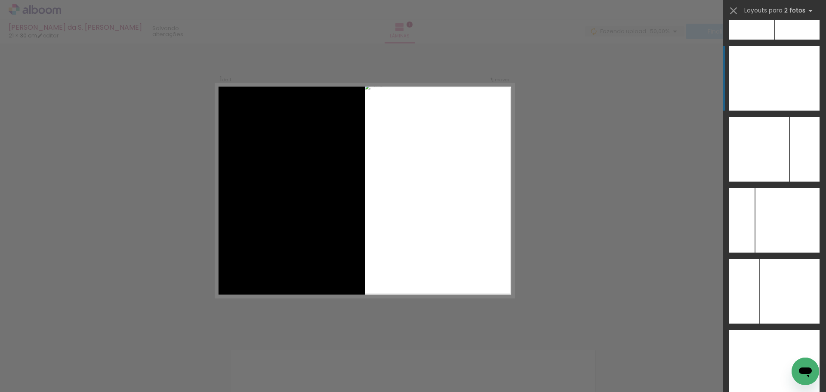
click at [786, 88] on div at bounding box center [796, 78] width 45 height 65
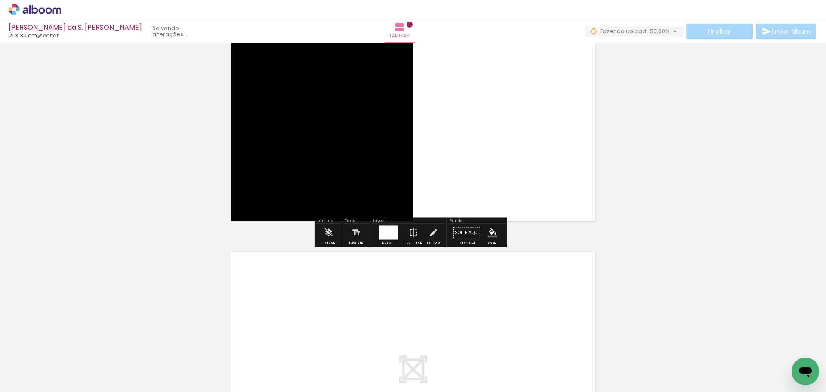
scroll to position [312, 0]
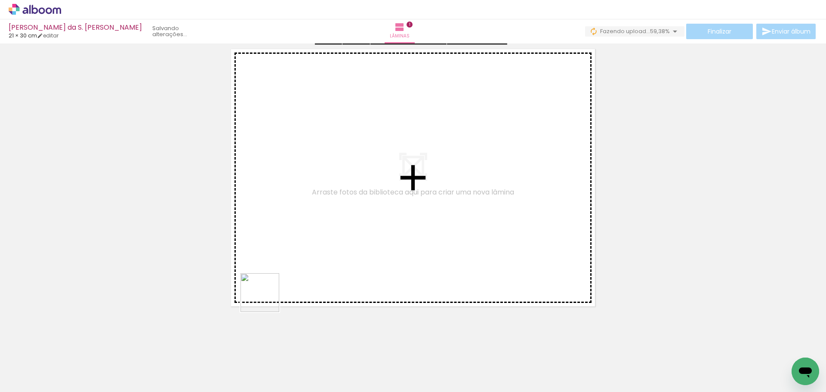
drag, startPoint x: 191, startPoint y: 370, endPoint x: 284, endPoint y: 231, distance: 167.2
click at [284, 231] on quentale-workspace at bounding box center [413, 196] width 826 height 392
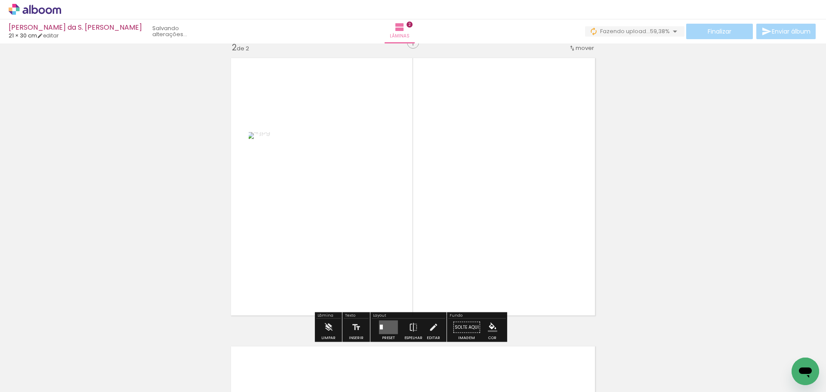
scroll to position [299, 0]
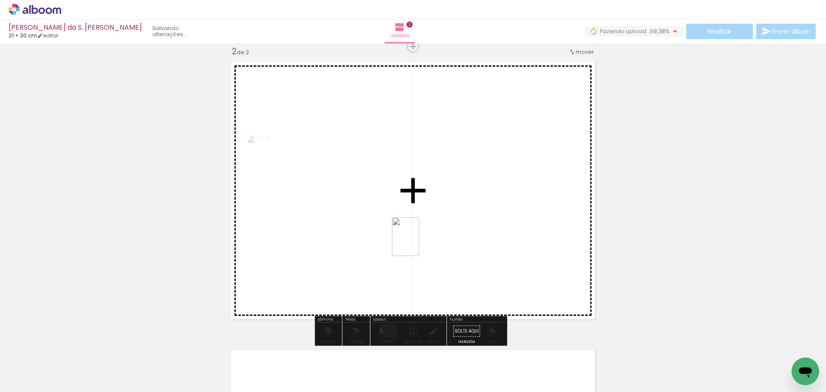
drag, startPoint x: 242, startPoint y: 363, endPoint x: 424, endPoint y: 232, distance: 224.4
click at [444, 216] on quentale-workspace at bounding box center [413, 196] width 826 height 392
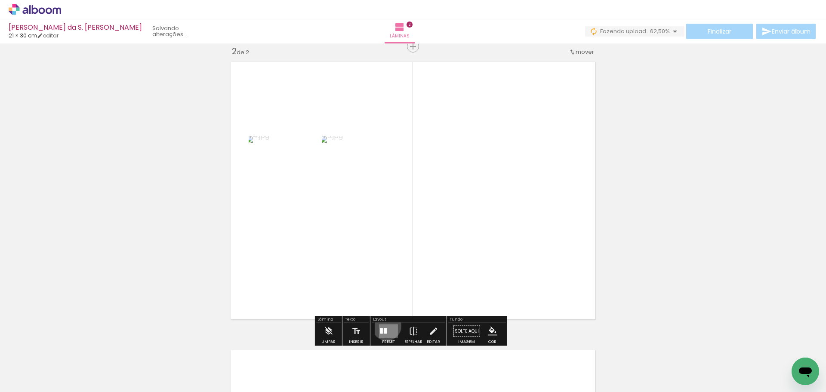
drag, startPoint x: 385, startPoint y: 326, endPoint x: 670, endPoint y: 179, distance: 320.6
click at [389, 324] on quentale-layouter at bounding box center [388, 331] width 19 height 14
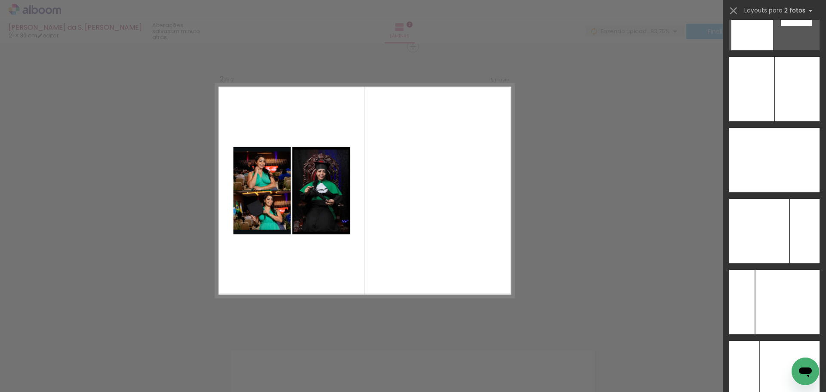
scroll to position [3418, 0]
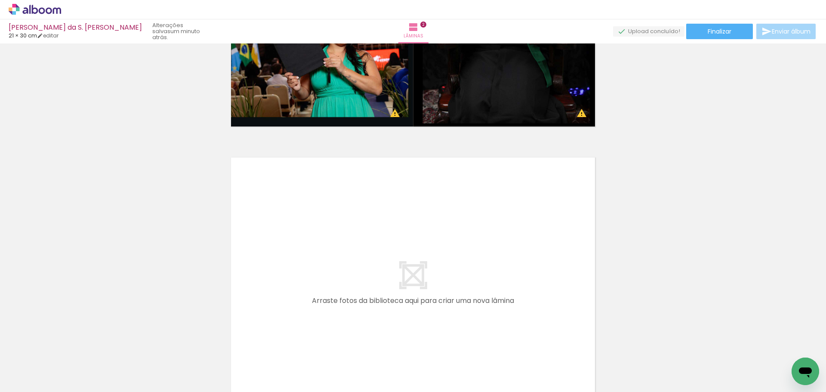
scroll to position [558, 0]
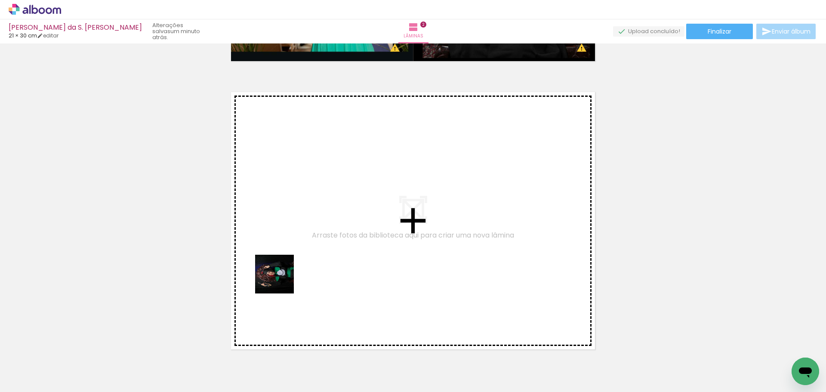
drag, startPoint x: 286, startPoint y: 371, endPoint x: 265, endPoint y: 171, distance: 201.5
click at [265, 171] on quentale-workspace at bounding box center [413, 196] width 826 height 392
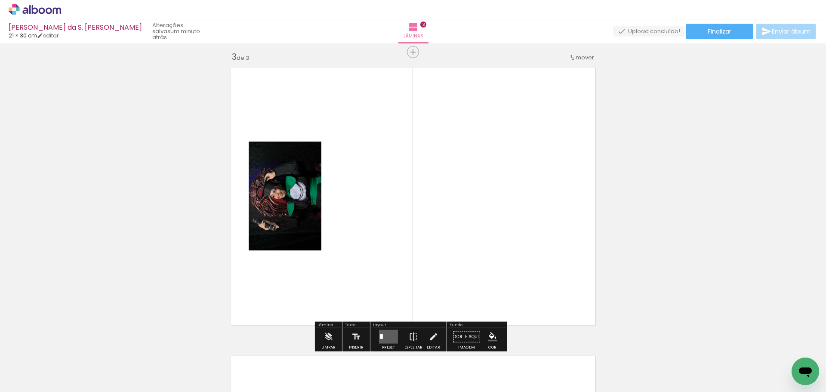
scroll to position [588, 0]
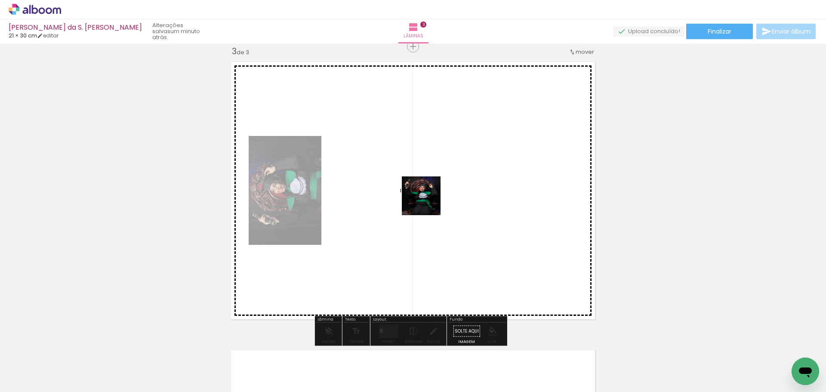
drag, startPoint x: 386, startPoint y: 244, endPoint x: 472, endPoint y: 183, distance: 105.6
click at [464, 173] on quentale-workspace at bounding box center [413, 196] width 826 height 392
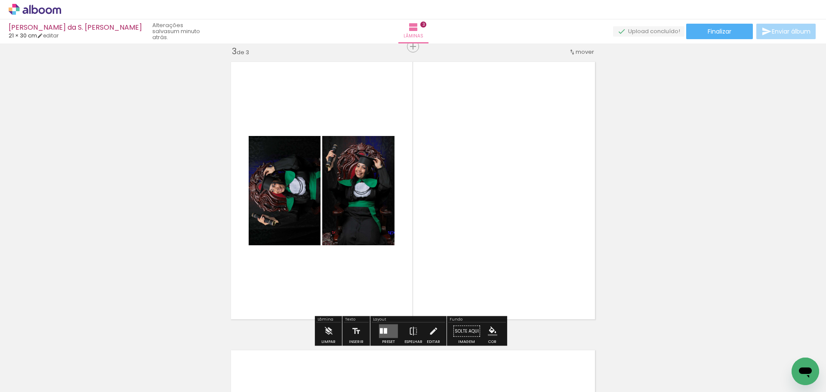
click at [384, 330] on div at bounding box center [385, 331] width 3 height 6
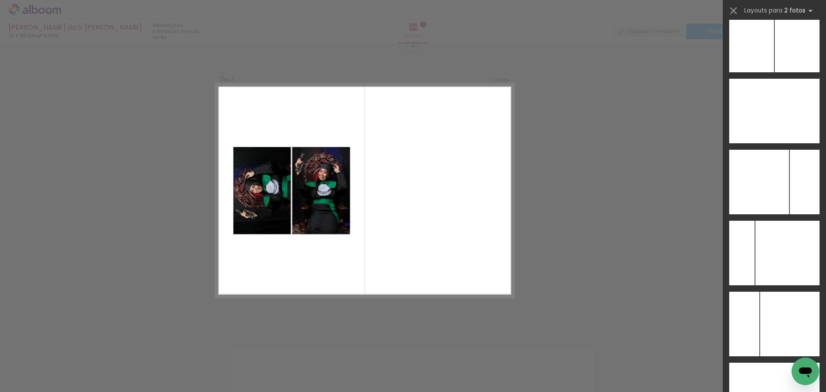
scroll to position [3483, 0]
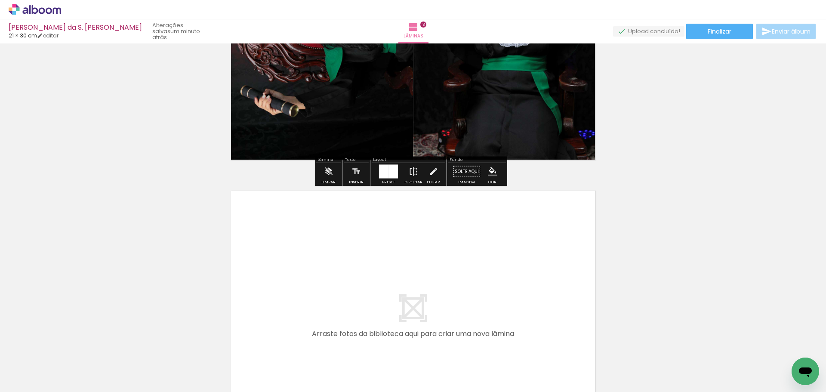
scroll to position [846, 0]
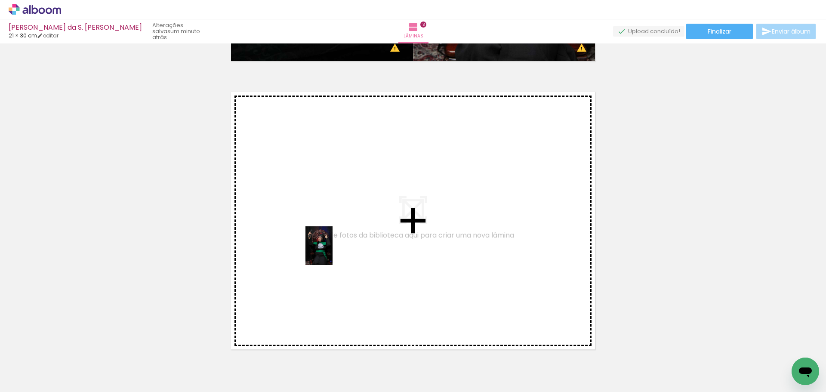
drag, startPoint x: 385, startPoint y: 373, endPoint x: 331, endPoint y: 252, distance: 132.1
click at [331, 252] on quentale-workspace at bounding box center [413, 196] width 826 height 392
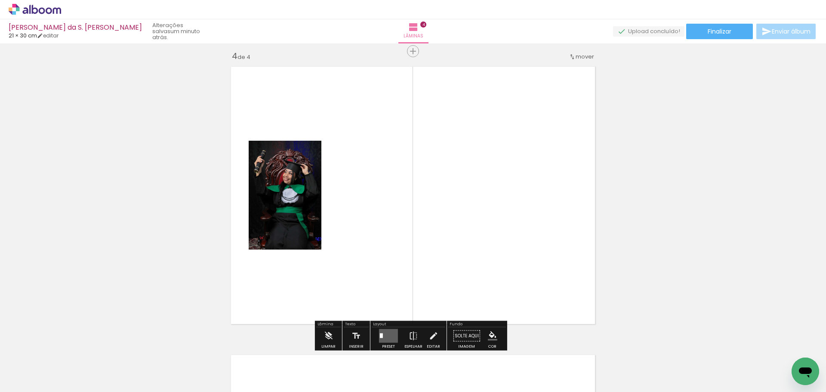
scroll to position [876, 0]
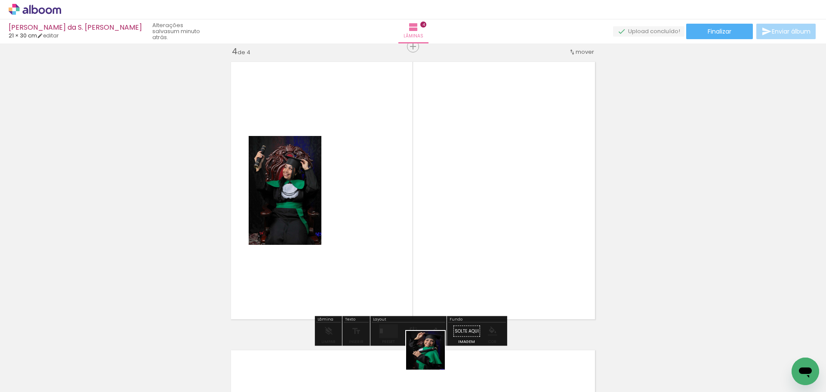
drag, startPoint x: 429, startPoint y: 366, endPoint x: 488, endPoint y: 248, distance: 131.6
click at [497, 250] on quentale-workspace at bounding box center [413, 196] width 826 height 392
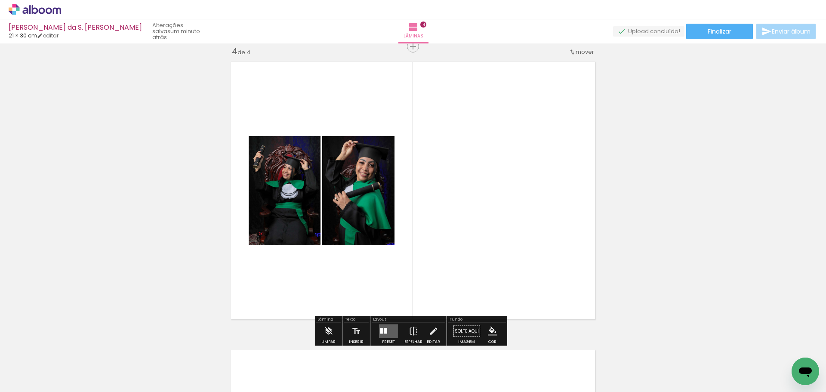
click at [387, 332] on quentale-layouter at bounding box center [388, 331] width 19 height 14
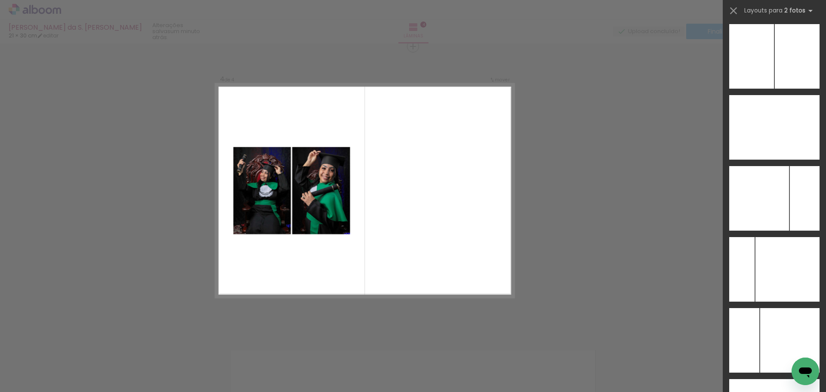
scroll to position [3426, 0]
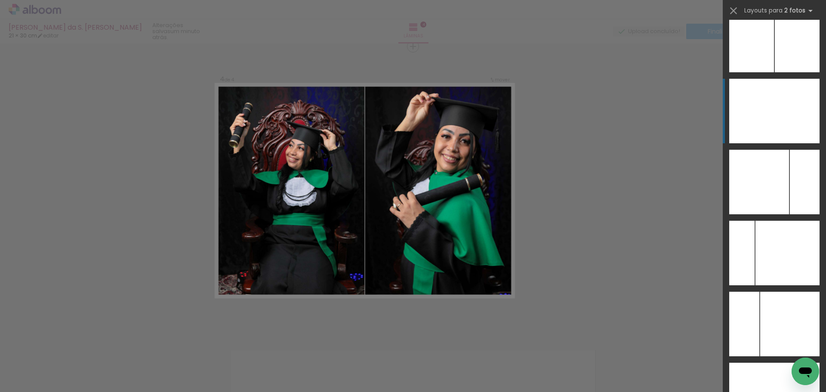
click at [795, 115] on div at bounding box center [796, 111] width 45 height 65
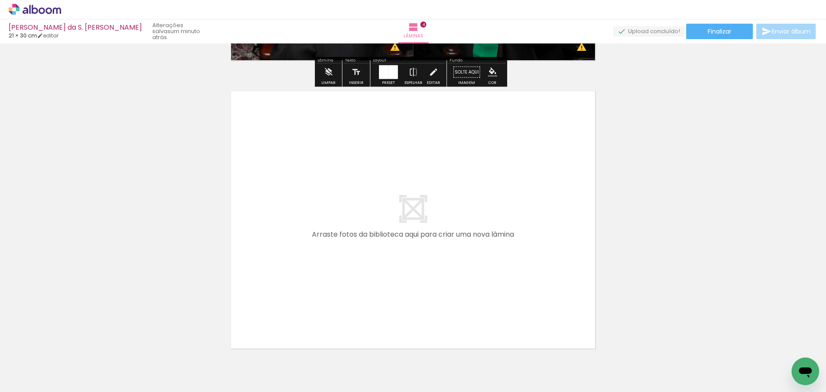
scroll to position [1177, 0]
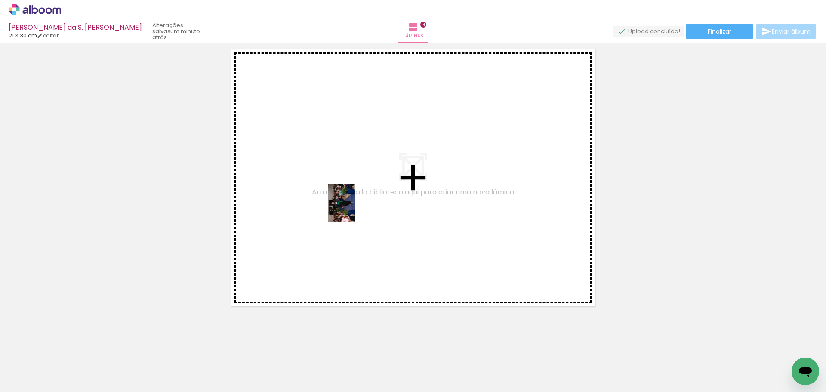
drag, startPoint x: 478, startPoint y: 364, endPoint x: 434, endPoint y: 305, distance: 73.5
click at [353, 209] on quentale-workspace at bounding box center [413, 196] width 826 height 392
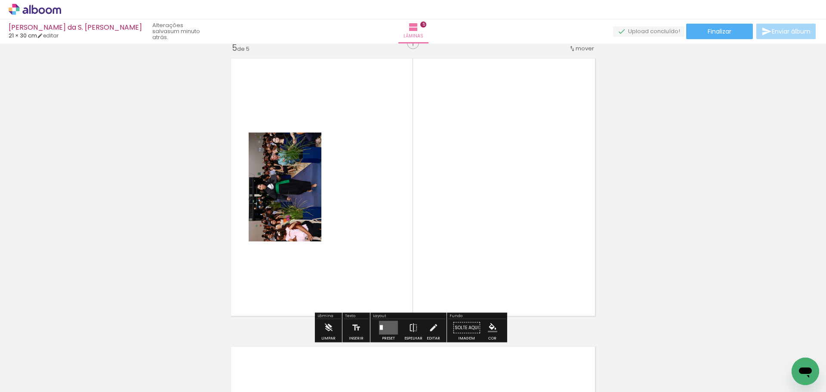
scroll to position [1164, 0]
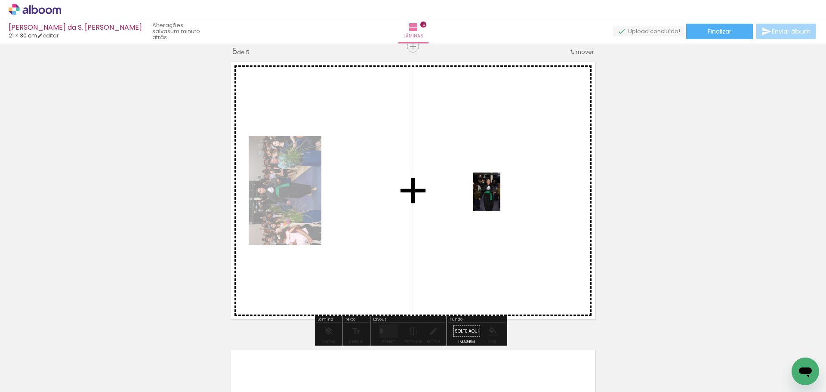
drag, startPoint x: 526, startPoint y: 370, endPoint x: 499, endPoint y: 198, distance: 173.4
click at [499, 198] on quentale-workspace at bounding box center [413, 196] width 826 height 392
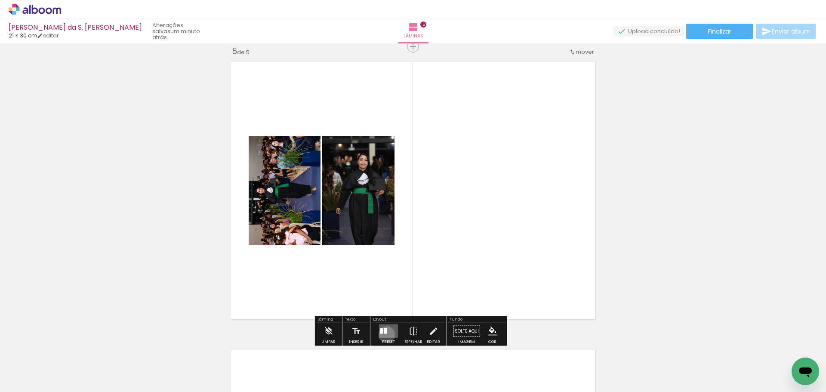
drag, startPoint x: 385, startPoint y: 334, endPoint x: 503, endPoint y: 254, distance: 143.2
click at [389, 332] on quentale-layouter at bounding box center [388, 331] width 19 height 14
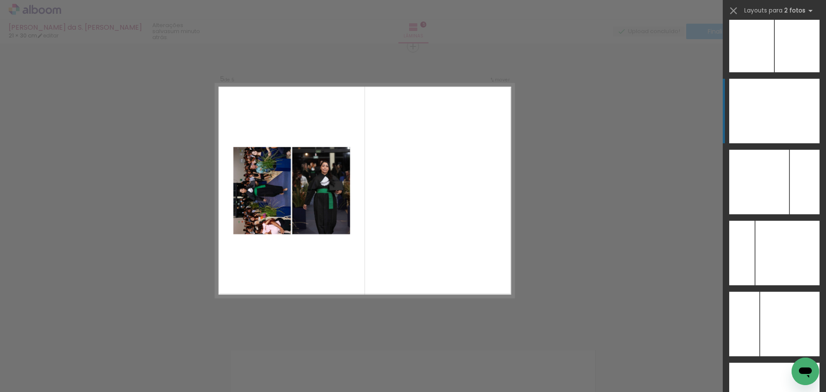
scroll to position [3393, 0]
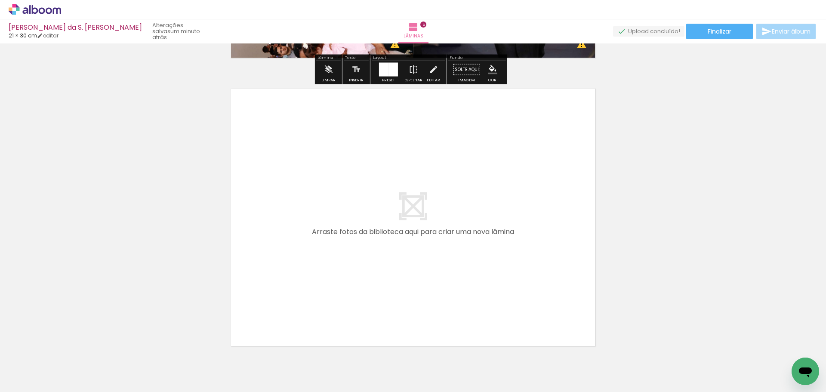
scroll to position [1468, 0]
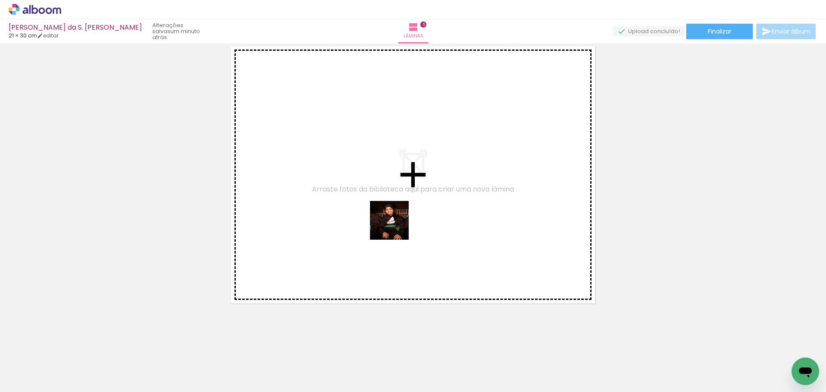
drag, startPoint x: 465, startPoint y: 273, endPoint x: 359, endPoint y: 204, distance: 126.1
click at [359, 204] on quentale-workspace at bounding box center [413, 196] width 826 height 392
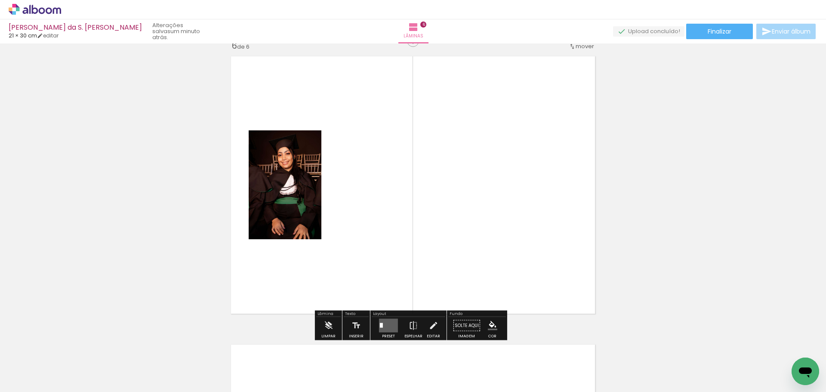
scroll to position [1453, 0]
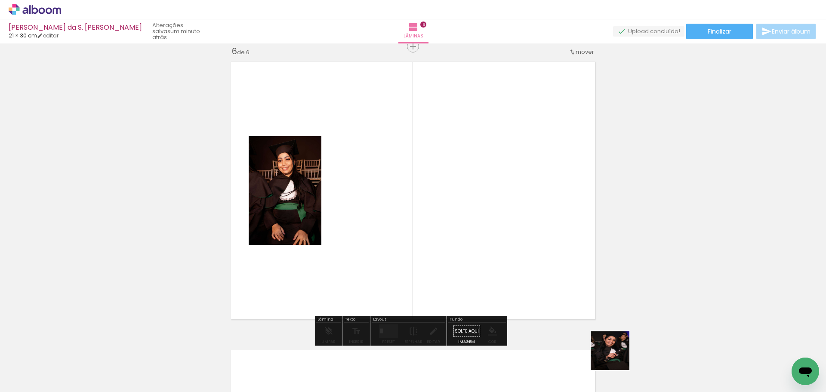
drag, startPoint x: 617, startPoint y: 357, endPoint x: 482, endPoint y: 219, distance: 192.6
click at [487, 199] on quentale-workspace at bounding box center [413, 196] width 826 height 392
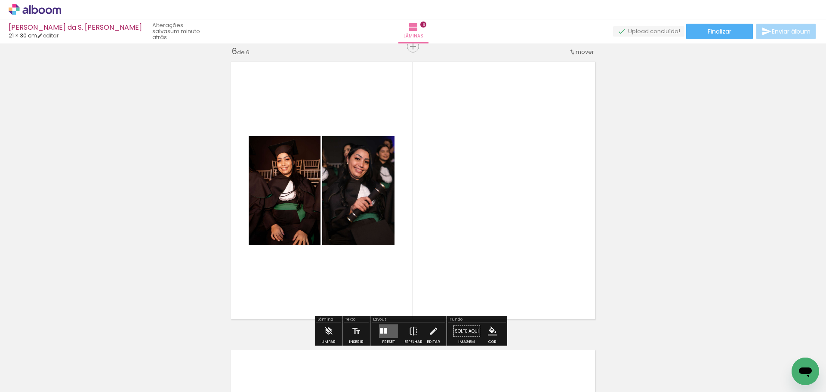
drag, startPoint x: 394, startPoint y: 326, endPoint x: 404, endPoint y: 320, distance: 11.8
click at [395, 327] on quentale-layouter at bounding box center [388, 331] width 19 height 14
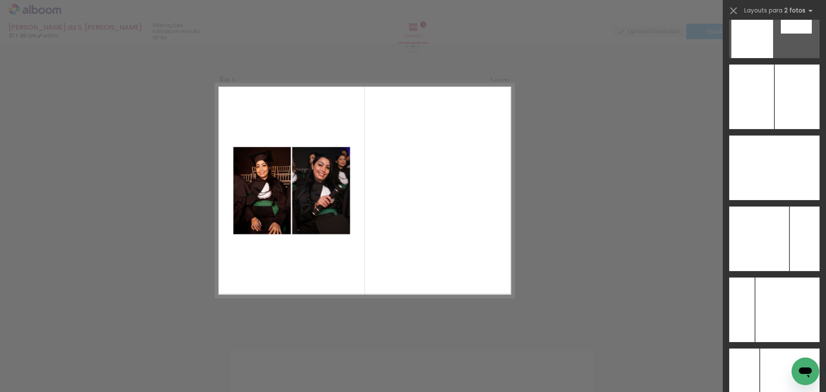
scroll to position [3394, 0]
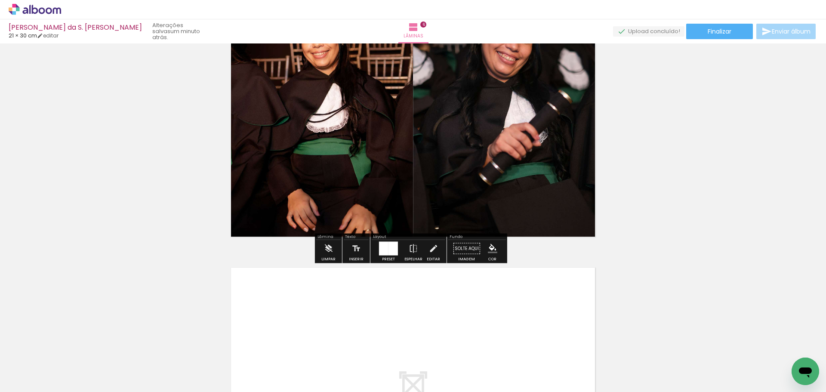
scroll to position [1754, 0]
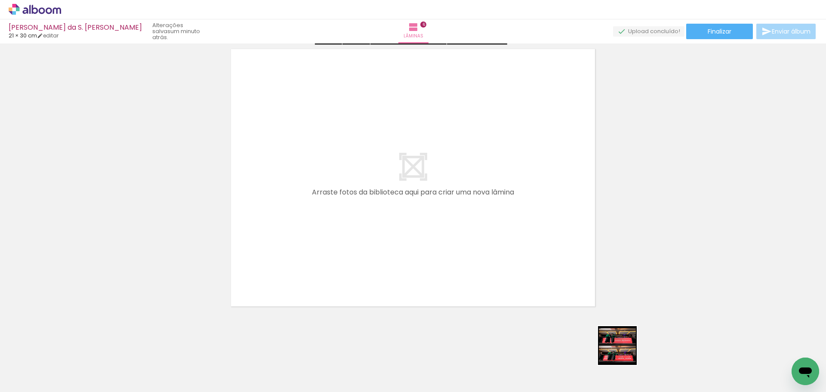
drag, startPoint x: 670, startPoint y: 372, endPoint x: 419, endPoint y: 281, distance: 267.0
click at [419, 281] on quentale-workspace at bounding box center [413, 196] width 826 height 392
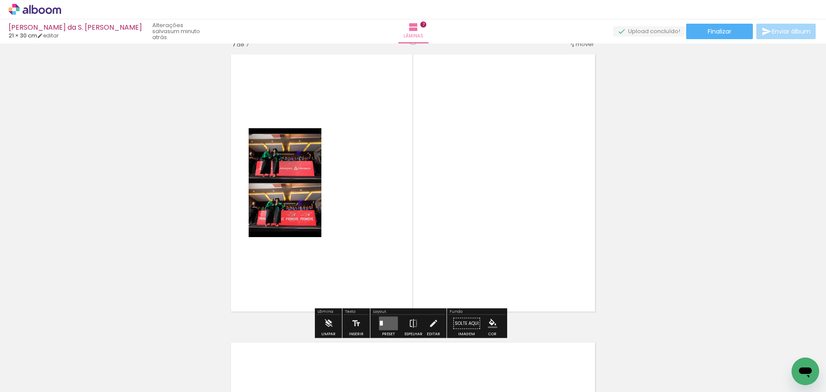
scroll to position [1741, 0]
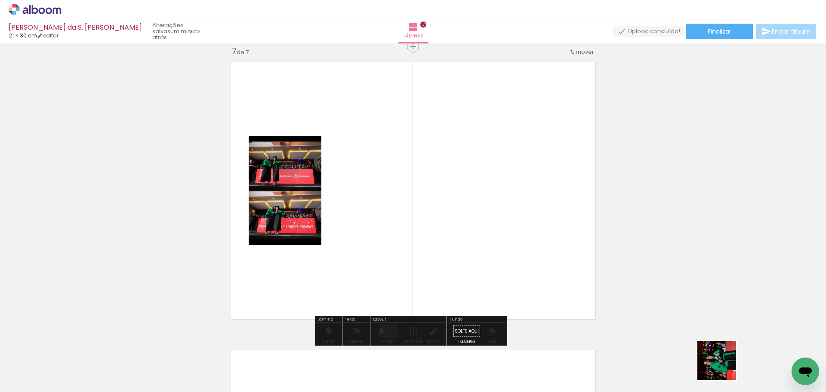
drag, startPoint x: 728, startPoint y: 370, endPoint x: 543, endPoint y: 252, distance: 220.3
click at [543, 252] on quentale-workspace at bounding box center [413, 196] width 826 height 392
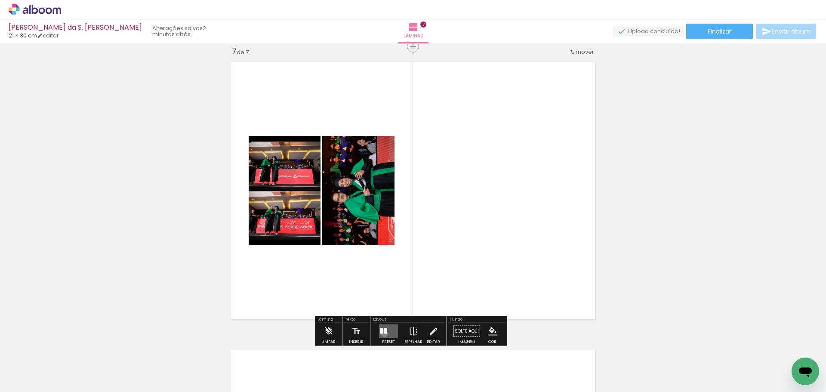
click at [384, 333] on div at bounding box center [385, 331] width 3 height 6
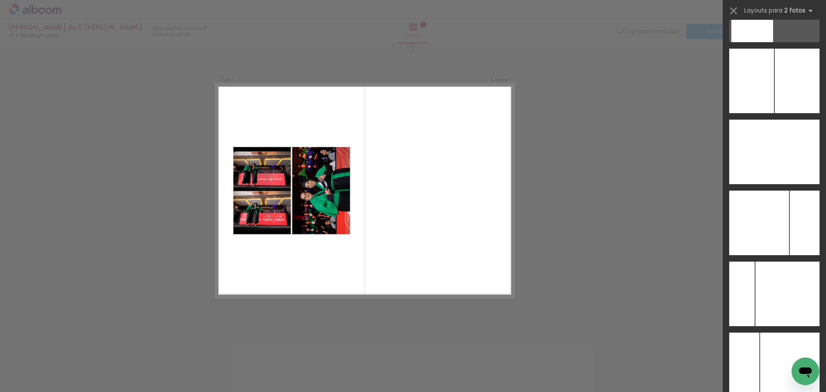
scroll to position [3458, 0]
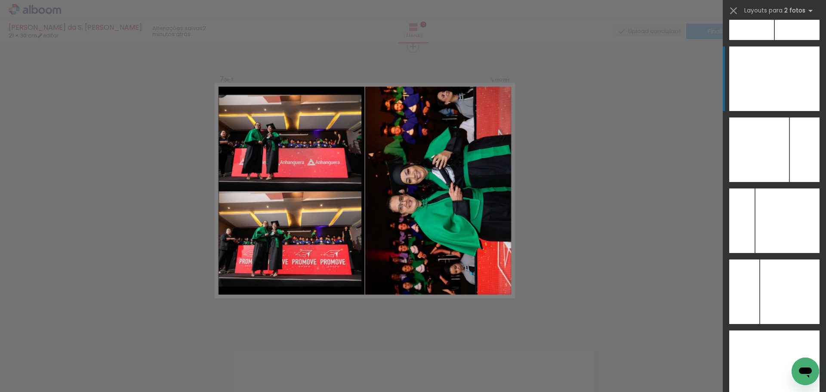
click at [799, 117] on div at bounding box center [805, 149] width 30 height 65
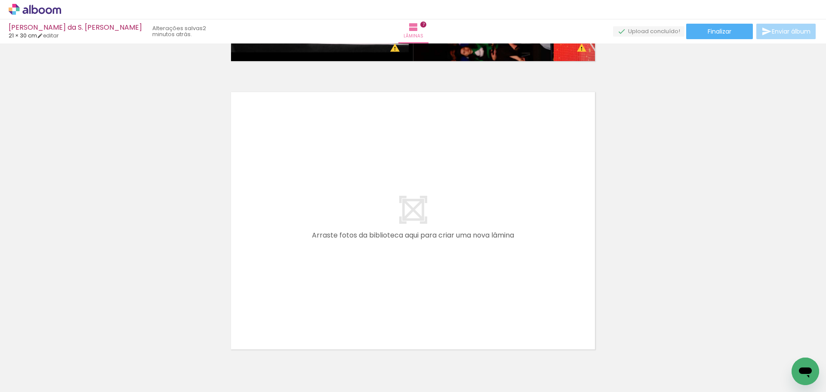
scroll to position [0, 423]
drag, startPoint x: 333, startPoint y: 375, endPoint x: 288, endPoint y: 198, distance: 182.3
click at [288, 198] on quentale-workspace at bounding box center [413, 196] width 826 height 392
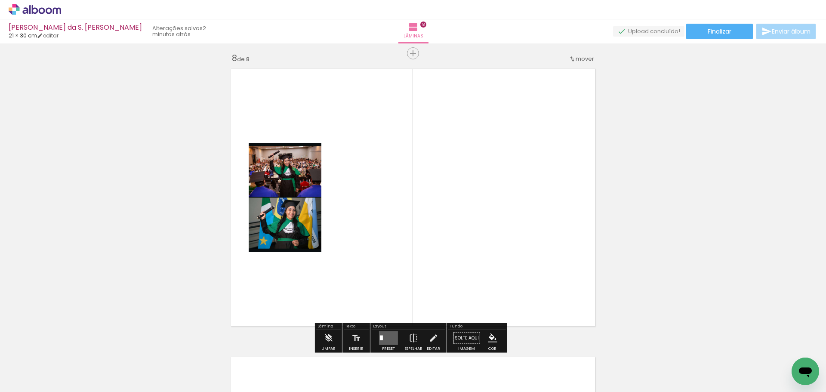
scroll to position [2029, 0]
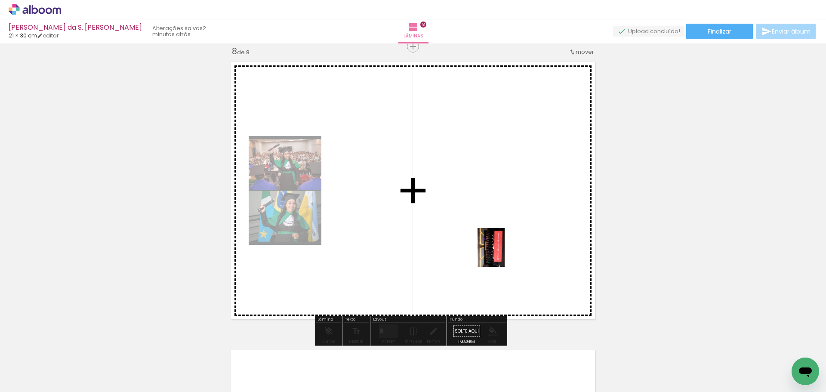
drag, startPoint x: 398, startPoint y: 379, endPoint x: 483, endPoint y: 249, distance: 155.1
click at [512, 237] on quentale-workspace at bounding box center [413, 196] width 826 height 392
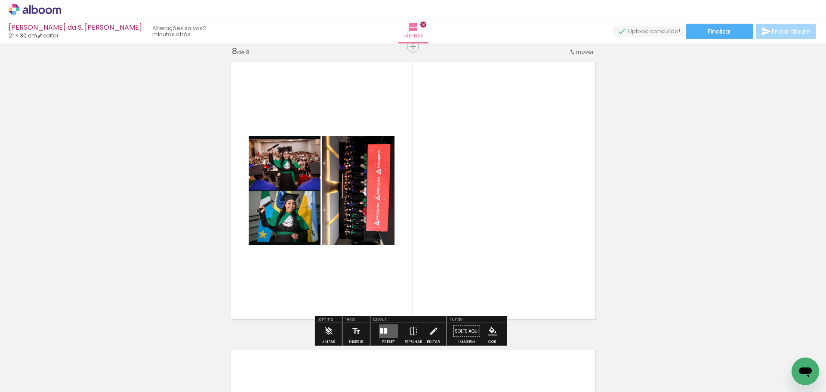
drag, startPoint x: 384, startPoint y: 330, endPoint x: 558, endPoint y: 234, distance: 198.9
click at [384, 329] on div at bounding box center [385, 331] width 3 height 6
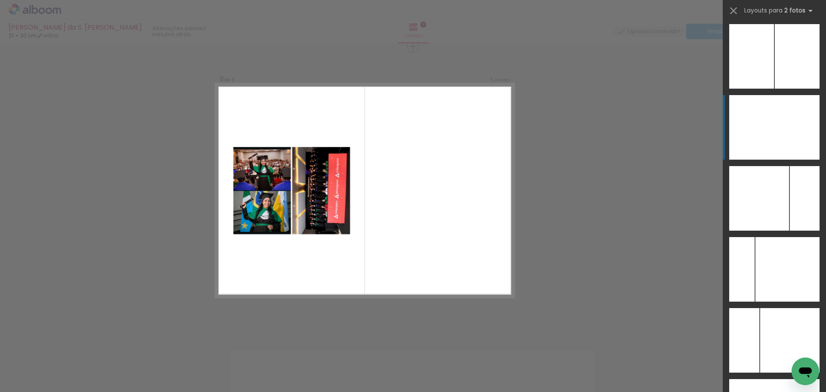
scroll to position [3337, 0]
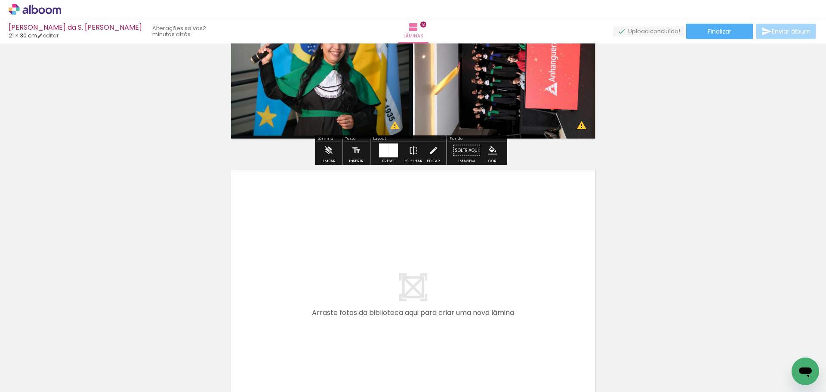
scroll to position [2287, 0]
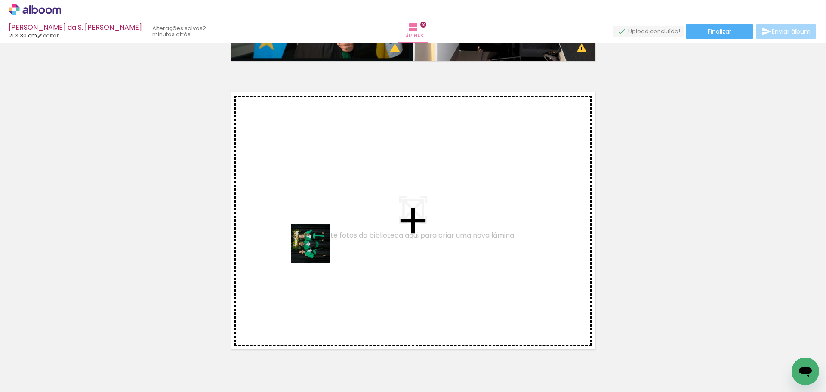
drag, startPoint x: 443, startPoint y: 373, endPoint x: 315, endPoint y: 248, distance: 179.5
click at [315, 248] on quentale-workspace at bounding box center [413, 196] width 826 height 392
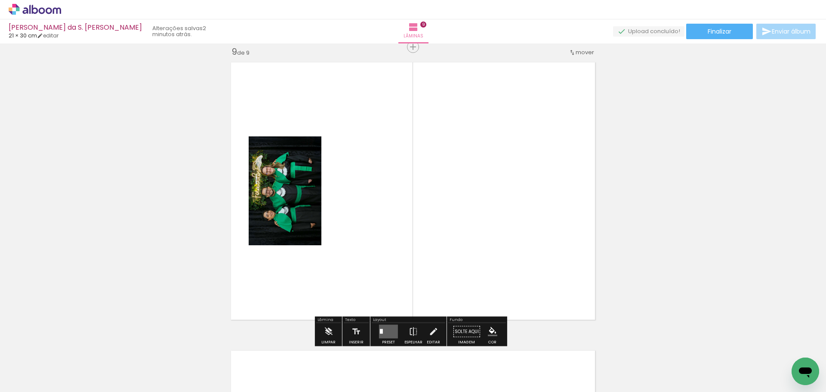
scroll to position [2317, 0]
drag, startPoint x: 479, startPoint y: 370, endPoint x: 473, endPoint y: 237, distance: 133.9
click at [474, 238] on quentale-workspace at bounding box center [413, 196] width 826 height 392
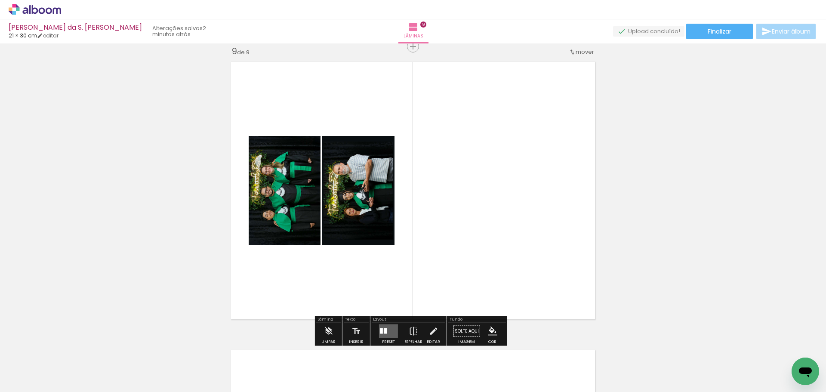
click at [388, 328] on quentale-layouter at bounding box center [388, 331] width 19 height 14
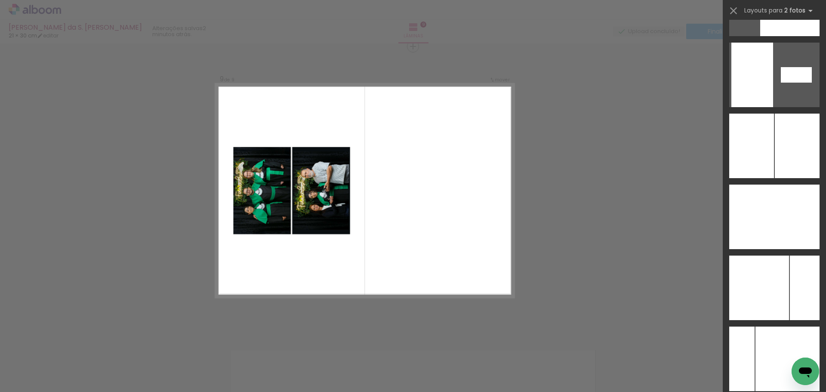
scroll to position [3402, 0]
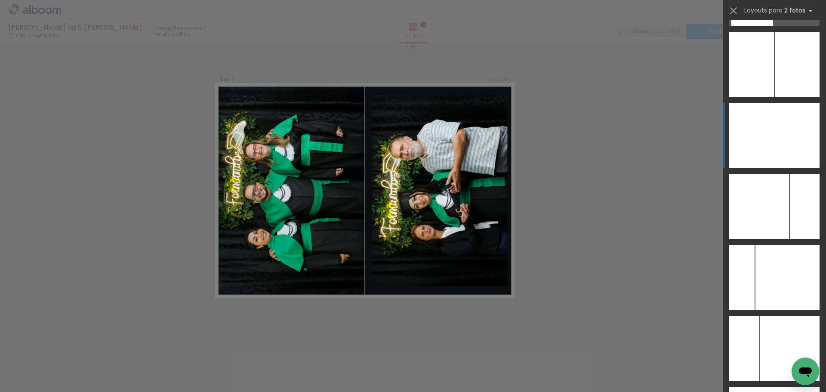
click at [796, 153] on div at bounding box center [796, 135] width 45 height 65
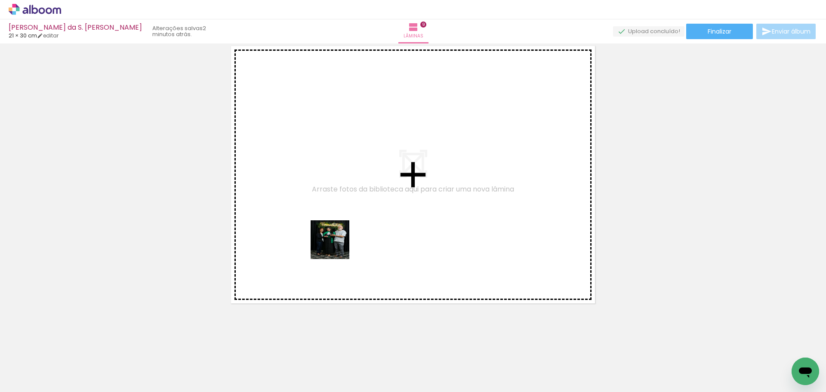
drag, startPoint x: 386, startPoint y: 278, endPoint x: 435, endPoint y: 308, distance: 57.6
click at [336, 245] on quentale-workspace at bounding box center [413, 196] width 826 height 392
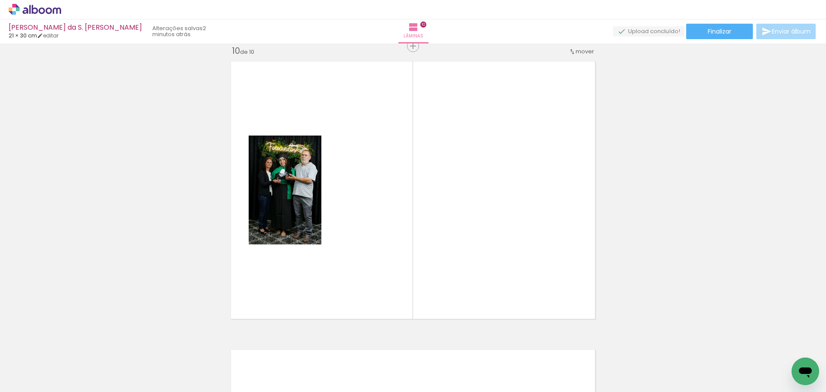
scroll to position [2606, 0]
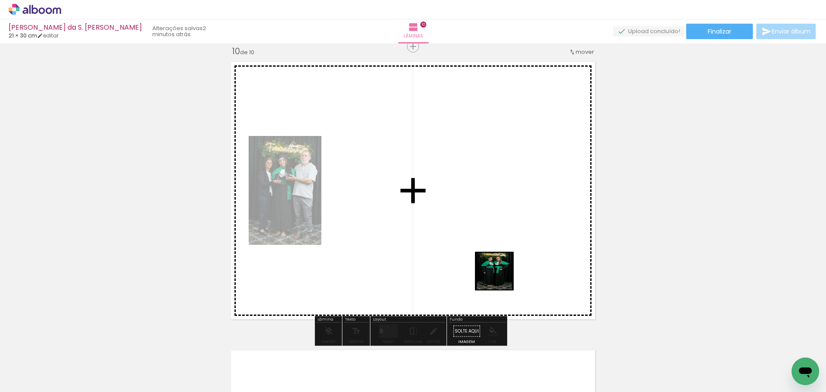
drag, startPoint x: 576, startPoint y: 366, endPoint x: 480, endPoint y: 253, distance: 148.0
click at [482, 254] on quentale-workspace at bounding box center [413, 196] width 826 height 392
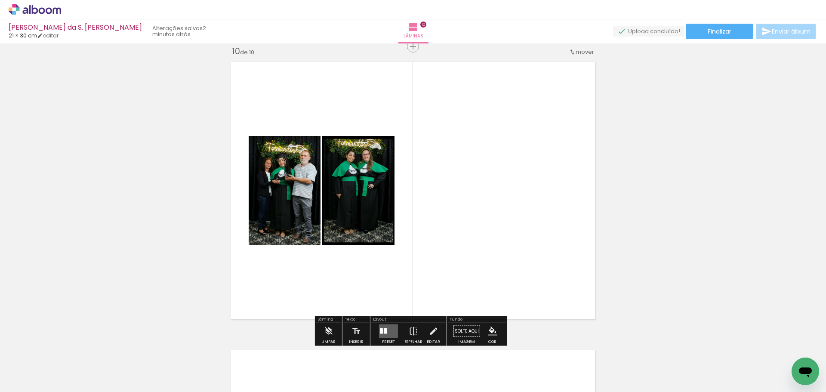
click at [380, 331] on div at bounding box center [381, 331] width 3 height 6
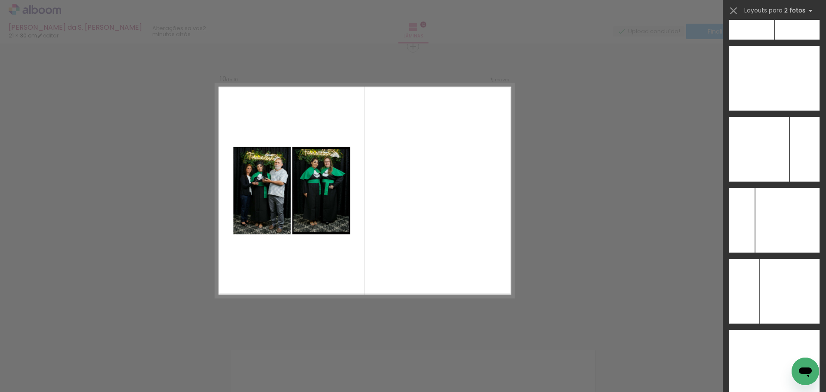
scroll to position [3491, 0]
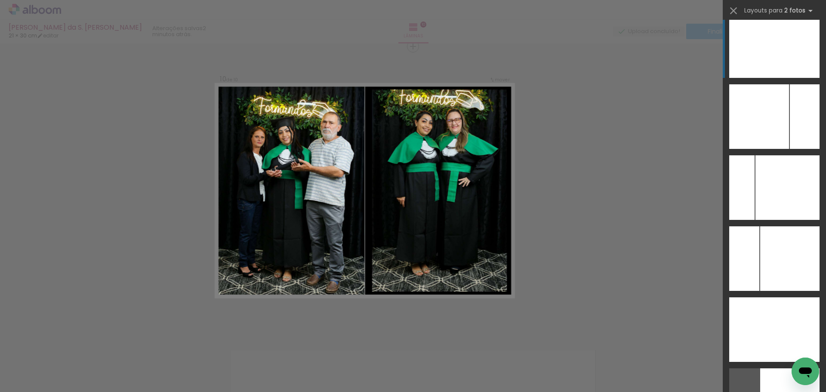
click at [795, 52] on div at bounding box center [796, 45] width 45 height 65
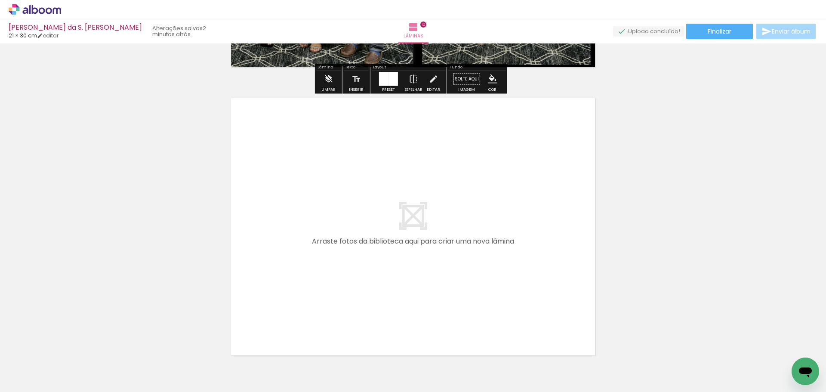
scroll to position [2864, 0]
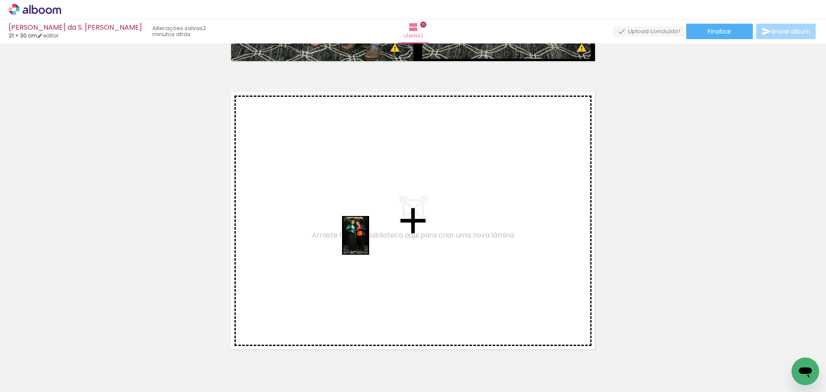
drag, startPoint x: 634, startPoint y: 365, endPoint x: 368, endPoint y: 242, distance: 293.2
click at [368, 242] on quentale-workspace at bounding box center [413, 196] width 826 height 392
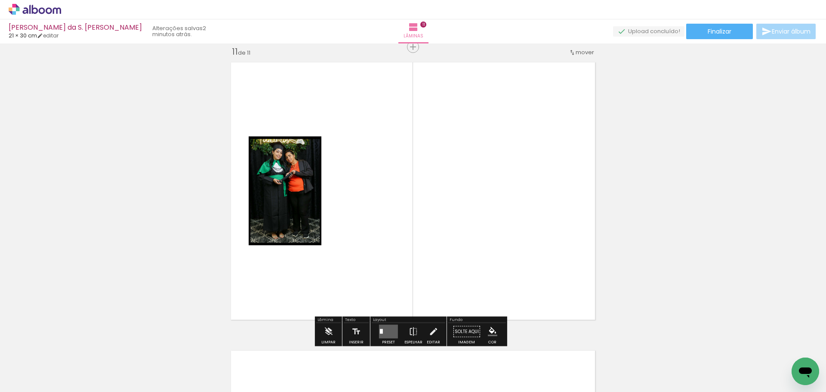
scroll to position [2894, 0]
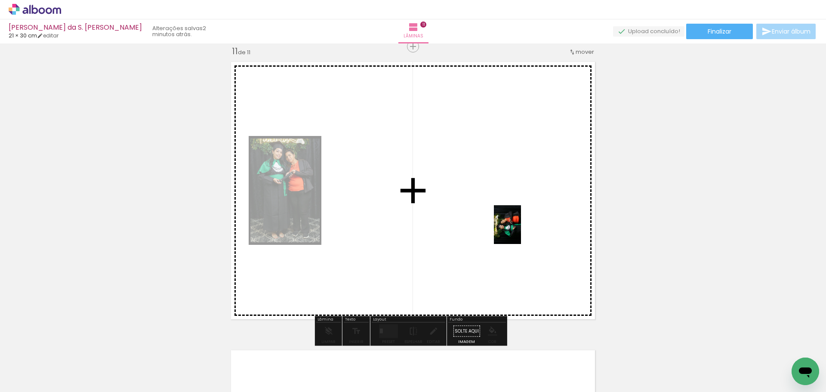
drag, startPoint x: 678, startPoint y: 367, endPoint x: 419, endPoint y: 267, distance: 277.6
click at [505, 223] on quentale-workspace at bounding box center [413, 196] width 826 height 392
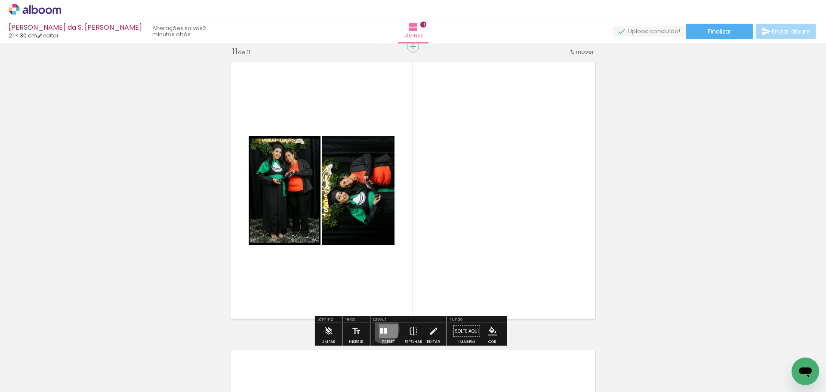
drag, startPoint x: 382, startPoint y: 329, endPoint x: 466, endPoint y: 285, distance: 94.3
click at [386, 327] on quentale-layouter at bounding box center [388, 331] width 19 height 14
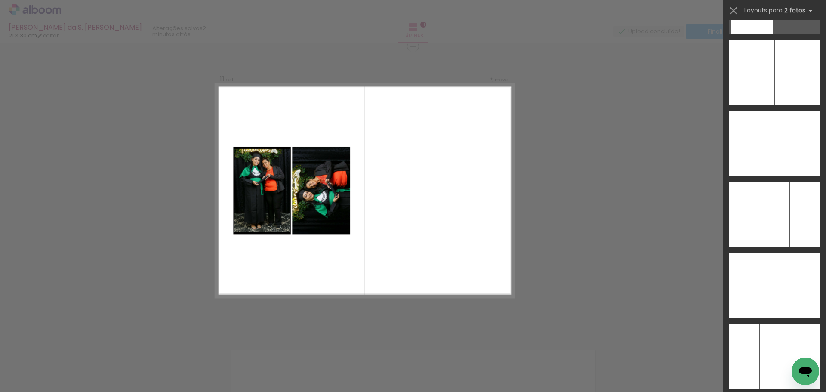
scroll to position [3402, 0]
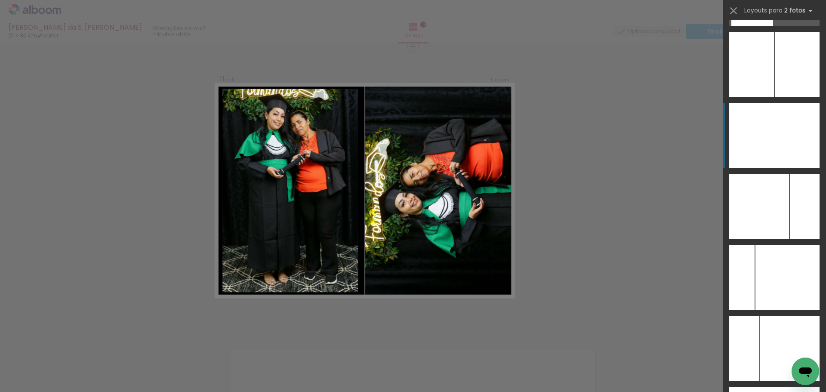
click at [790, 154] on div at bounding box center [796, 135] width 45 height 65
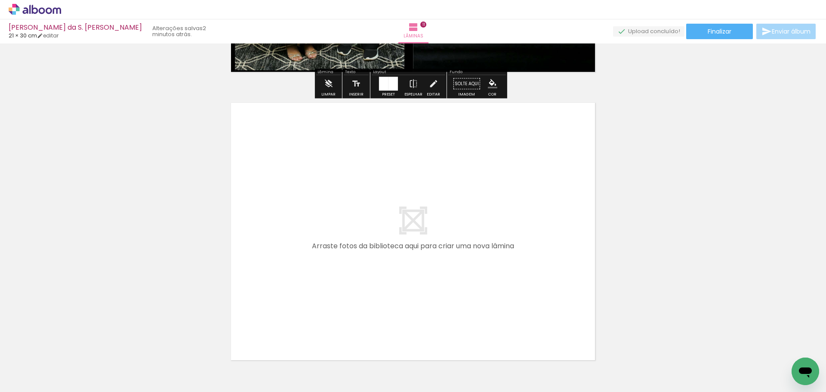
scroll to position [3195, 0]
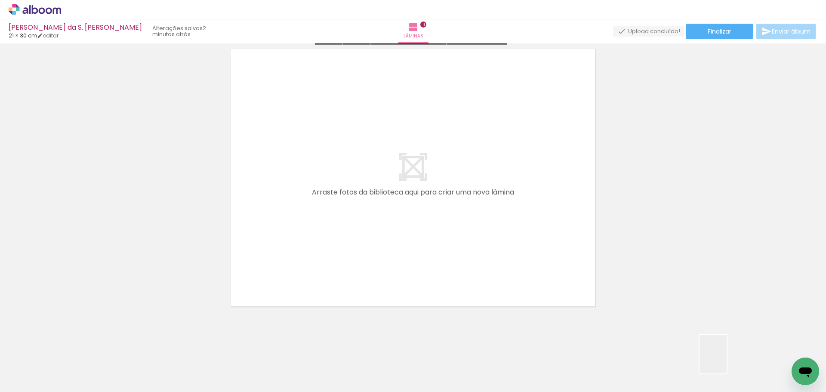
drag, startPoint x: 733, startPoint y: 365, endPoint x: 303, endPoint y: 206, distance: 458.1
click at [303, 206] on quentale-workspace at bounding box center [413, 196] width 826 height 392
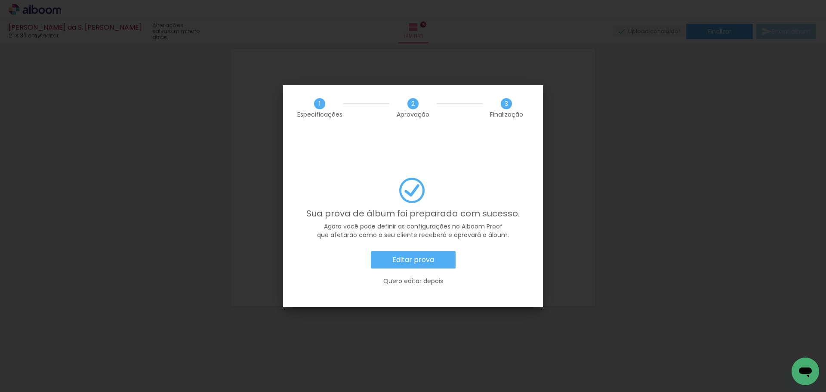
scroll to position [0, 789]
click at [434, 251] on paper-button "Editar prova" at bounding box center [413, 259] width 85 height 17
